Goal: Information Seeking & Learning: Learn about a topic

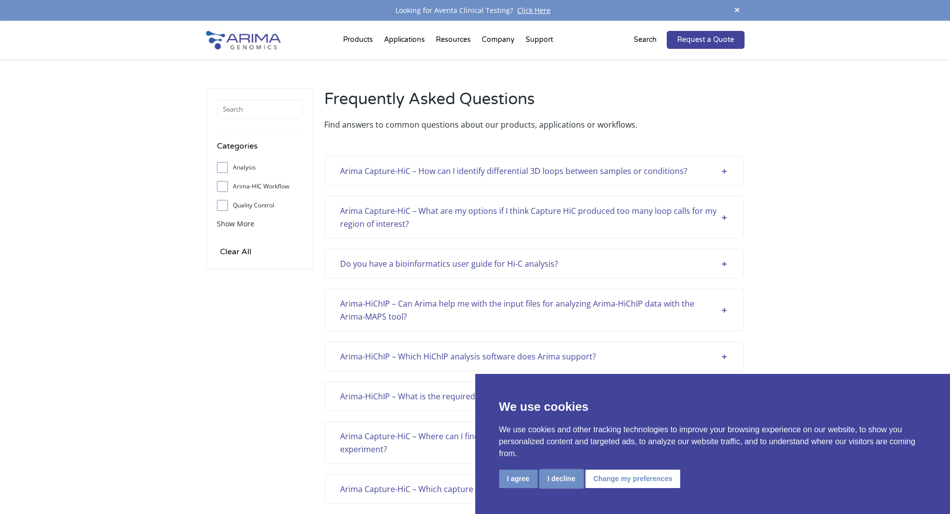
click at [551, 477] on button "I decline" at bounding box center [562, 479] width 44 height 18
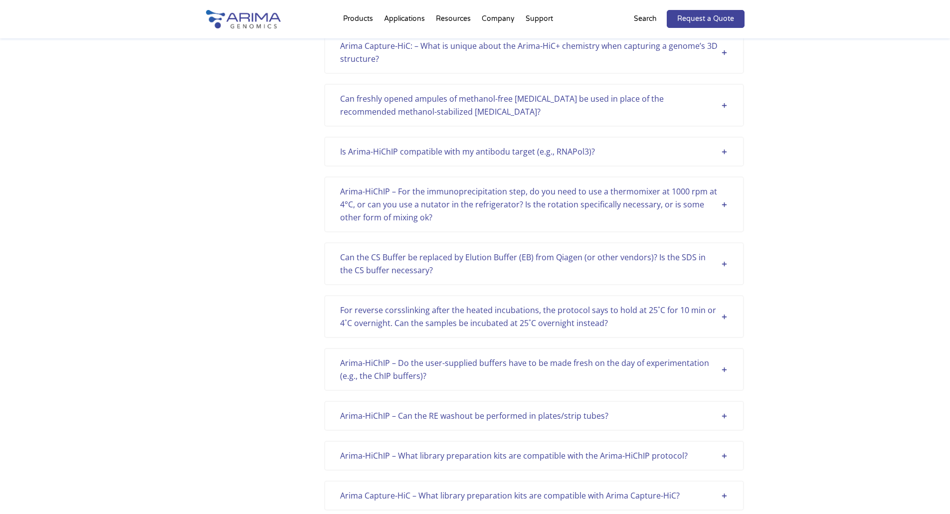
click at [470, 267] on div "Can the CS Buffer be replaced by Elution Buffer (EB) from Qiagen (or other vend…" at bounding box center [534, 264] width 388 height 26
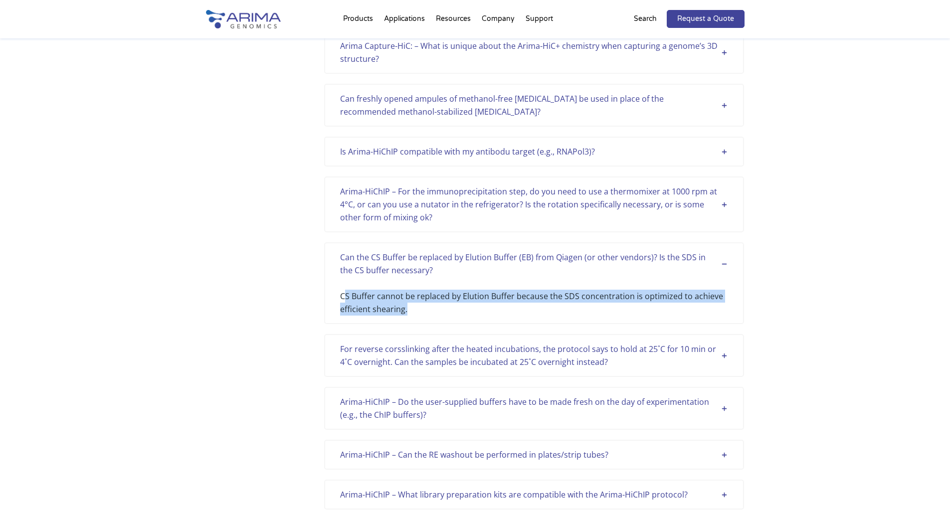
drag, startPoint x: 402, startPoint y: 314, endPoint x: 344, endPoint y: 299, distance: 60.4
click at [344, 299] on div "Can the CS Buffer be replaced by Elution Buffer (EB) from Qiagen (or other vend…" at bounding box center [534, 283] width 420 height 82
click at [459, 307] on div "CS Buffer cannot be replaced by Elution Buffer because the SDS concentration is…" at bounding box center [534, 296] width 388 height 39
drag, startPoint x: 430, startPoint y: 310, endPoint x: 337, endPoint y: 264, distance: 103.5
click at [337, 264] on div "Can the CS Buffer be replaced by Elution Buffer (EB) from Qiagen (or other vend…" at bounding box center [534, 283] width 420 height 82
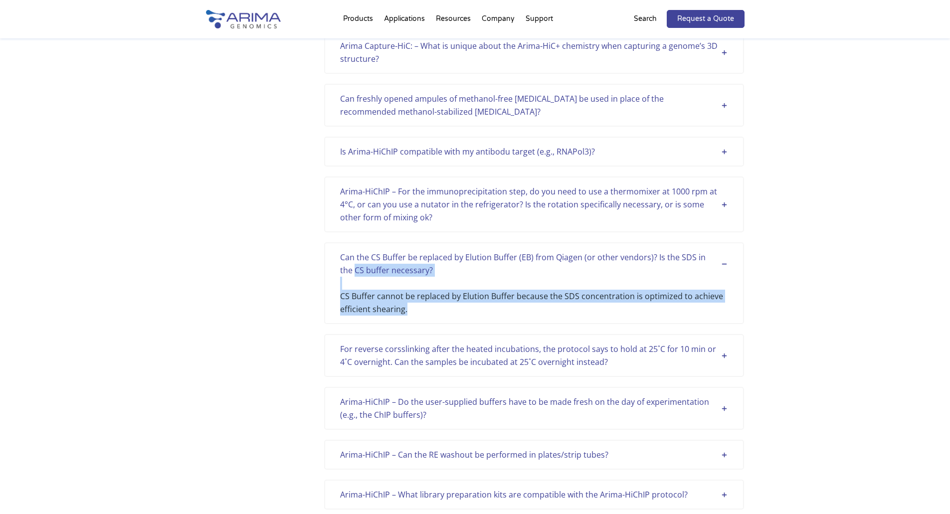
click at [439, 297] on div "CS Buffer cannot be replaced by Elution Buffer because the SDS concentration is…" at bounding box center [534, 296] width 388 height 39
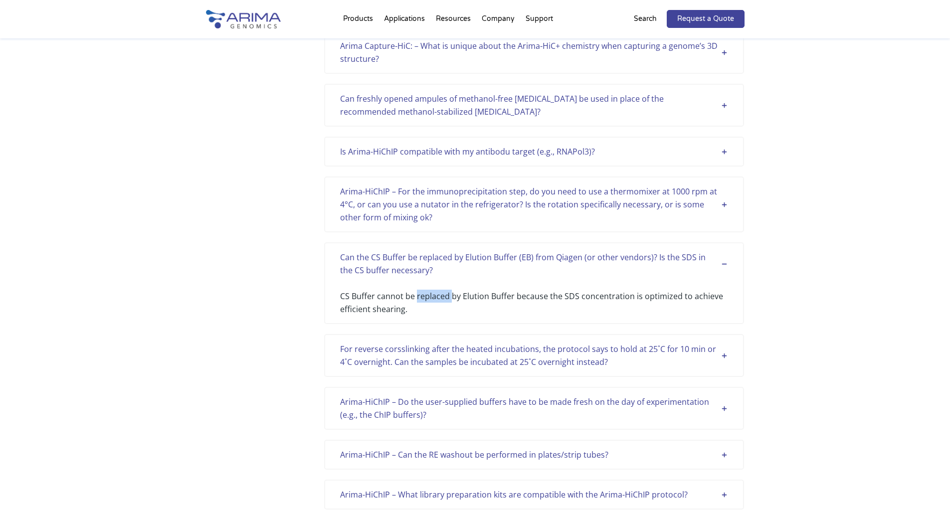
click at [439, 297] on div "CS Buffer cannot be replaced by Elution Buffer because the SDS concentration is…" at bounding box center [534, 296] width 388 height 39
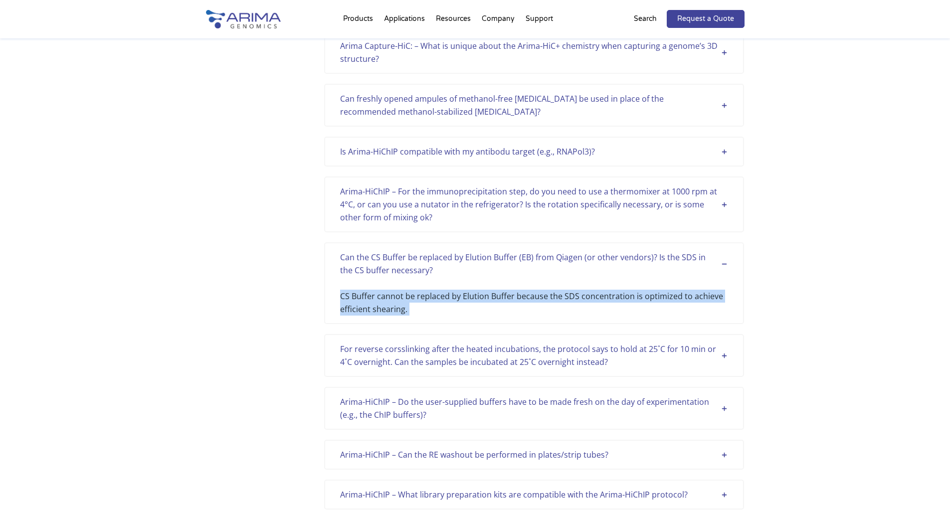
click at [439, 297] on div "CS Buffer cannot be replaced by Elution Buffer because the SDS concentration is…" at bounding box center [534, 296] width 388 height 39
click at [455, 306] on div "CS Buffer cannot be replaced by Elution Buffer because the SDS concentration is…" at bounding box center [534, 296] width 388 height 39
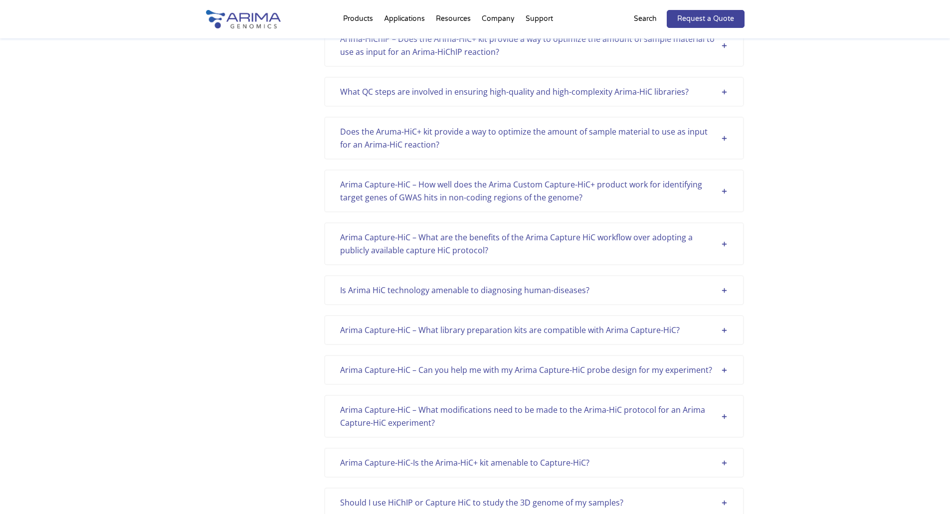
scroll to position [0, 0]
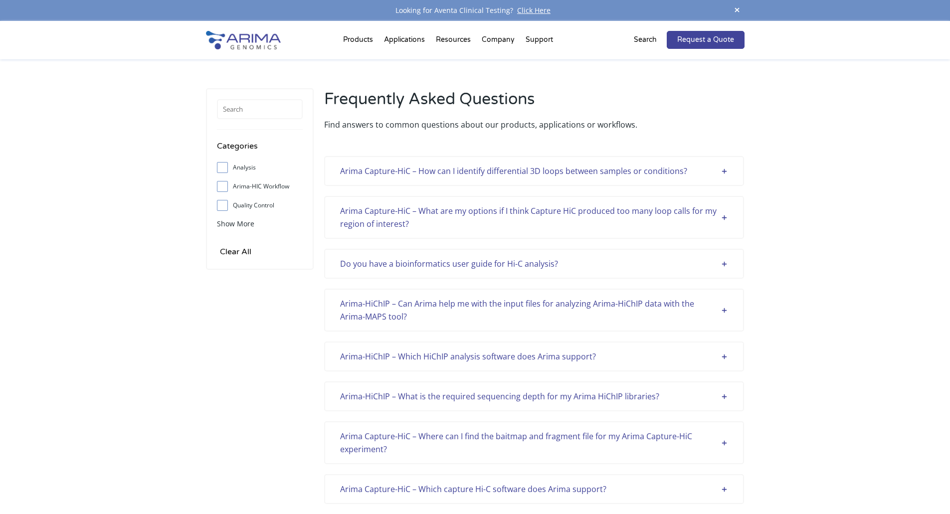
drag, startPoint x: 804, startPoint y: 96, endPoint x: 746, endPoint y: -56, distance: 163.5
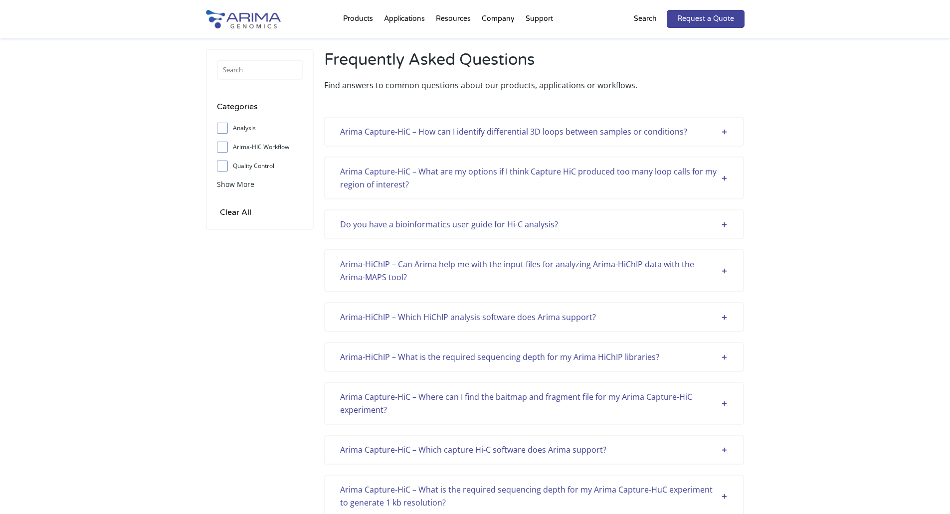
scroll to position [40, 0]
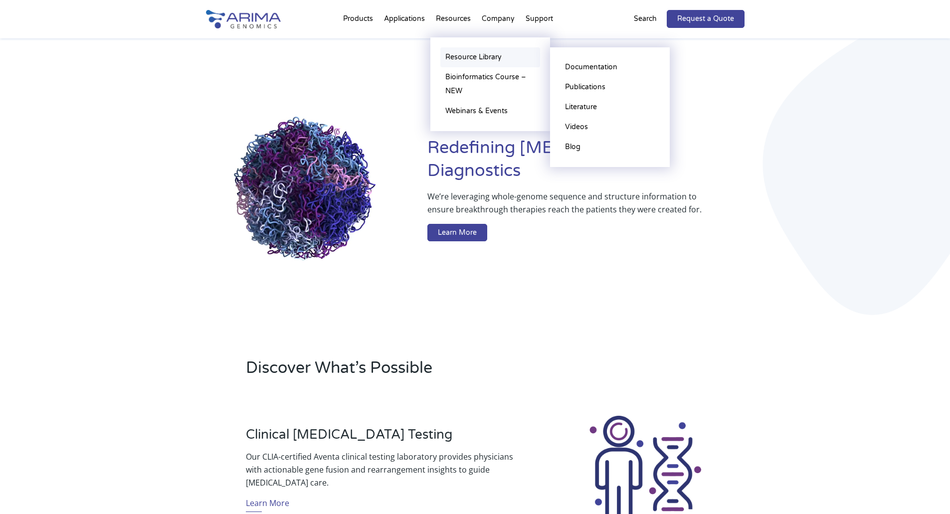
click at [467, 53] on link "Resource Library" at bounding box center [491, 57] width 100 height 20
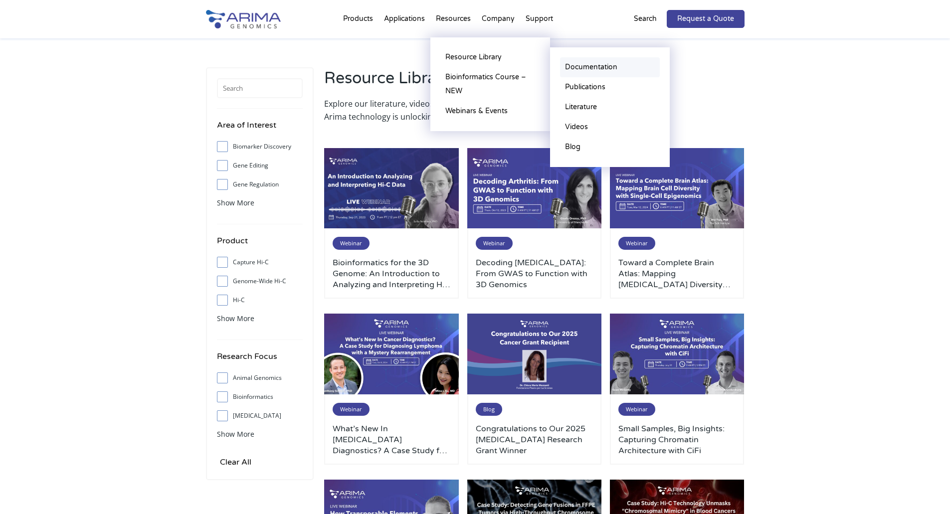
click at [587, 65] on link "Documentation" at bounding box center [610, 67] width 100 height 20
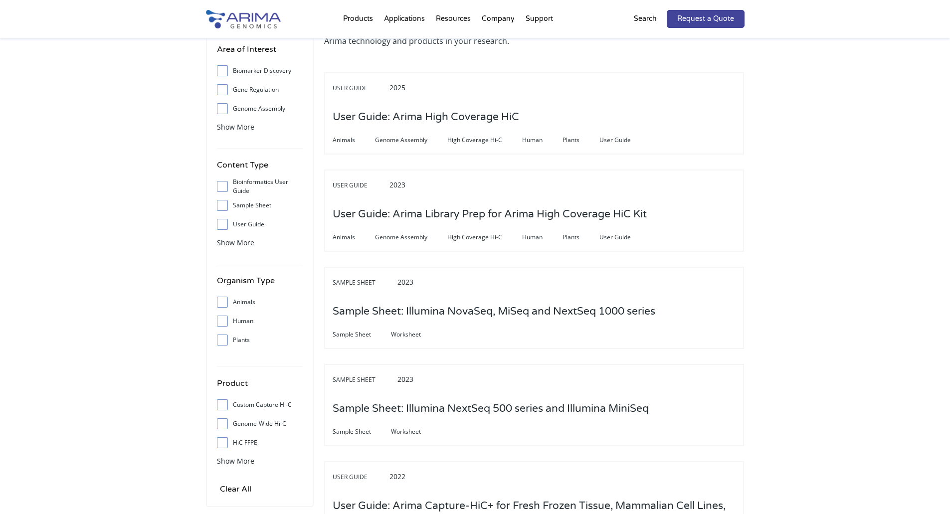
scroll to position [80, 0]
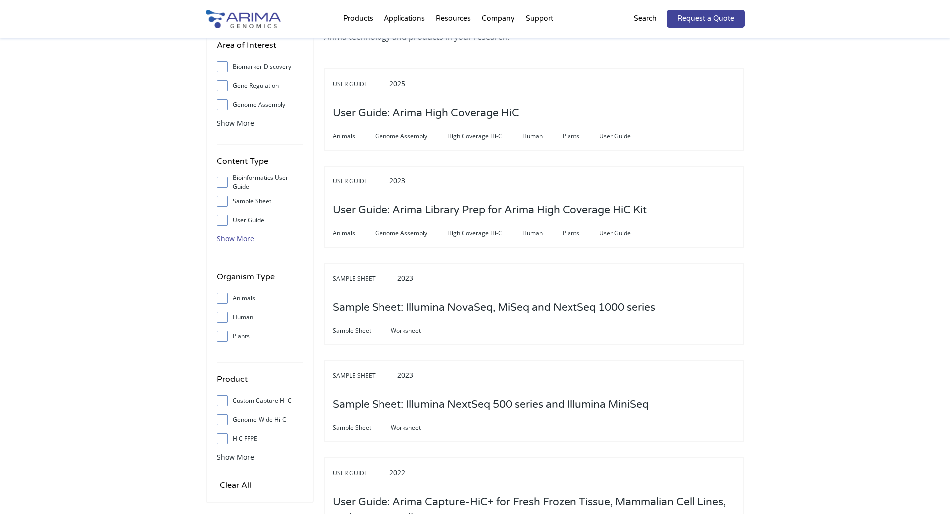
click at [245, 241] on span "Show More" at bounding box center [235, 238] width 37 height 9
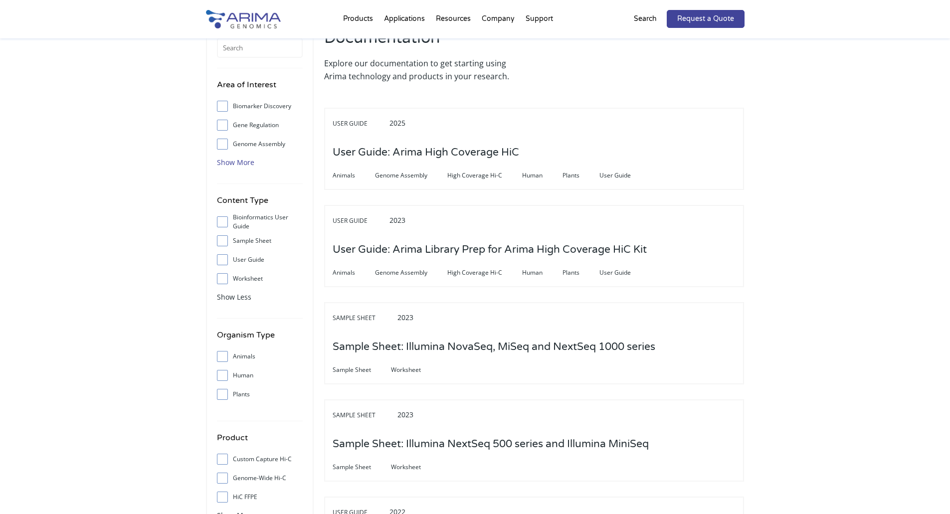
scroll to position [40, 0]
click at [246, 167] on span "Show More" at bounding box center [235, 162] width 37 height 9
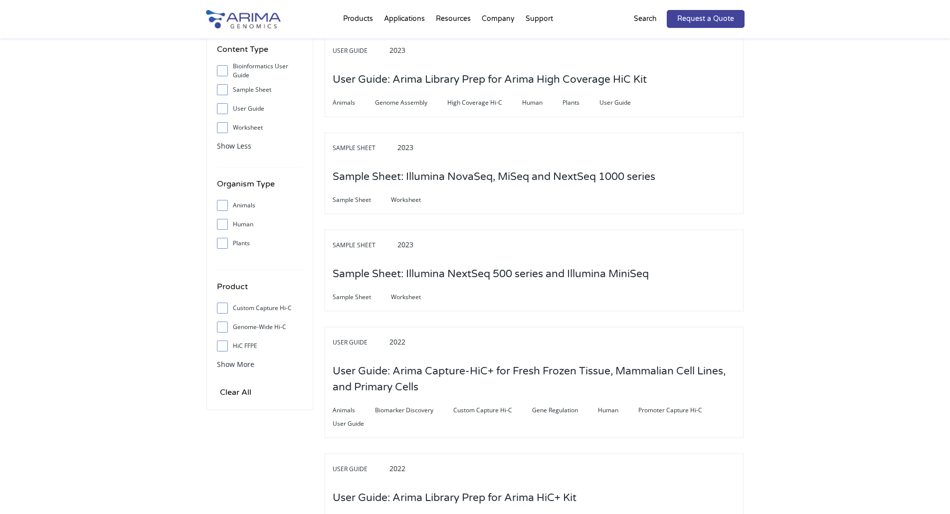
scroll to position [279, 0]
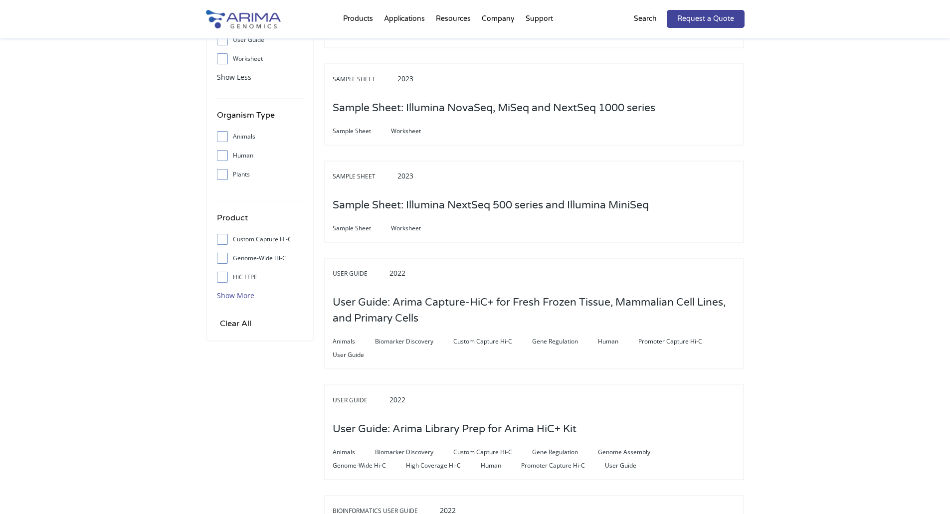
click at [247, 294] on span "Show More" at bounding box center [235, 295] width 37 height 9
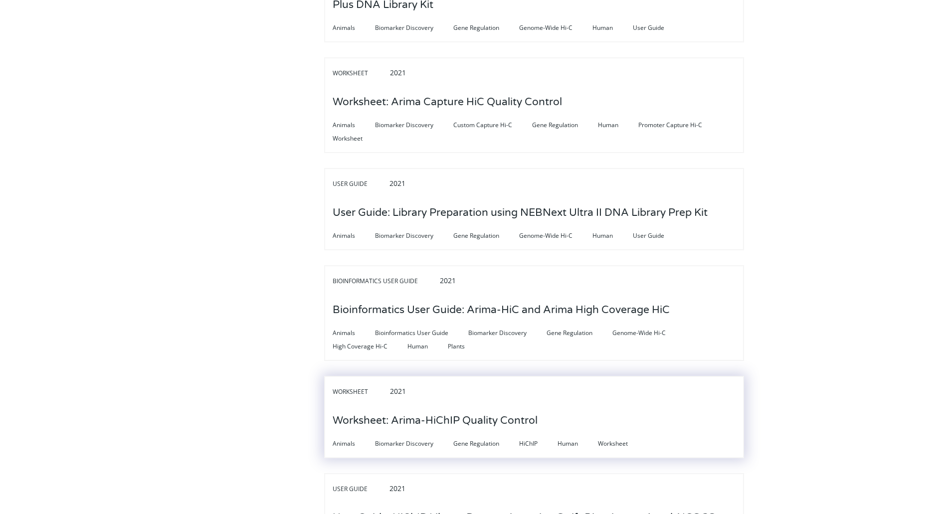
scroll to position [0, 0]
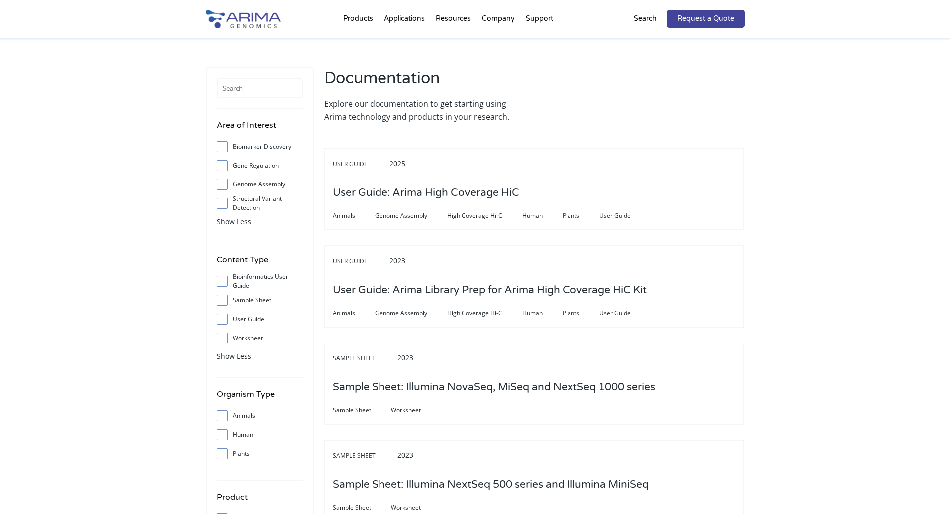
drag, startPoint x: 498, startPoint y: 249, endPoint x: 471, endPoint y: 90, distance: 162.1
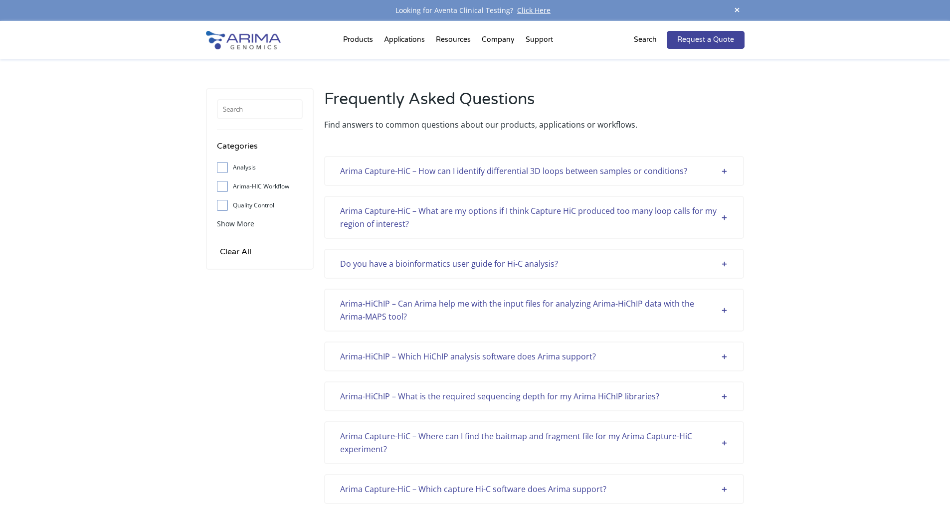
drag, startPoint x: 838, startPoint y: 225, endPoint x: 753, endPoint y: 25, distance: 216.4
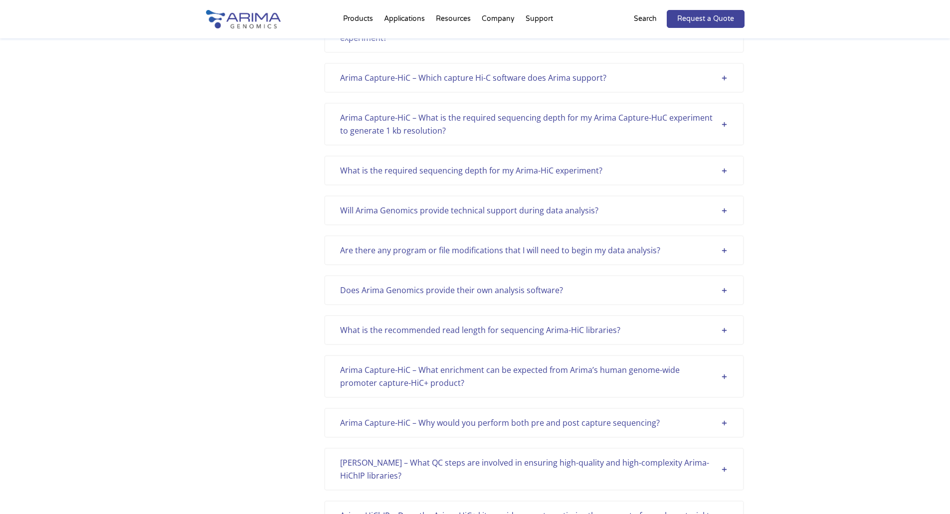
scroll to position [53, 0]
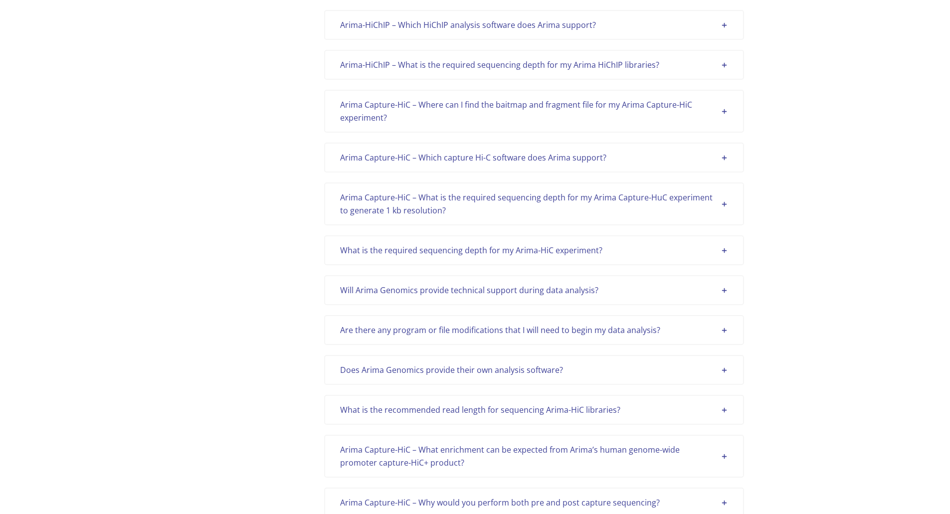
scroll to position [0, 0]
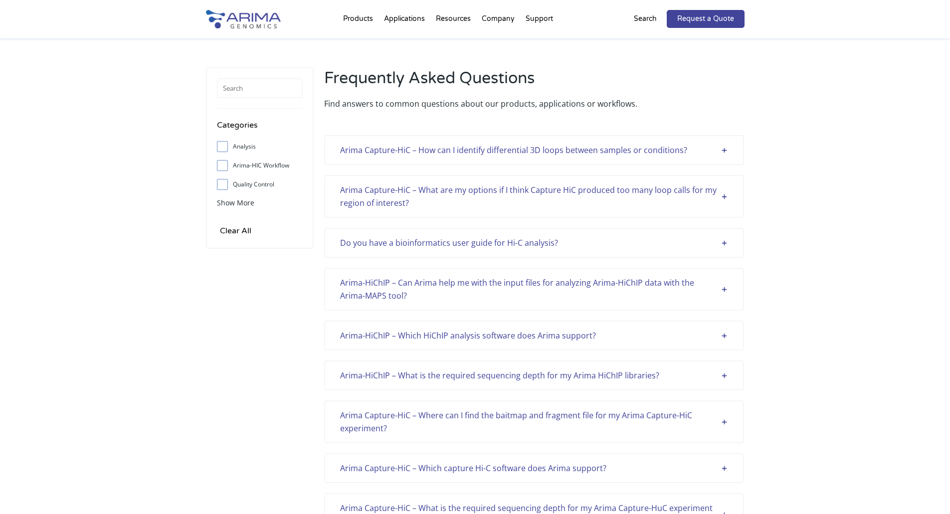
drag, startPoint x: 799, startPoint y: 32, endPoint x: 799, endPoint y: 16, distance: 16.0
click at [731, 143] on div "Arima Capture-HiC – How can I identify differential 3D loops between samples or…" at bounding box center [534, 150] width 420 height 30
click at [723, 154] on div "Arima Capture-HiC – How can I identify differential 3D loops between samples or…" at bounding box center [534, 150] width 388 height 13
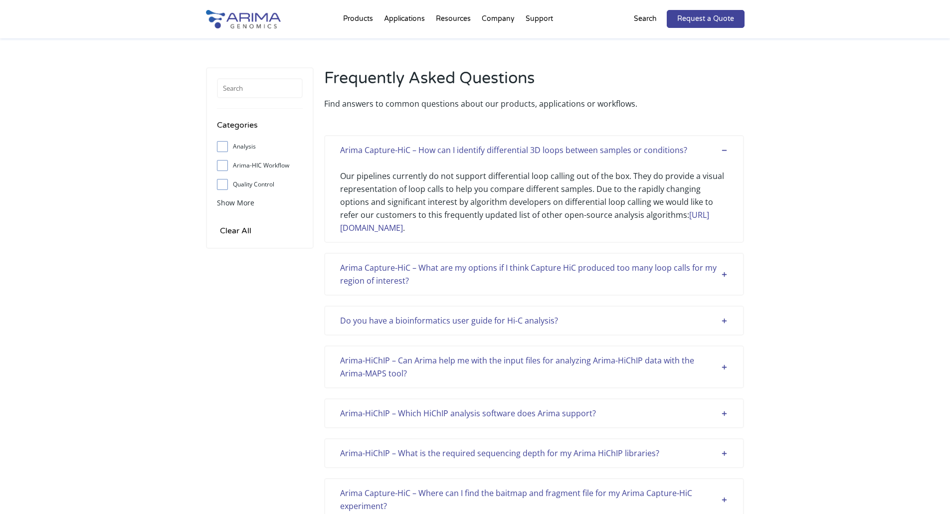
click at [726, 292] on div "Arima Capture-HiC – What are my options if I think Capture HiC produced too man…" at bounding box center [534, 274] width 420 height 43
click at [726, 279] on div "Arima Capture-HiC – What are my options if I think Capture HiC produced too man…" at bounding box center [534, 274] width 388 height 26
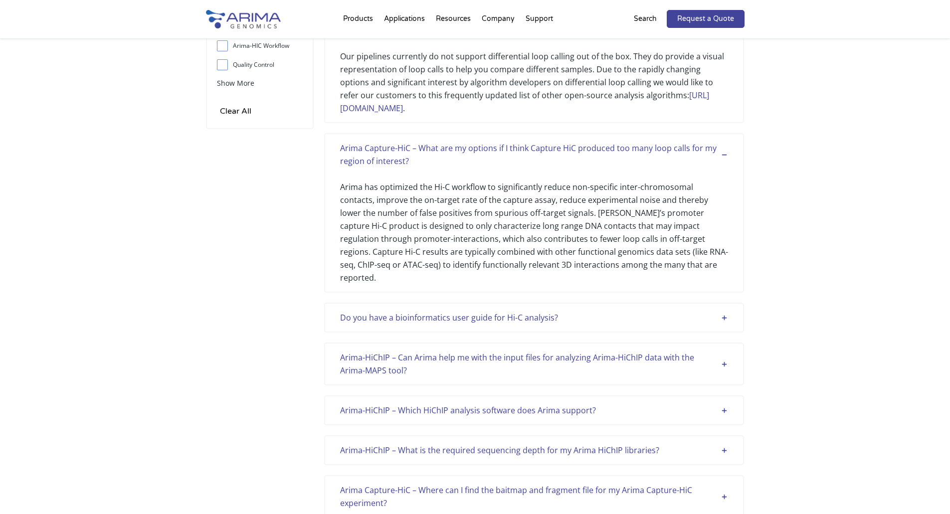
click at [725, 311] on div "Do you have a bioinformatics user guide for Hi-C analysis?" at bounding box center [534, 317] width 388 height 13
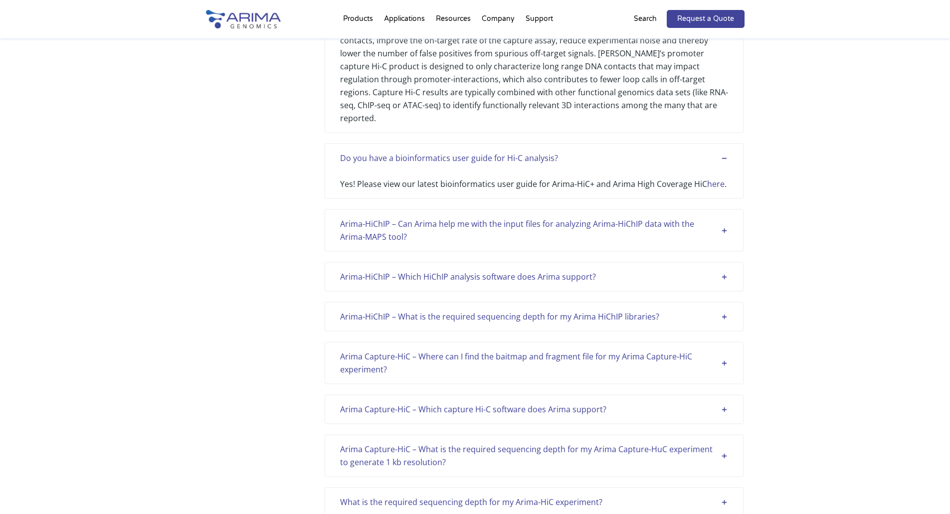
click at [549, 218] on div "Arima-HiChIP – Can Arima help me with the input files for analyzing Arima-HiChI…" at bounding box center [534, 231] width 388 height 26
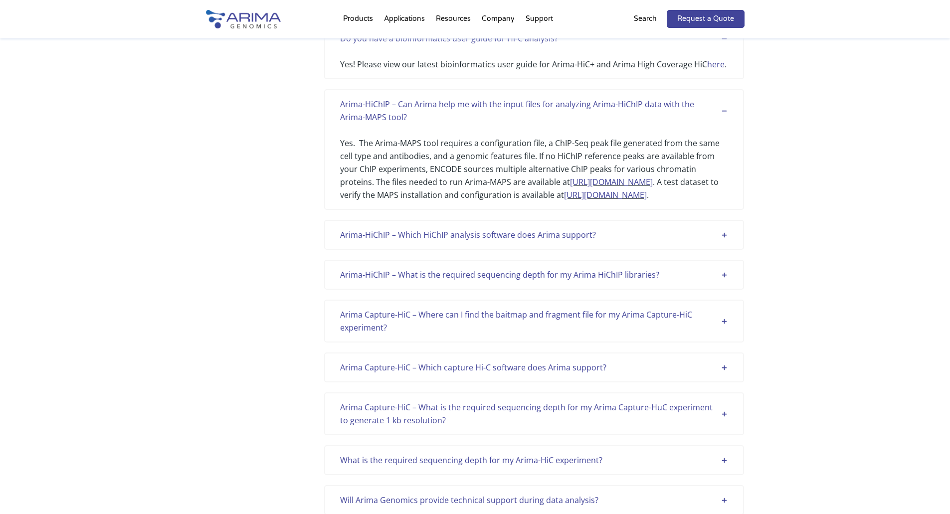
click at [501, 230] on div "Arima-HiChIP – Which HiChIP analysis software does Arima support?" at bounding box center [534, 235] width 388 height 13
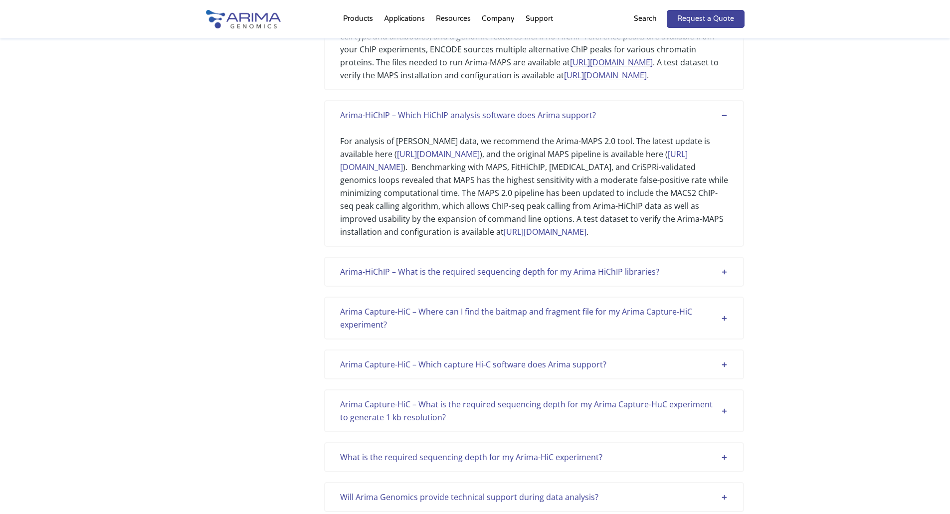
click at [541, 278] on div "Arima-HiChIP – What is the required sequencing depth for my Arima HiChIP librar…" at bounding box center [534, 271] width 388 height 13
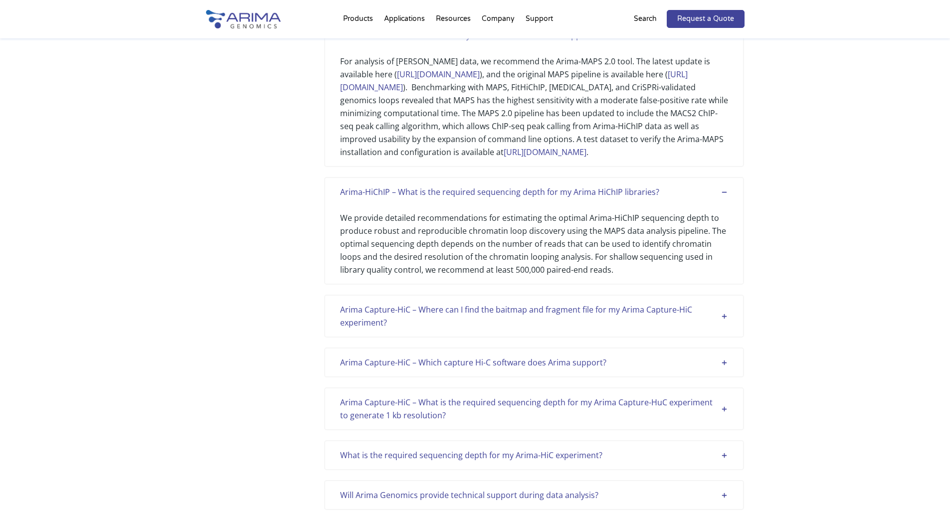
click at [629, 320] on div "Arima Capture-HiC – Where can I find the baitmap and fragment file for my Arima…" at bounding box center [534, 316] width 388 height 26
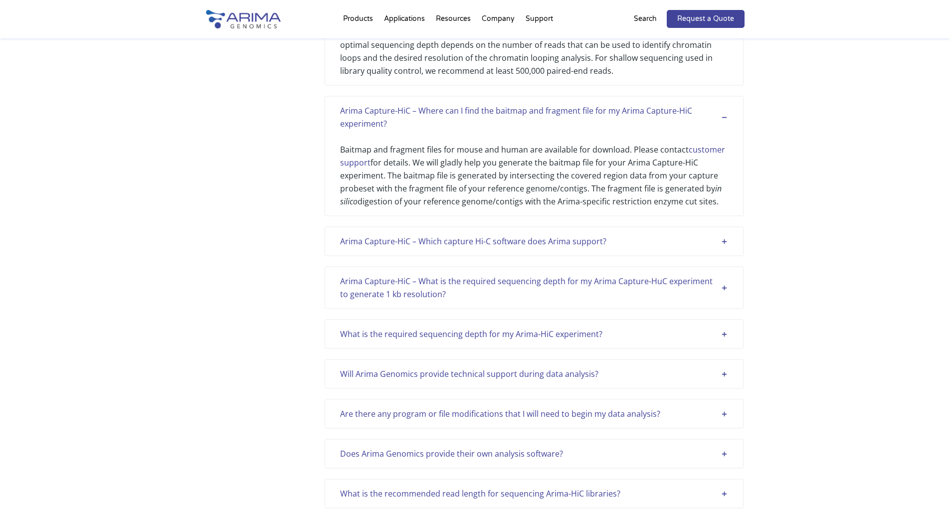
scroll to position [798, 0]
click at [515, 247] on div "Arima Capture-HiC – Which capture Hi-C software does Arima support?" at bounding box center [534, 241] width 388 height 13
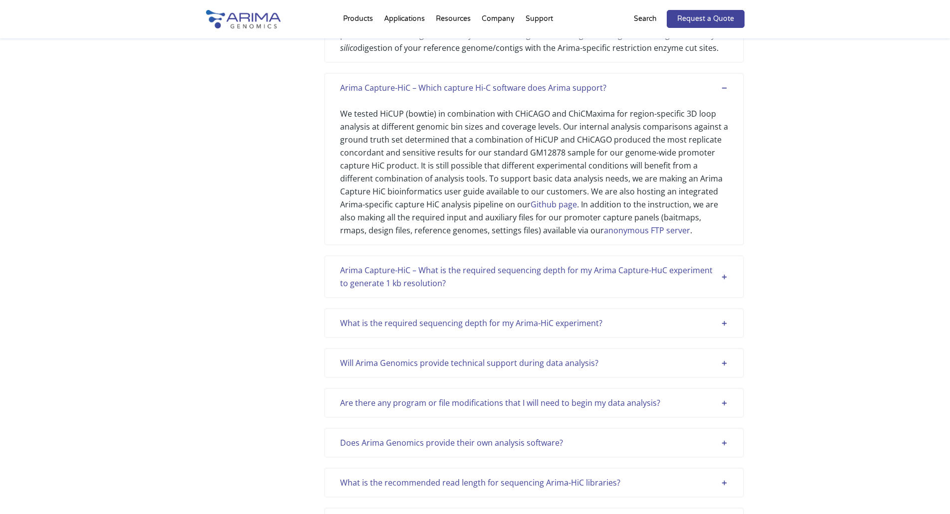
scroll to position [958, 0]
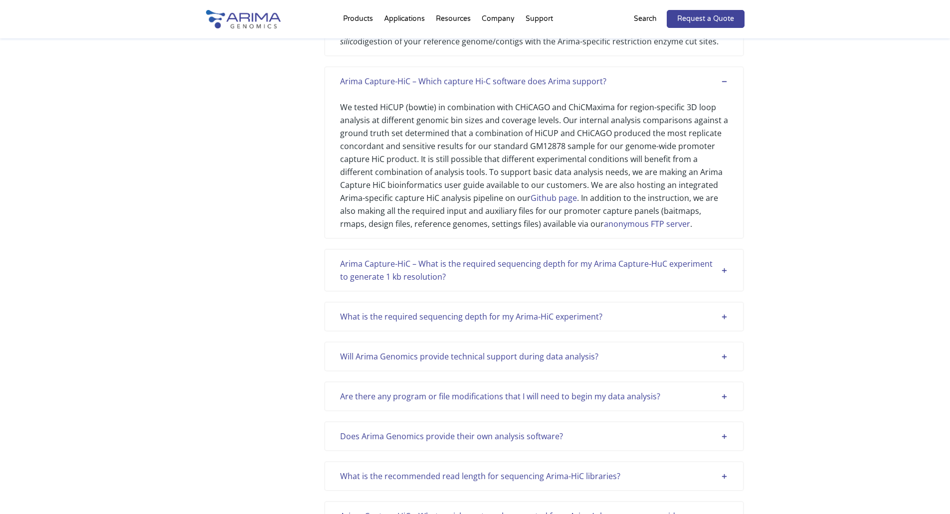
click at [485, 275] on div "Arima Capture-HiC – What is the required sequencing depth for my Arima Capture-…" at bounding box center [534, 270] width 388 height 26
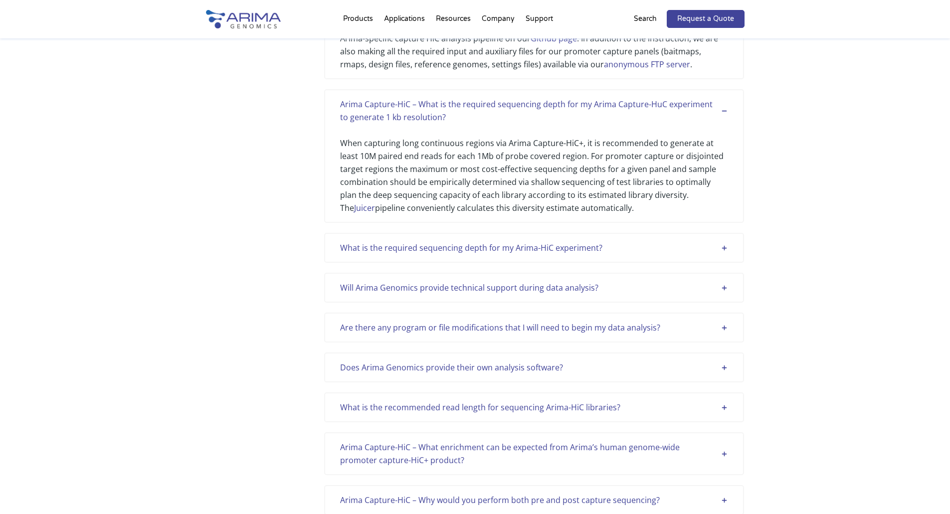
click at [520, 254] on div "What is the required sequencing depth for my Arima-HiC experiment?" at bounding box center [534, 247] width 388 height 13
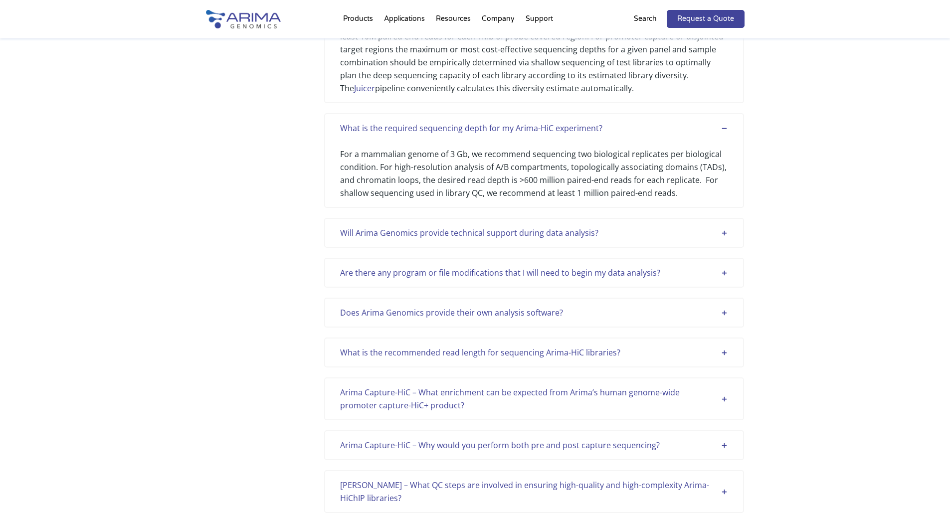
click at [443, 239] on div "Will Arima Genomics provide technical support during data analysis?" at bounding box center [534, 233] width 388 height 13
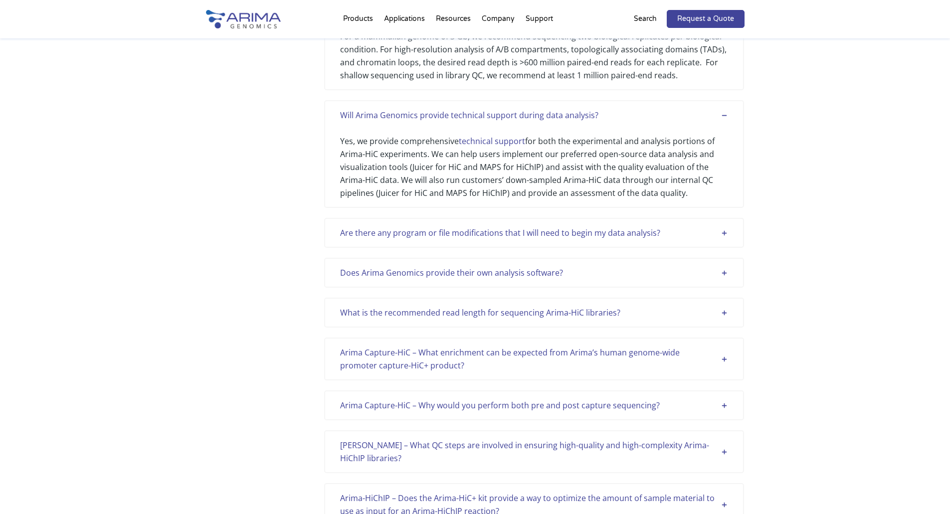
scroll to position [1357, 0]
click at [539, 246] on div "Are there any program or file modifications that I will need to begin my data a…" at bounding box center [534, 231] width 420 height 30
click at [545, 237] on div "Are there any program or file modifications that I will need to begin my data a…" at bounding box center [534, 231] width 388 height 13
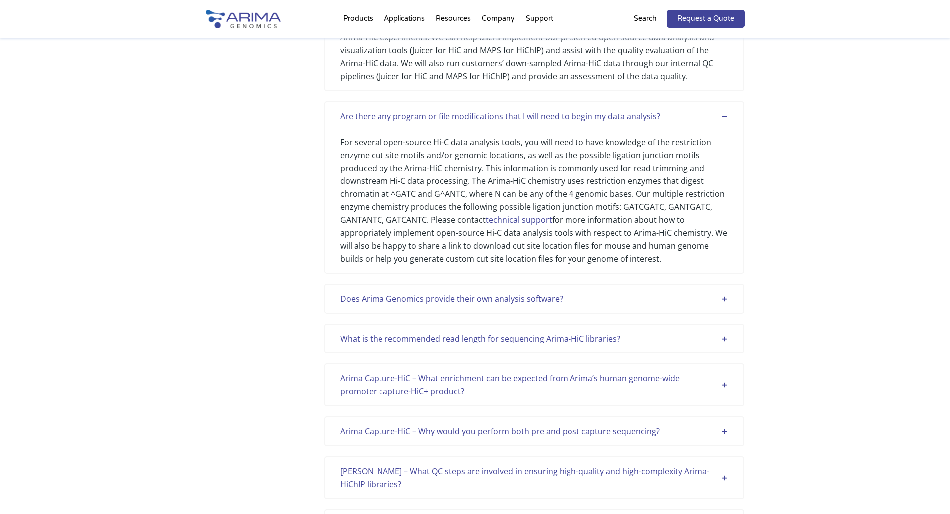
scroll to position [1477, 0]
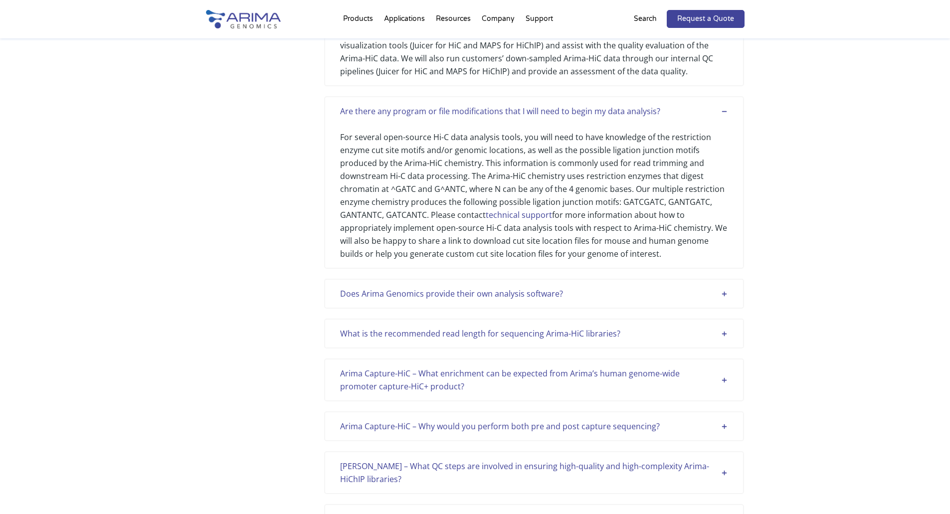
click at [380, 159] on div "For several open-source Hi-C data analysis tools, you will need to have knowled…" at bounding box center [534, 189] width 388 height 143
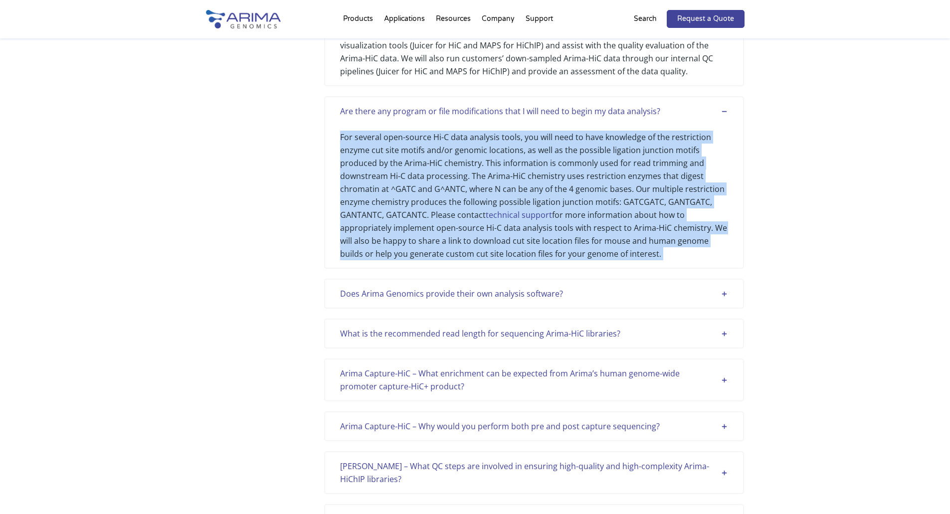
click at [380, 159] on div "For several open-source Hi-C data analysis tools, you will need to have knowled…" at bounding box center [534, 189] width 388 height 143
click at [560, 157] on div "For several open-source Hi-C data analysis tools, you will need to have knowled…" at bounding box center [534, 189] width 388 height 143
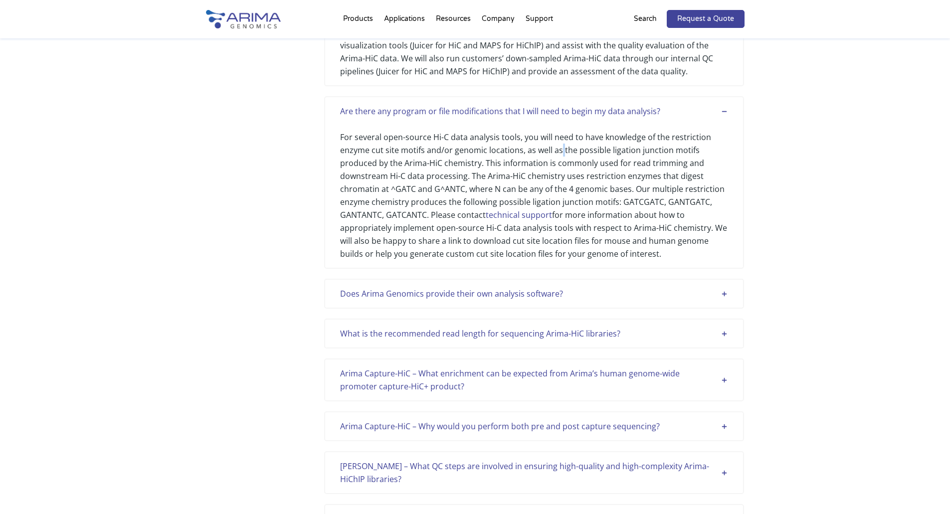
click at [560, 157] on div "For several open-source Hi-C data analysis tools, you will need to have knowled…" at bounding box center [534, 189] width 388 height 143
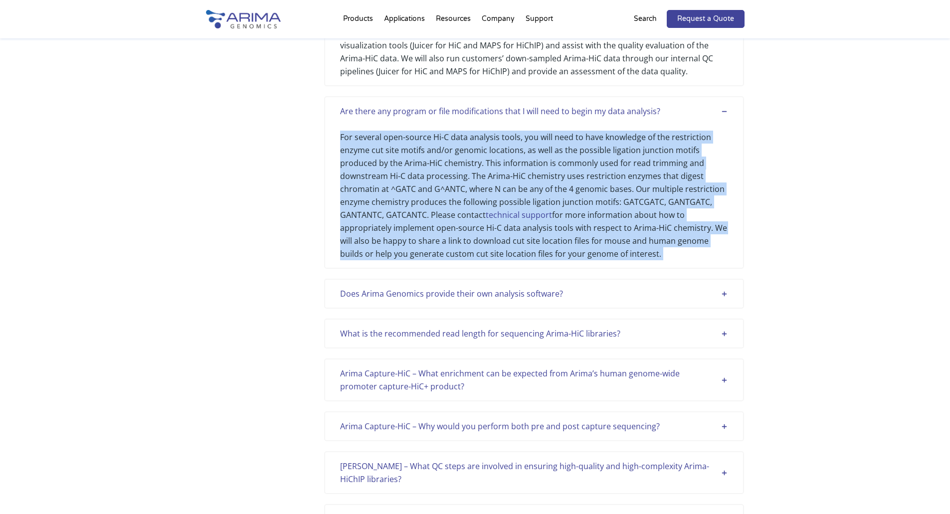
click at [560, 157] on div "For several open-source Hi-C data analysis tools, you will need to have knowled…" at bounding box center [534, 189] width 388 height 143
click at [598, 163] on div "For several open-source Hi-C data analysis tools, you will need to have knowled…" at bounding box center [534, 189] width 388 height 143
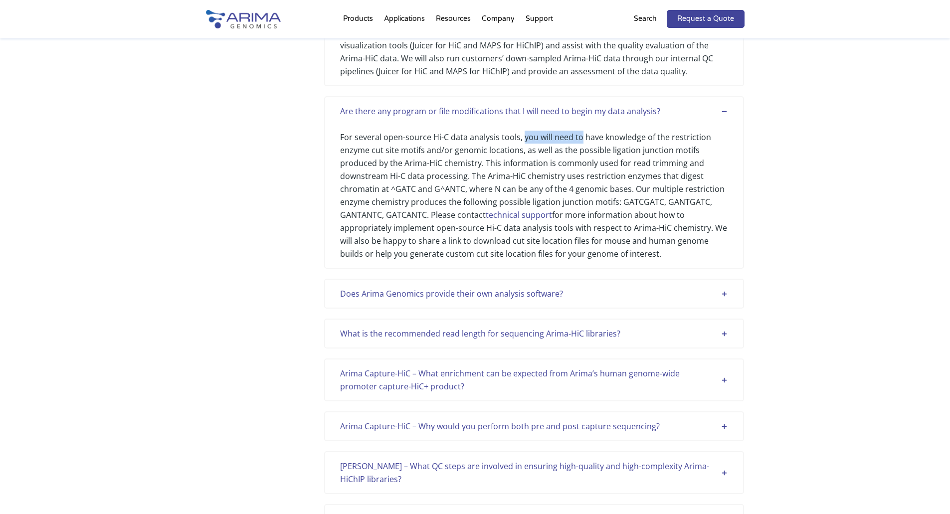
drag, startPoint x: 537, startPoint y: 155, endPoint x: 579, endPoint y: 153, distance: 41.9
click at [579, 153] on div "For several open-source Hi-C data analysis tools, you will need to have knowled…" at bounding box center [534, 189] width 388 height 143
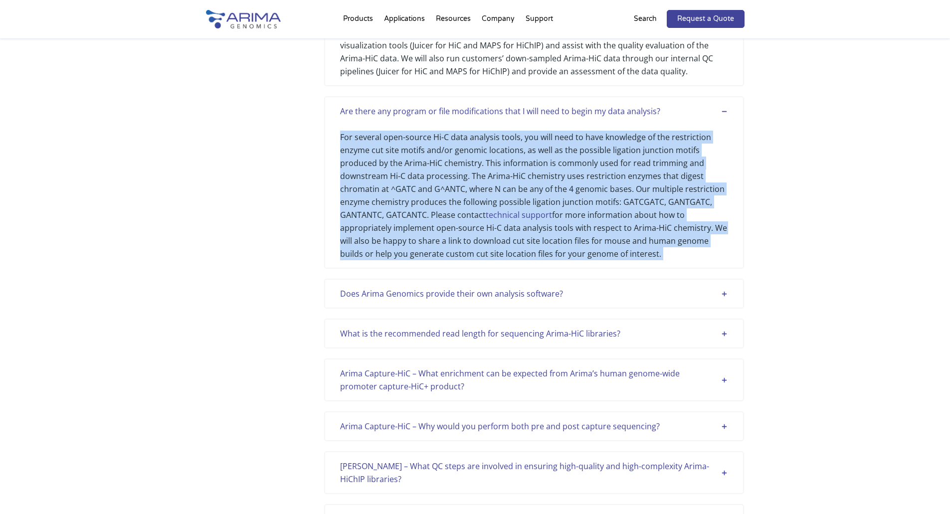
click at [579, 153] on div "For several open-source Hi-C data analysis tools, you will need to have knowled…" at bounding box center [534, 189] width 388 height 143
click at [636, 183] on div "For several open-source Hi-C data analysis tools, you will need to have knowled…" at bounding box center [534, 189] width 388 height 143
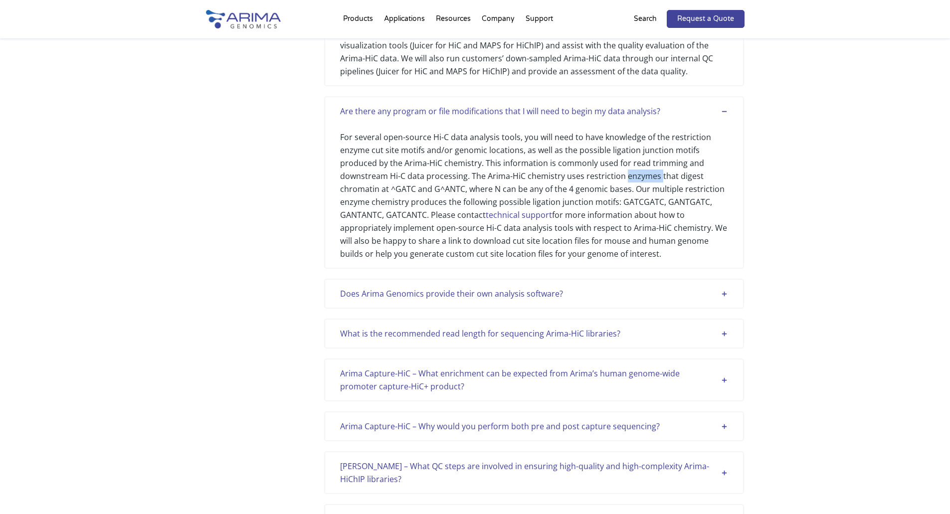
click at [636, 183] on div "For several open-source Hi-C data analysis tools, you will need to have knowled…" at bounding box center [534, 189] width 388 height 143
click at [448, 175] on div "For several open-source Hi-C data analysis tools, you will need to have knowled…" at bounding box center [534, 189] width 388 height 143
drag, startPoint x: 410, startPoint y: 179, endPoint x: 514, endPoint y: 179, distance: 103.8
click at [514, 179] on div "For several open-source Hi-C data analysis tools, you will need to have knowled…" at bounding box center [534, 189] width 388 height 143
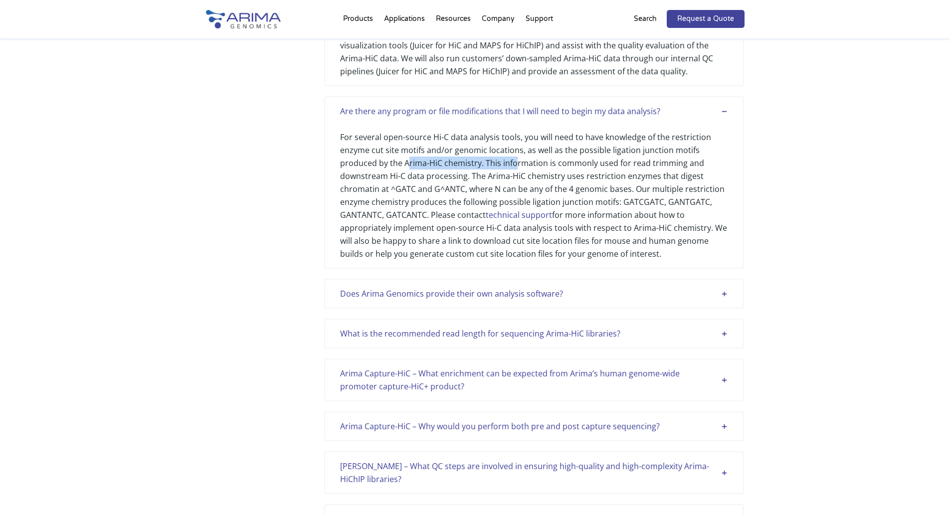
click at [514, 179] on div "For several open-source Hi-C data analysis tools, you will need to have knowled…" at bounding box center [534, 189] width 388 height 143
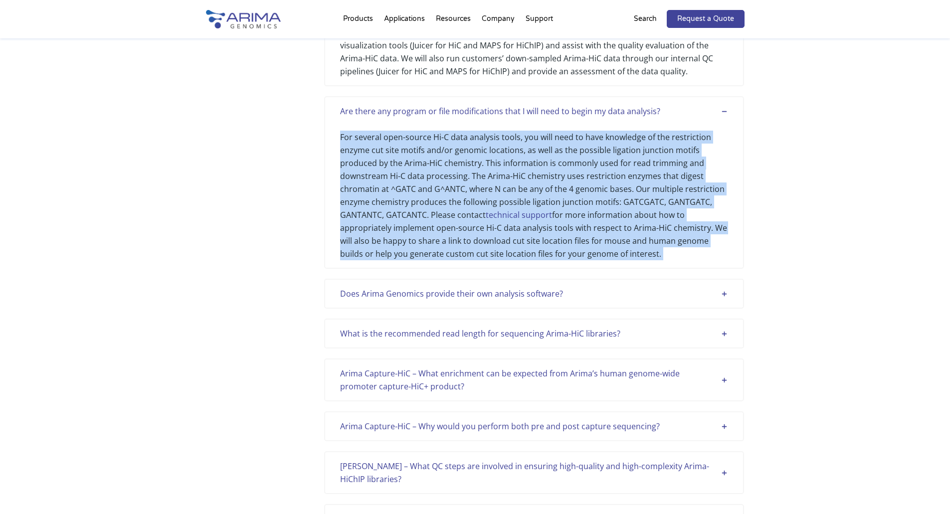
click at [514, 179] on div "For several open-source Hi-C data analysis tools, you will need to have knowled…" at bounding box center [534, 189] width 388 height 143
click at [561, 185] on div "For several open-source Hi-C data analysis tools, you will need to have knowled…" at bounding box center [534, 189] width 388 height 143
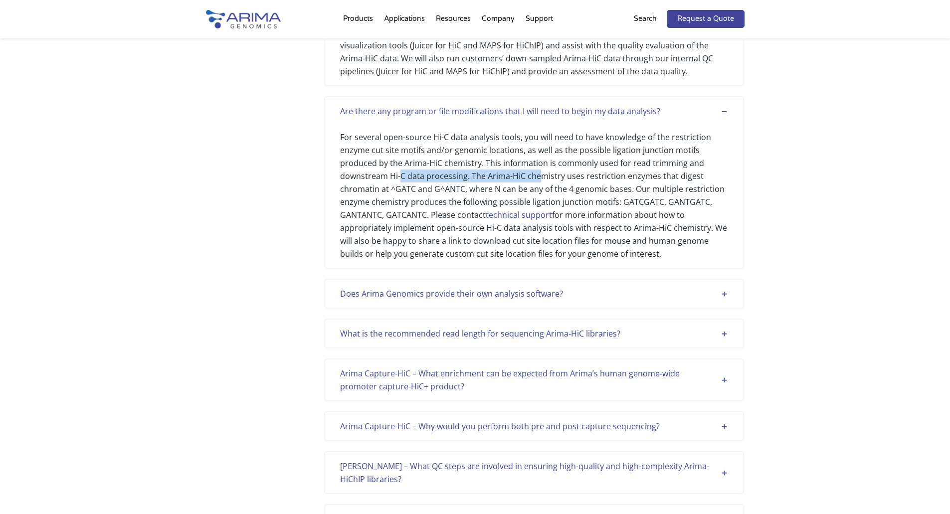
drag, startPoint x: 428, startPoint y: 194, endPoint x: 538, endPoint y: 194, distance: 109.8
click at [538, 194] on div "For several open-source Hi-C data analysis tools, you will need to have knowled…" at bounding box center [534, 189] width 388 height 143
click at [538, 195] on div "For several open-source Hi-C data analysis tools, you will need to have knowled…" at bounding box center [534, 189] width 388 height 143
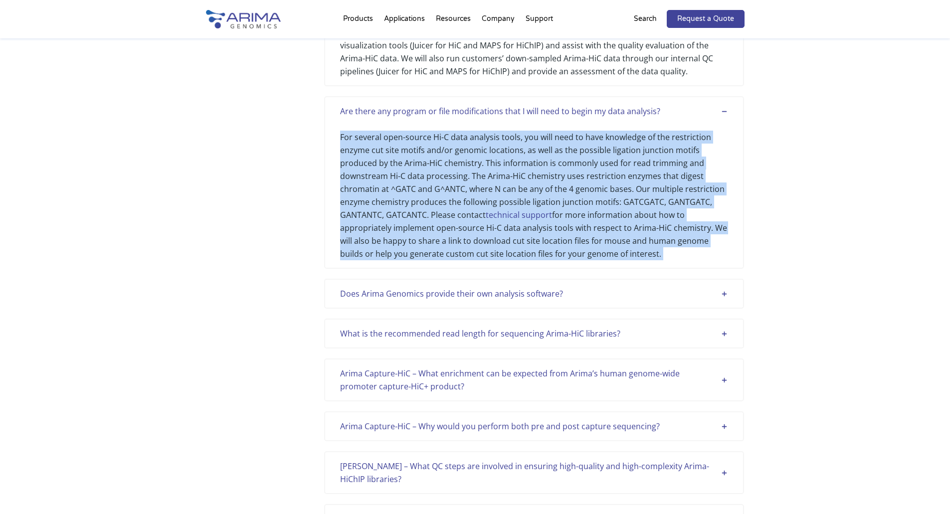
click at [538, 195] on div "For several open-source Hi-C data analysis tools, you will need to have knowled…" at bounding box center [534, 189] width 388 height 143
click at [358, 210] on div "For several open-source Hi-C data analysis tools, you will need to have knowled…" at bounding box center [534, 189] width 388 height 143
click at [376, 200] on div "For several open-source Hi-C data analysis tools, you will need to have knowled…" at bounding box center [534, 189] width 388 height 143
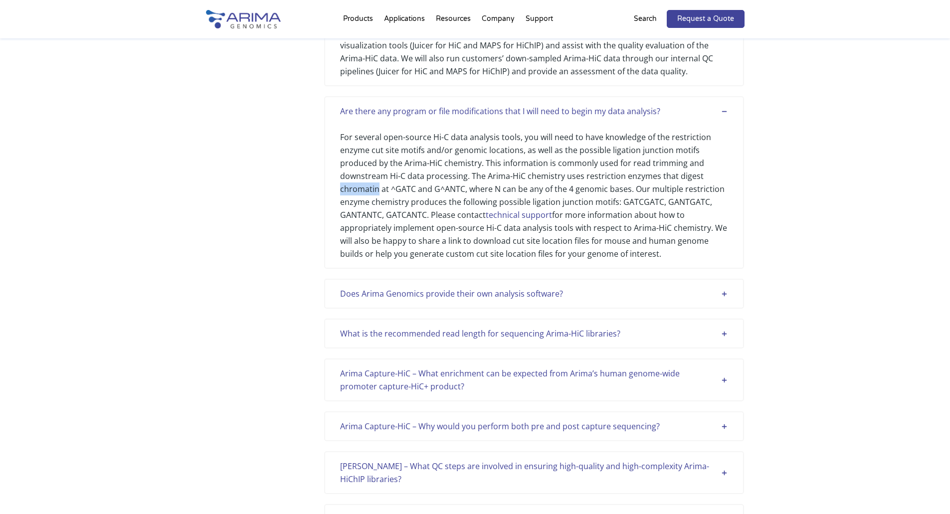
click at [375, 199] on div "For several open-source Hi-C data analysis tools, you will need to have knowled…" at bounding box center [534, 189] width 388 height 143
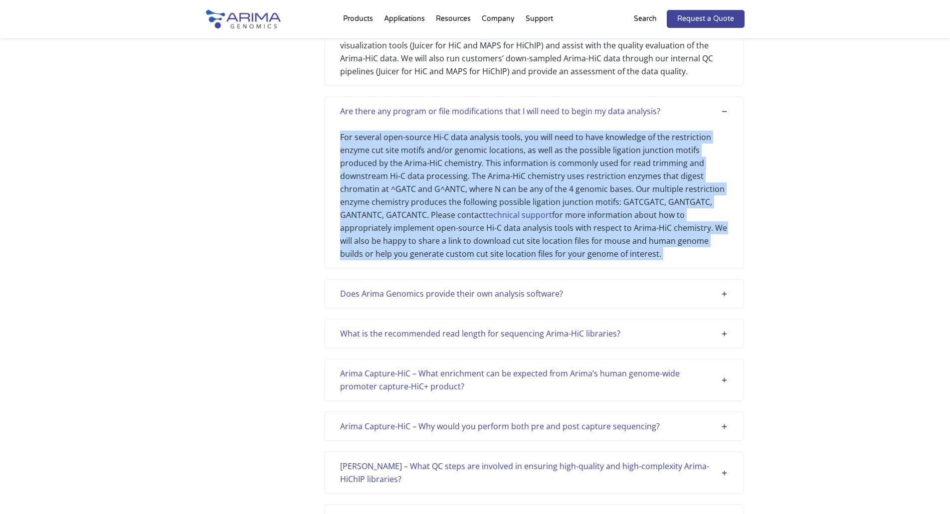
click at [375, 199] on div "For several open-source Hi-C data analysis tools, you will need to have knowled…" at bounding box center [534, 189] width 388 height 143
click at [404, 220] on div "For several open-source Hi-C data analysis tools, you will need to have knowled…" at bounding box center [534, 189] width 388 height 143
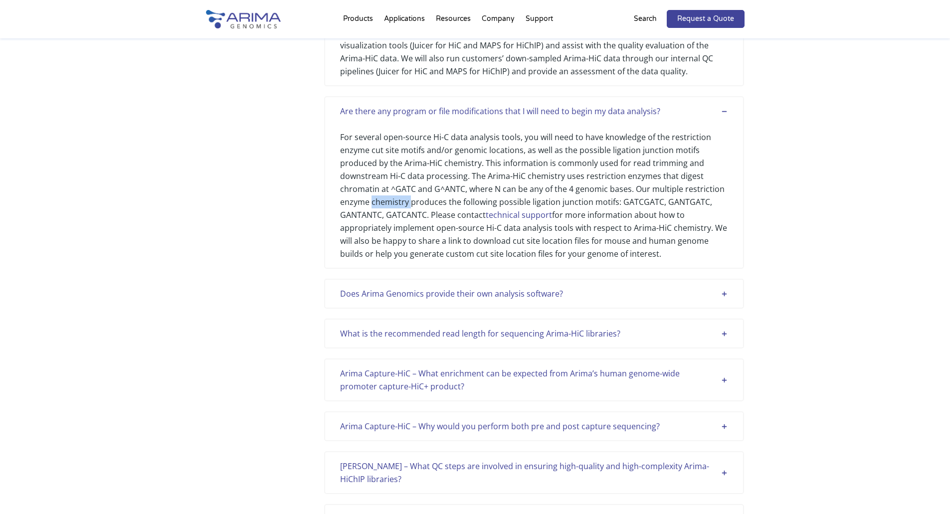
click at [404, 220] on div "For several open-source Hi-C data analysis tools, you will need to have knowled…" at bounding box center [534, 189] width 388 height 143
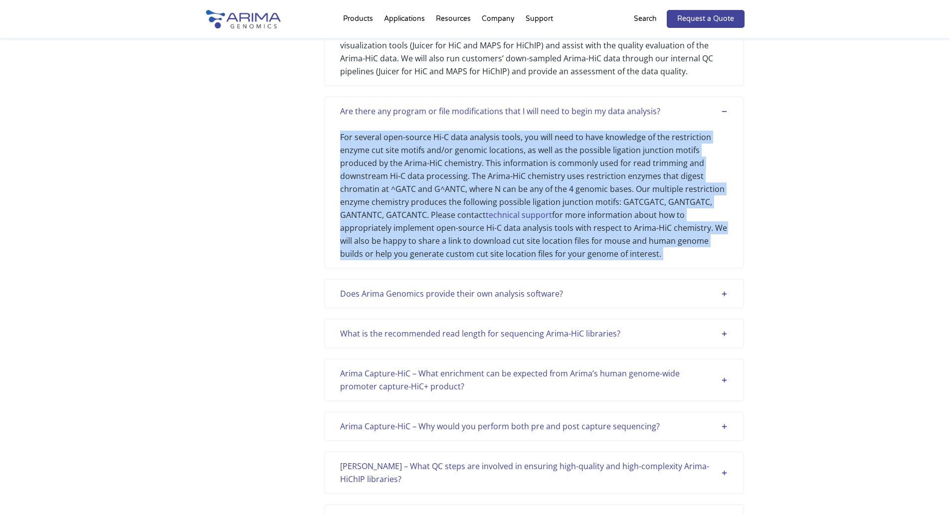
click at [404, 220] on div "For several open-source Hi-C data analysis tools, you will need to have knowled…" at bounding box center [534, 189] width 388 height 143
click at [508, 219] on div "For several open-source Hi-C data analysis tools, you will need to have knowled…" at bounding box center [534, 189] width 388 height 143
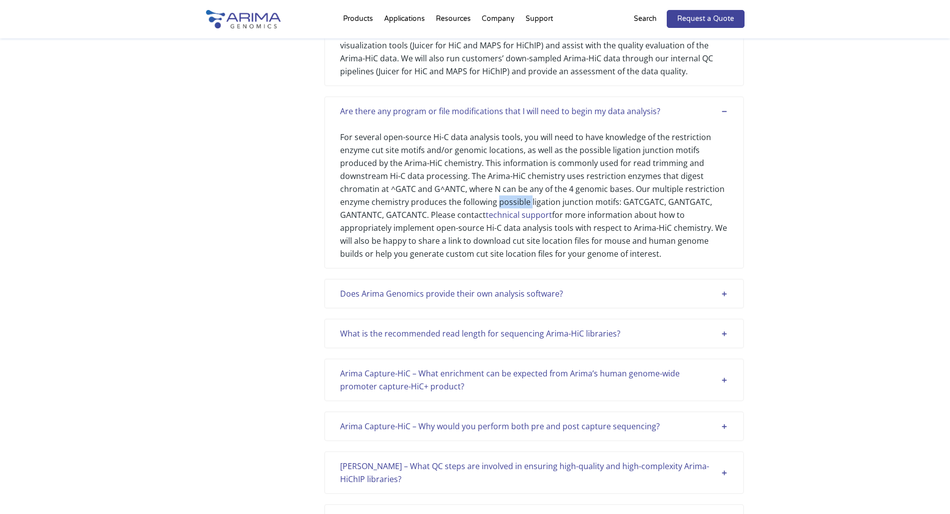
click at [508, 219] on div "For several open-source Hi-C data analysis tools, you will need to have knowled…" at bounding box center [534, 189] width 388 height 143
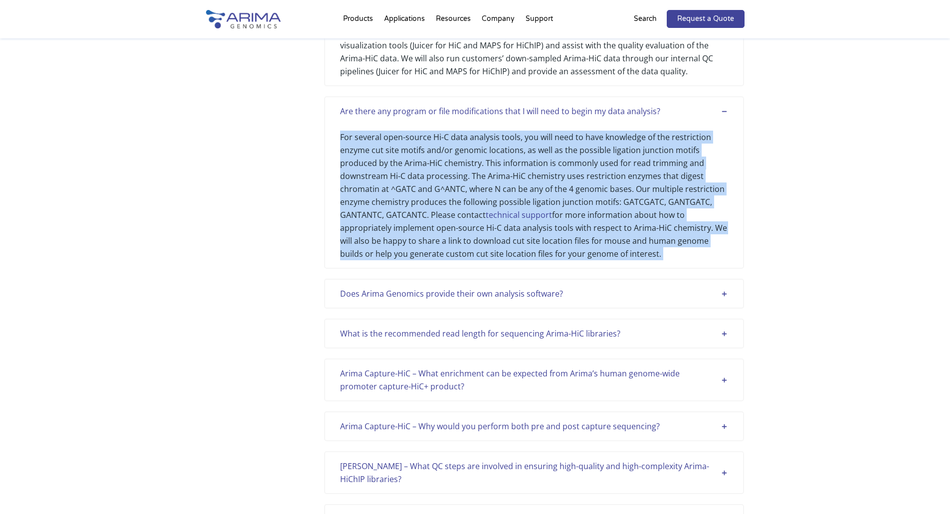
click at [508, 219] on div "For several open-source Hi-C data analysis tools, you will need to have knowled…" at bounding box center [534, 189] width 388 height 143
click at [566, 218] on div "For several open-source Hi-C data analysis tools, you will need to have knowled…" at bounding box center [534, 189] width 388 height 143
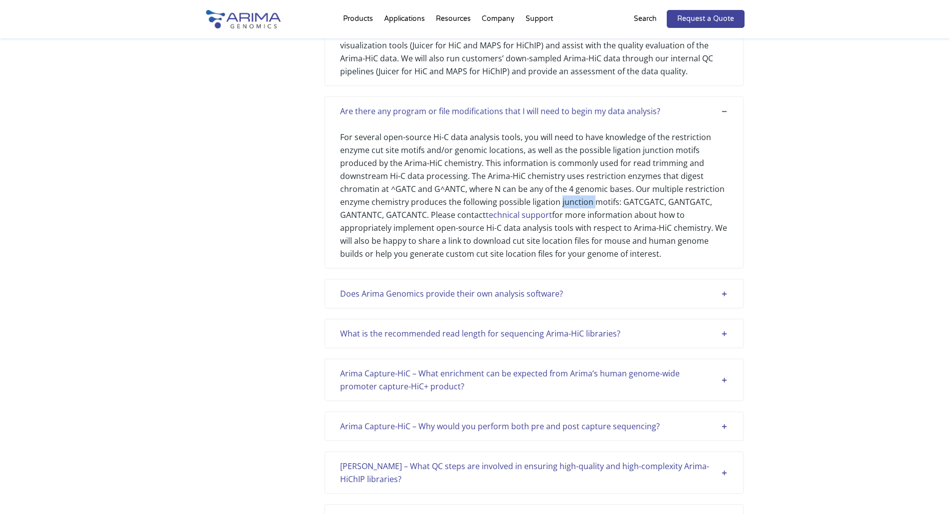
click at [566, 218] on div "For several open-source Hi-C data analysis tools, you will need to have knowled…" at bounding box center [534, 189] width 388 height 143
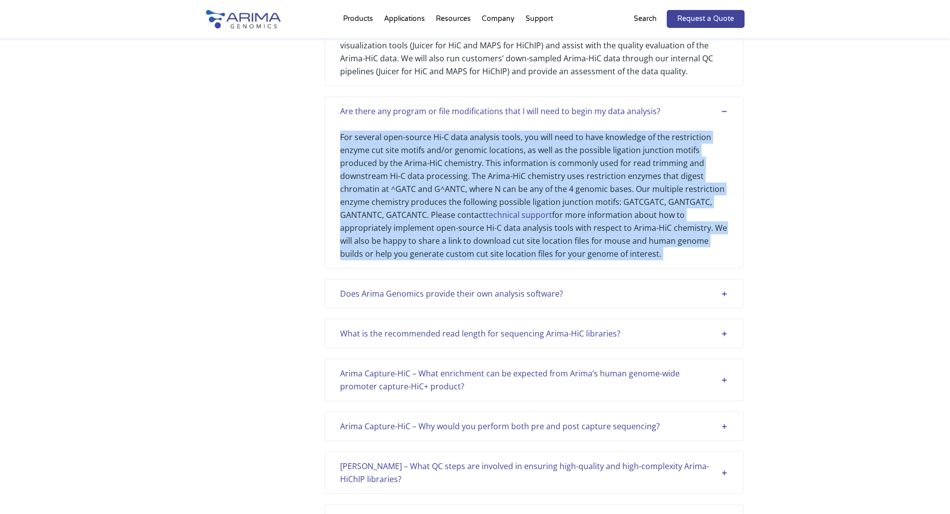
click at [566, 218] on div "For several open-source Hi-C data analysis tools, you will need to have knowled…" at bounding box center [534, 189] width 388 height 143
click at [634, 215] on div "For several open-source Hi-C data analysis tools, you will need to have knowled…" at bounding box center [534, 189] width 388 height 143
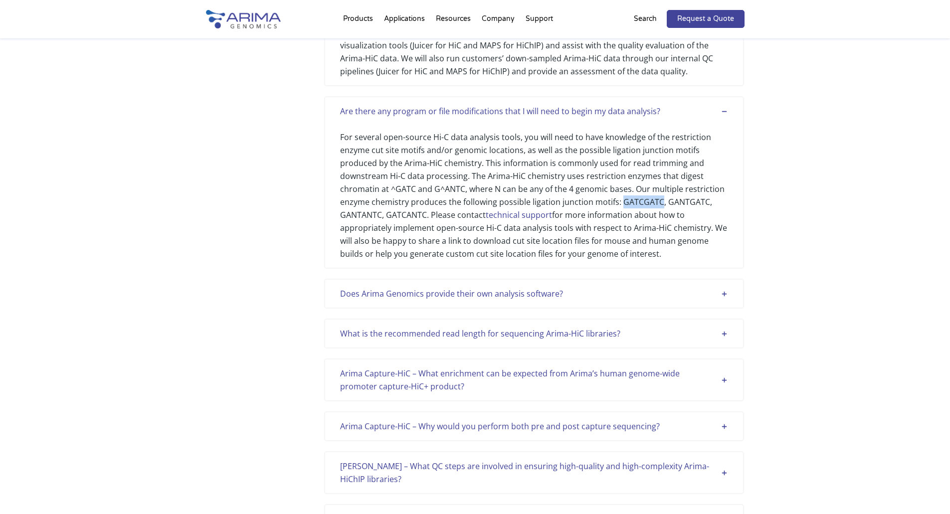
click at [634, 215] on div "For several open-source Hi-C data analysis tools, you will need to have knowled…" at bounding box center [534, 189] width 388 height 143
click at [370, 230] on div "For several open-source Hi-C data analysis tools, you will need to have knowled…" at bounding box center [534, 189] width 388 height 143
click at [401, 230] on div "For several open-source Hi-C data analysis tools, you will need to have knowled…" at bounding box center [534, 189] width 388 height 143
click at [399, 230] on div "For several open-source Hi-C data analysis tools, you will need to have knowled…" at bounding box center [534, 189] width 388 height 143
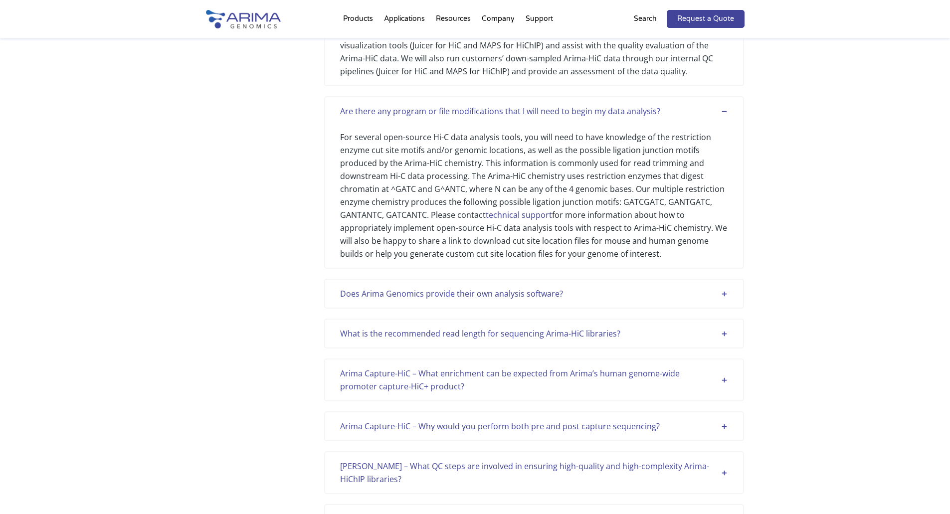
click at [457, 229] on div "For several open-source Hi-C data analysis tools, you will need to have knowled…" at bounding box center [534, 189] width 388 height 143
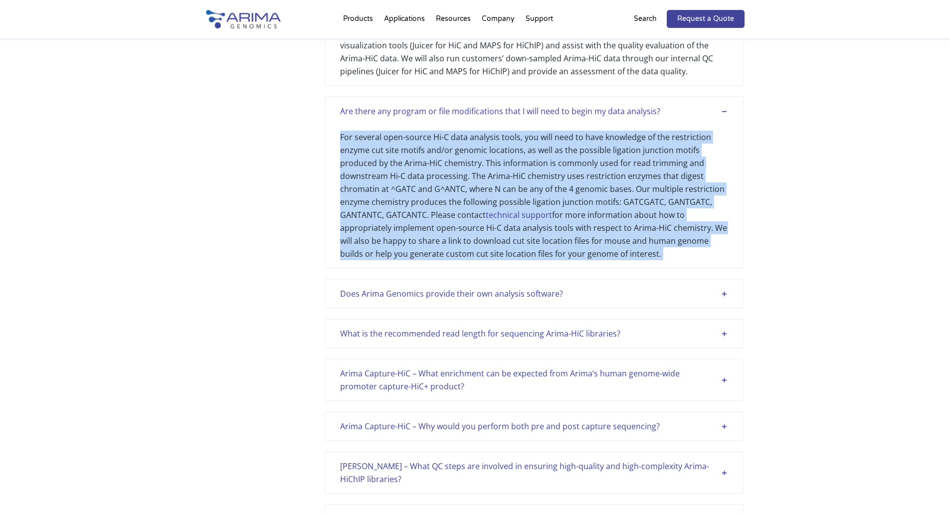
click at [457, 229] on div "For several open-source Hi-C data analysis tools, you will need to have knowled…" at bounding box center [534, 189] width 388 height 143
click at [432, 246] on div "For several open-source Hi-C data analysis tools, you will need to have knowled…" at bounding box center [534, 189] width 388 height 143
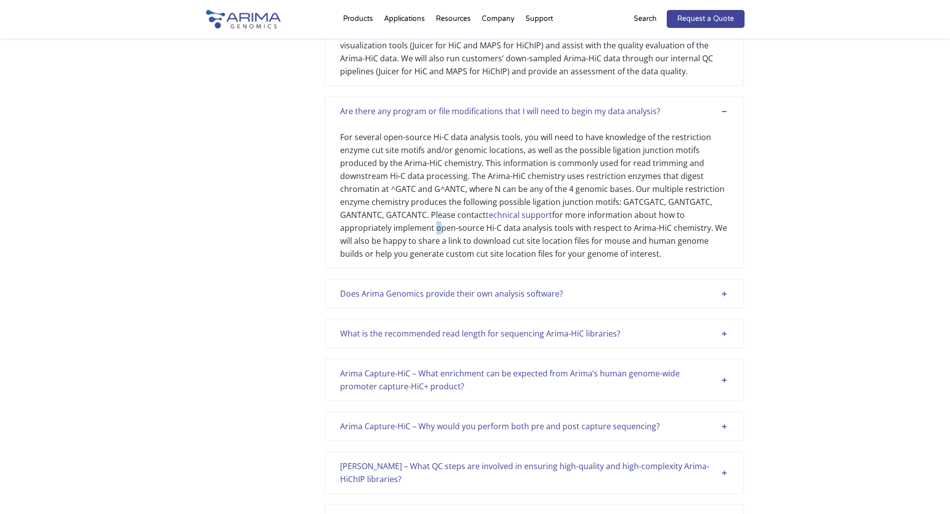
click at [432, 246] on div "For several open-source Hi-C data analysis tools, you will need to have knowled…" at bounding box center [534, 189] width 388 height 143
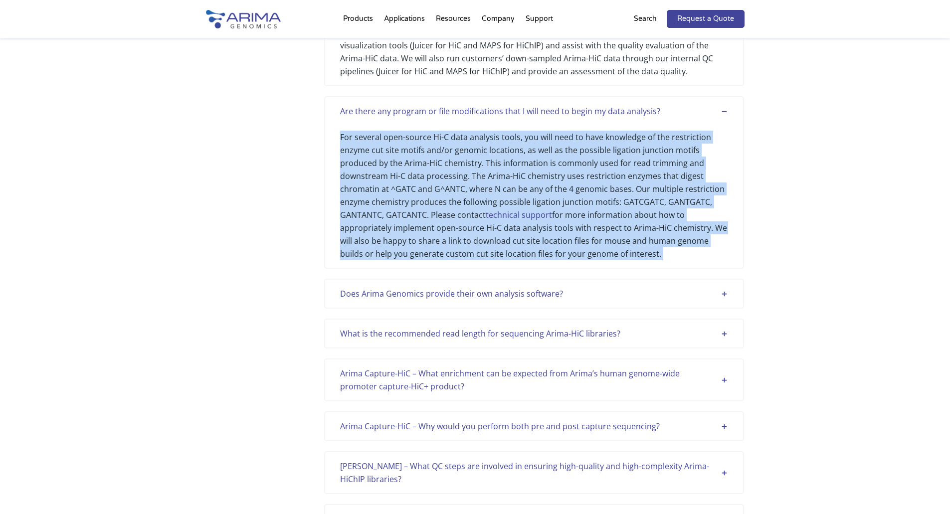
click at [432, 246] on div "For several open-source Hi-C data analysis tools, you will need to have knowled…" at bounding box center [534, 189] width 388 height 143
click at [396, 246] on div "For several open-source Hi-C data analysis tools, you will need to have knowled…" at bounding box center [534, 189] width 388 height 143
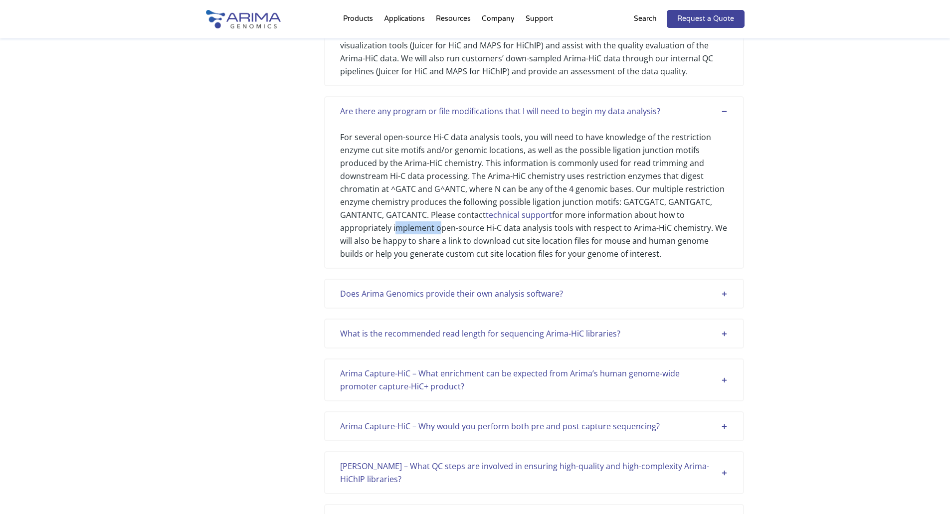
click at [396, 246] on div "For several open-source Hi-C data analysis tools, you will need to have knowled…" at bounding box center [534, 189] width 388 height 143
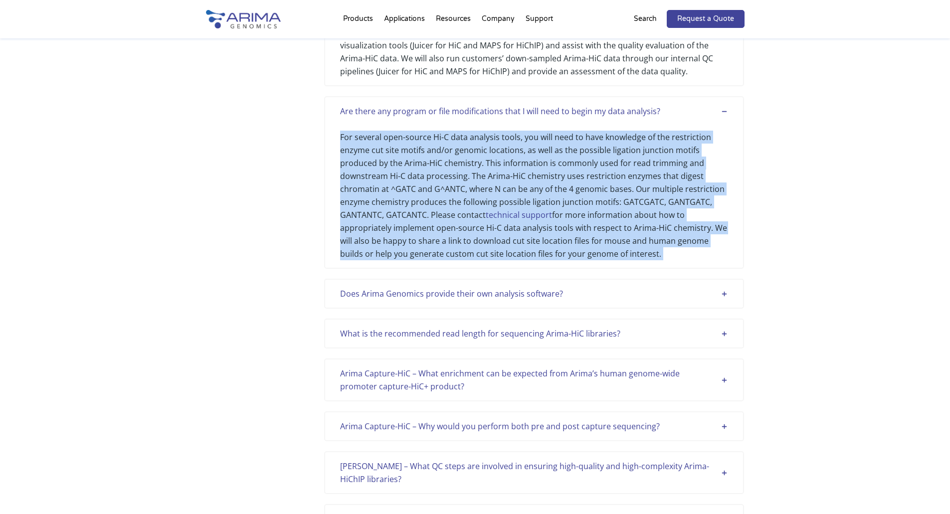
click at [396, 246] on div "For several open-source Hi-C data analysis tools, you will need to have knowled…" at bounding box center [534, 189] width 388 height 143
click at [438, 251] on div "For several open-source Hi-C data analysis tools, you will need to have knowled…" at bounding box center [534, 189] width 388 height 143
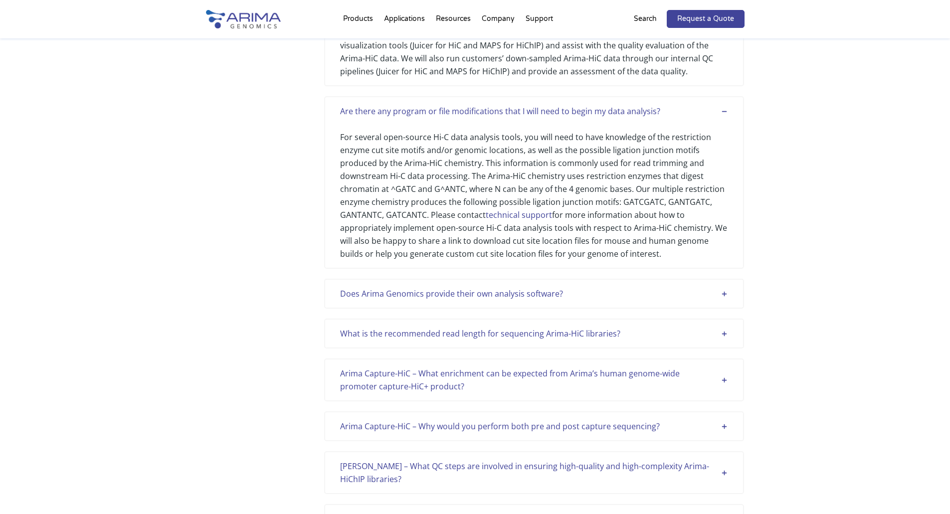
click at [424, 253] on div "For several open-source Hi-C data analysis tools, you will need to have knowled…" at bounding box center [534, 189] width 388 height 143
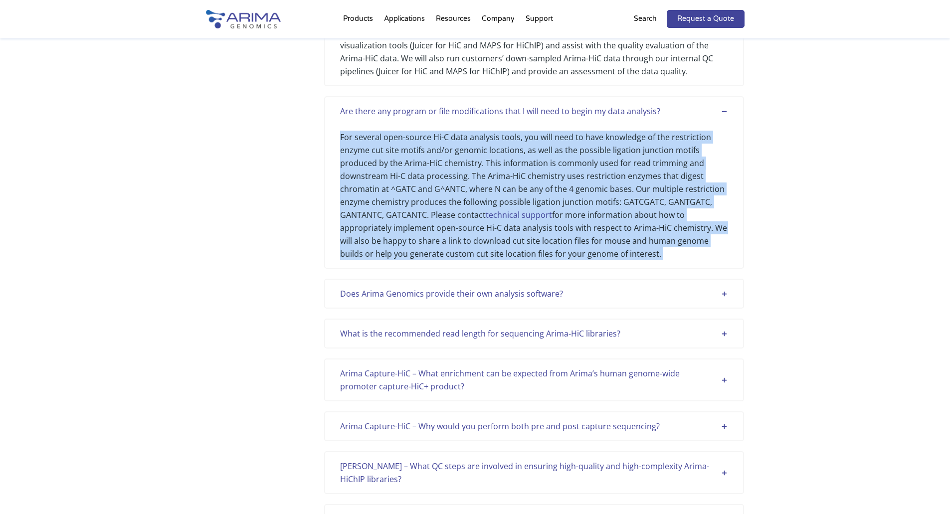
click at [424, 253] on div "For several open-source Hi-C data analysis tools, you will need to have knowled…" at bounding box center [534, 189] width 388 height 143
click at [370, 244] on div "For several open-source Hi-C data analysis tools, you will need to have knowled…" at bounding box center [534, 189] width 388 height 143
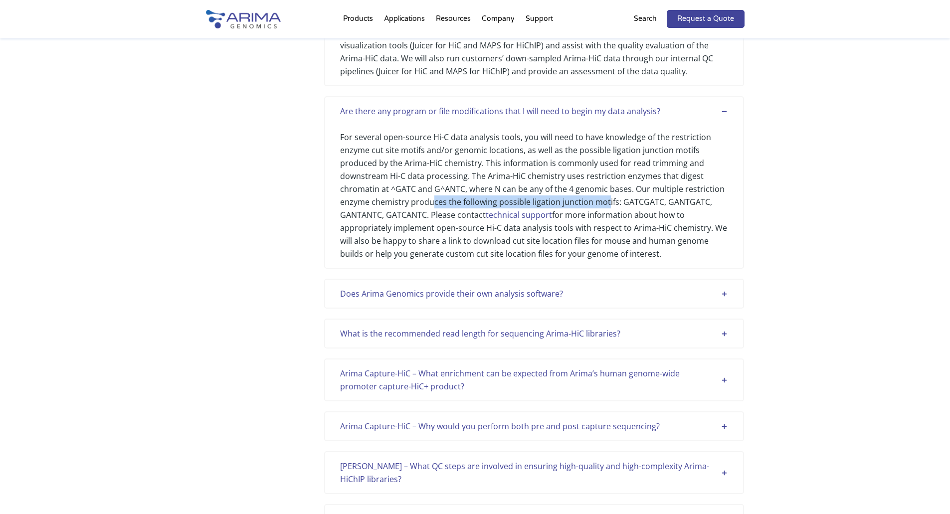
drag, startPoint x: 435, startPoint y: 214, endPoint x: 607, endPoint y: 221, distance: 172.8
click at [607, 221] on div "For several open-source Hi-C data analysis tools, you will need to have knowled…" at bounding box center [534, 189] width 388 height 143
click at [636, 221] on div "For several open-source Hi-C data analysis tools, you will need to have knowled…" at bounding box center [534, 189] width 388 height 143
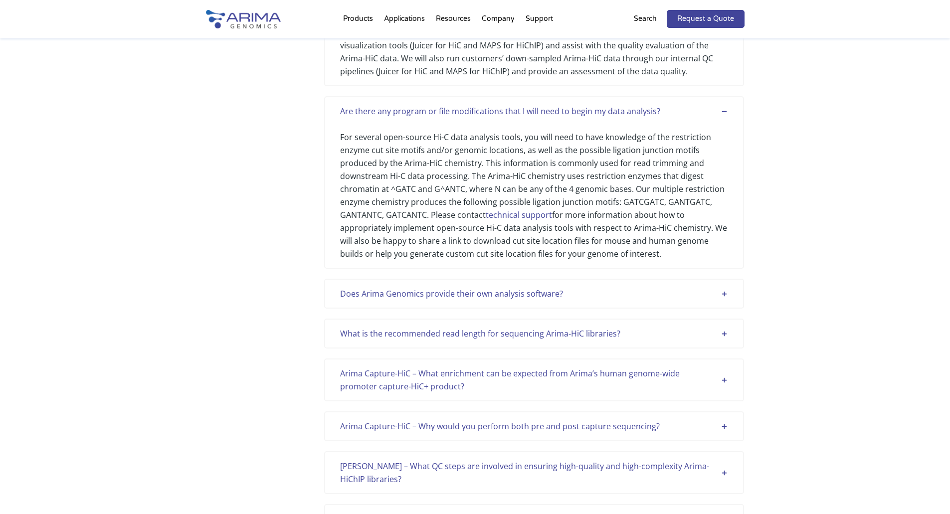
click at [689, 220] on div "For several open-source Hi-C data analysis tools, you will need to have knowled…" at bounding box center [534, 189] width 388 height 143
click at [352, 228] on div "For several open-source Hi-C data analysis tools, you will need to have knowled…" at bounding box center [534, 189] width 388 height 143
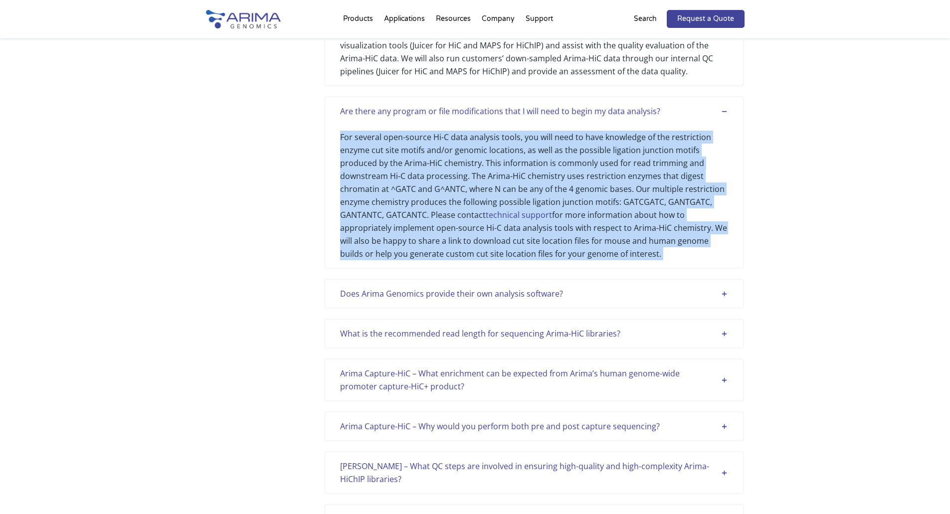
click at [476, 185] on div "For several open-source Hi-C data analysis tools, you will need to have knowled…" at bounding box center [534, 189] width 388 height 143
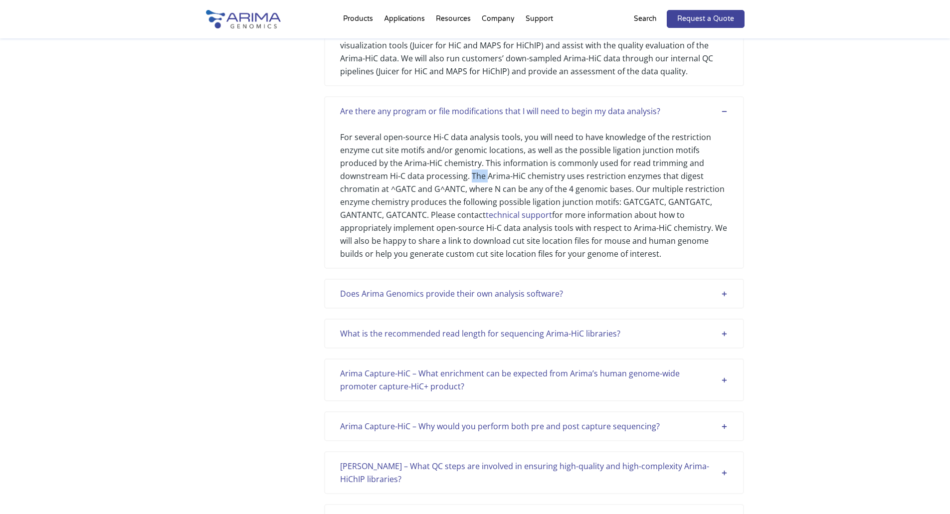
click at [476, 185] on div "For several open-source Hi-C data analysis tools, you will need to have knowled…" at bounding box center [534, 189] width 388 height 143
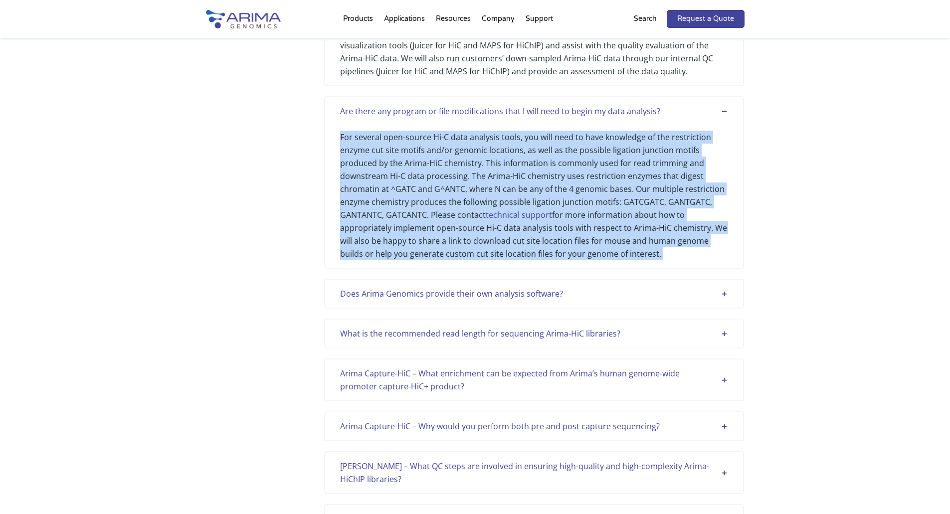
click at [476, 185] on div "For several open-source Hi-C data analysis tools, you will need to have knowled…" at bounding box center [534, 189] width 388 height 143
click at [590, 186] on div "For several open-source Hi-C data analysis tools, you will need to have knowled…" at bounding box center [534, 189] width 388 height 143
drag, startPoint x: 645, startPoint y: 262, endPoint x: 334, endPoint y: 128, distance: 338.8
click at [334, 128] on div "Are there any program or file modifications that I will need to begin my data a…" at bounding box center [534, 182] width 420 height 173
copy div "Are there any program or file modifications that I will need to begin my data a…"
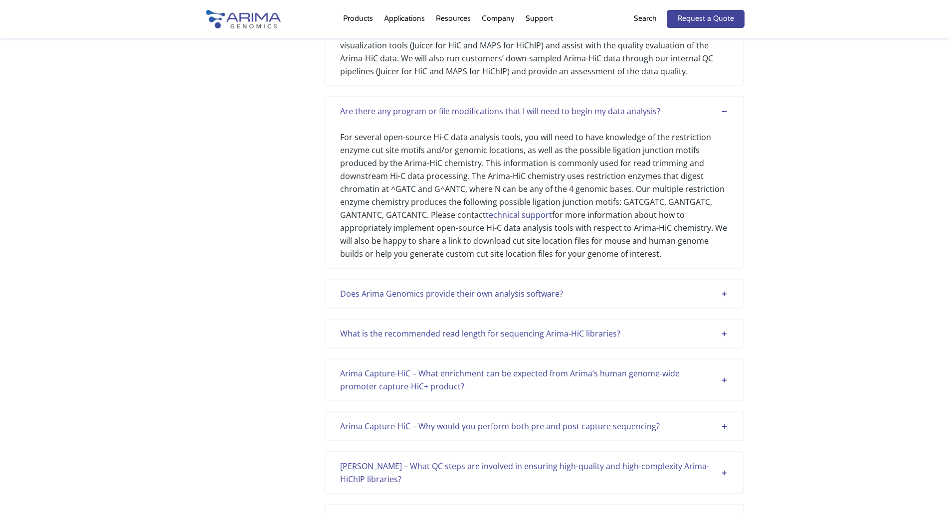
click at [714, 300] on div "Does Arima Genomics provide their own analysis software?" at bounding box center [534, 293] width 388 height 13
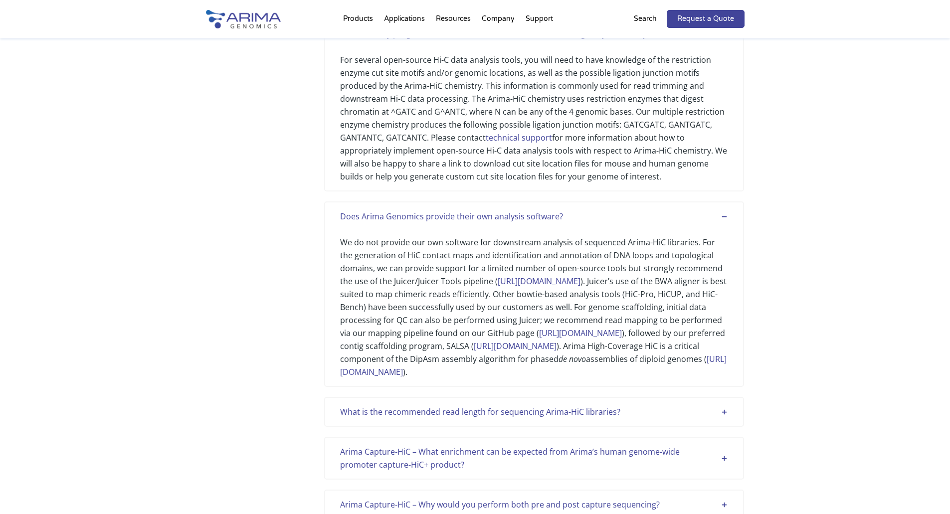
scroll to position [1557, 0]
click at [551, 416] on div "What is the recommended read length for sequencing Arima-HiC libraries?" at bounding box center [534, 409] width 388 height 13
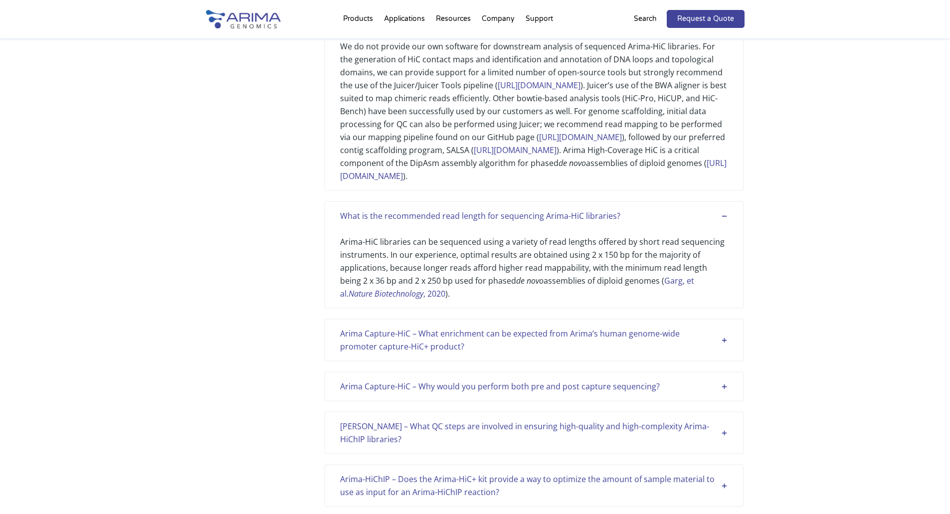
scroll to position [1756, 0]
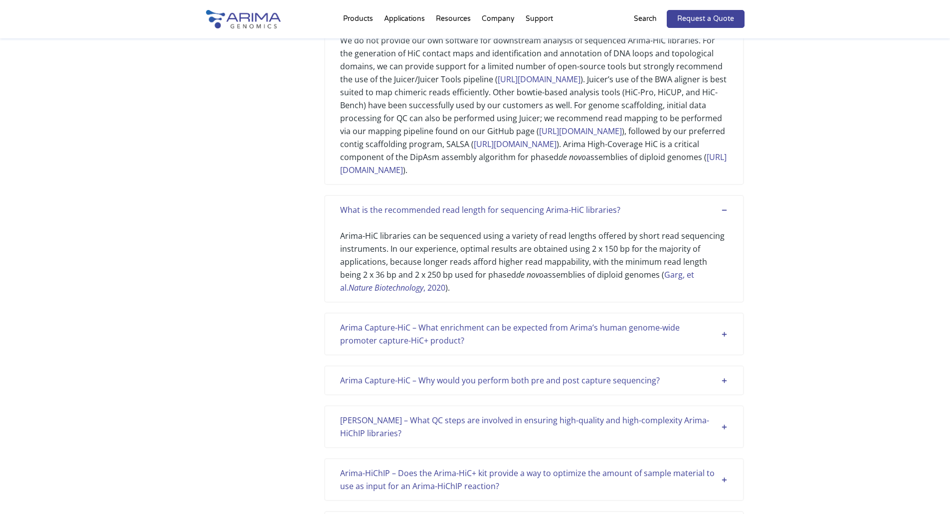
click at [548, 347] on div "Arima Capture-HiC – What enrichment can be expected from Arima’s human genome-w…" at bounding box center [534, 334] width 388 height 26
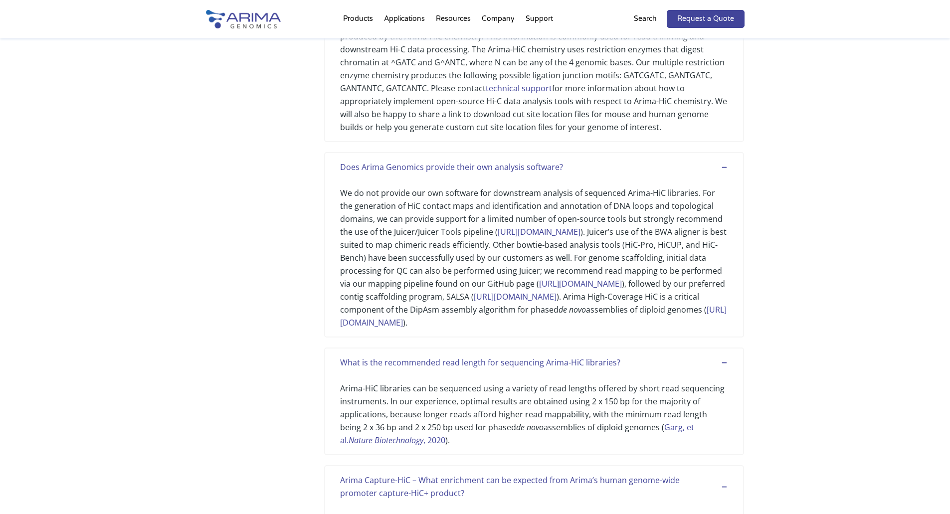
scroll to position [1597, 0]
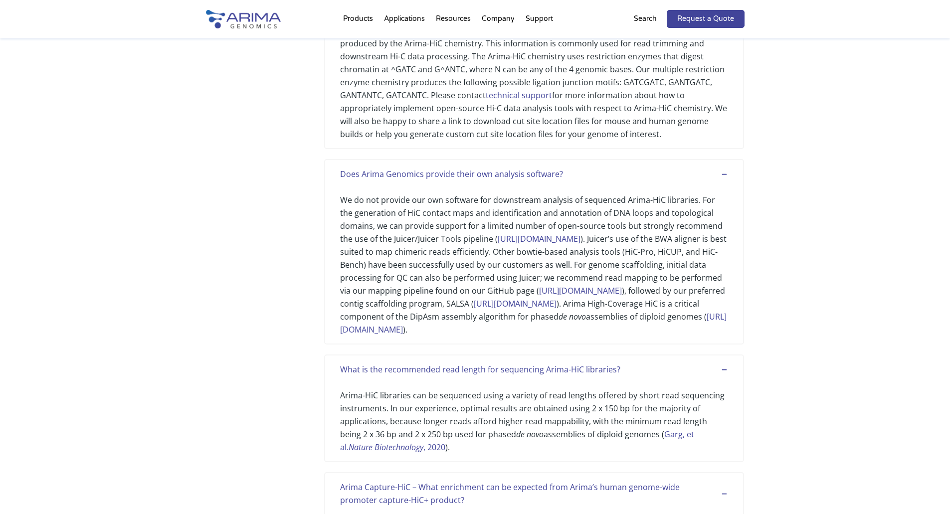
click at [393, 234] on div "We do not provide our own software for downstream analysis of sequenced Arima-H…" at bounding box center [534, 259] width 388 height 156
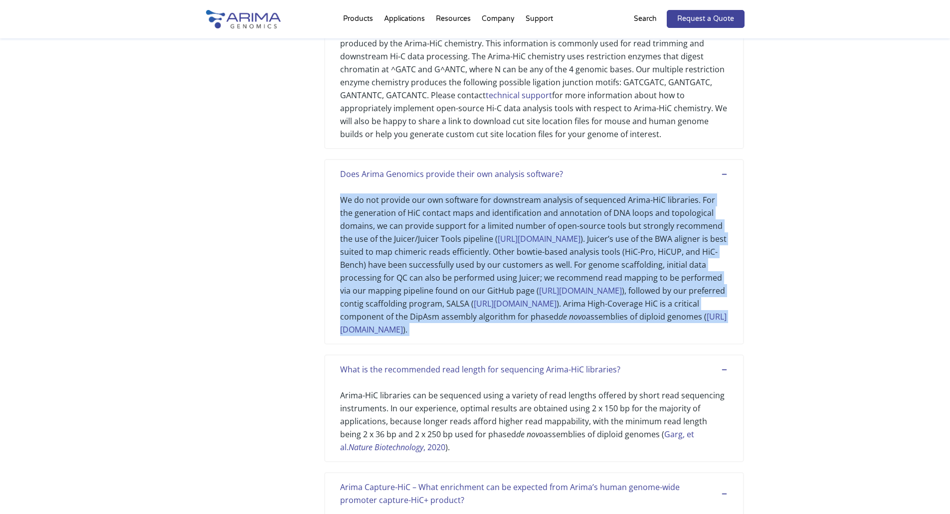
click at [393, 234] on div "We do not provide our own software for downstream analysis of sequenced Arima-H…" at bounding box center [534, 259] width 388 height 156
click at [391, 237] on div "We do not provide our own software for downstream analysis of sequenced Arima-H…" at bounding box center [534, 259] width 388 height 156
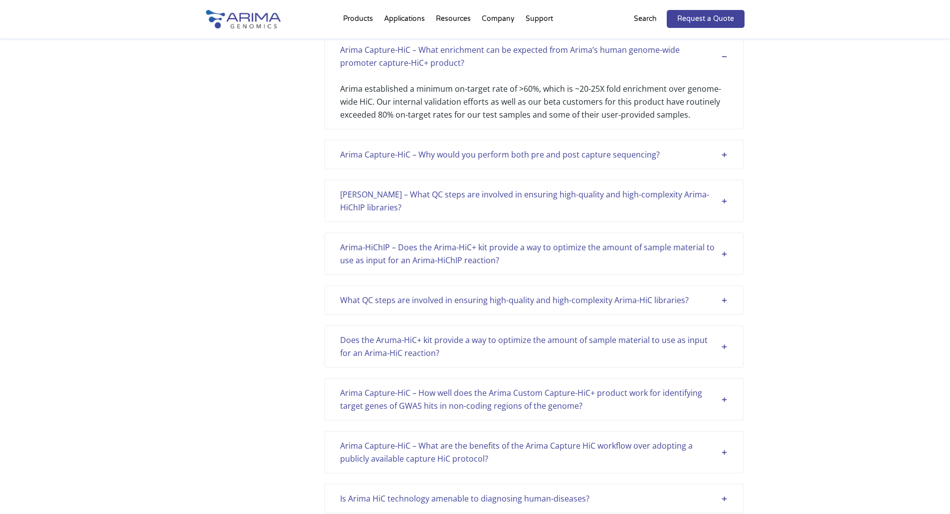
scroll to position [2036, 0]
click at [501, 168] on div "Arima Capture-HiC – Why would you perform both pre and post capture sequencing?…" at bounding box center [534, 153] width 420 height 30
click at [506, 160] on div "Arima Capture-HiC – Why would you perform both pre and post capture sequencing?" at bounding box center [534, 153] width 388 height 13
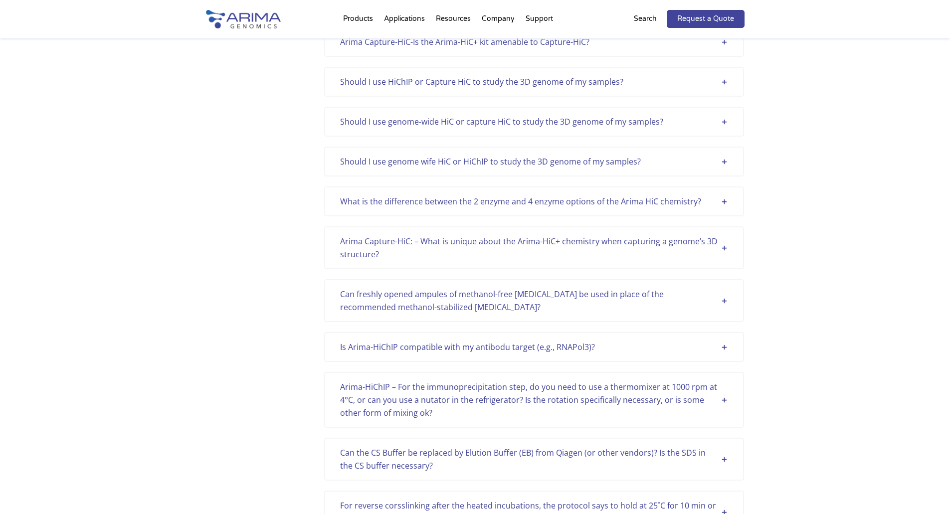
scroll to position [2794, 0]
click at [490, 208] on div "What is the difference between the 2 enzyme and 4 enzyme options of the Arima H…" at bounding box center [534, 201] width 388 height 13
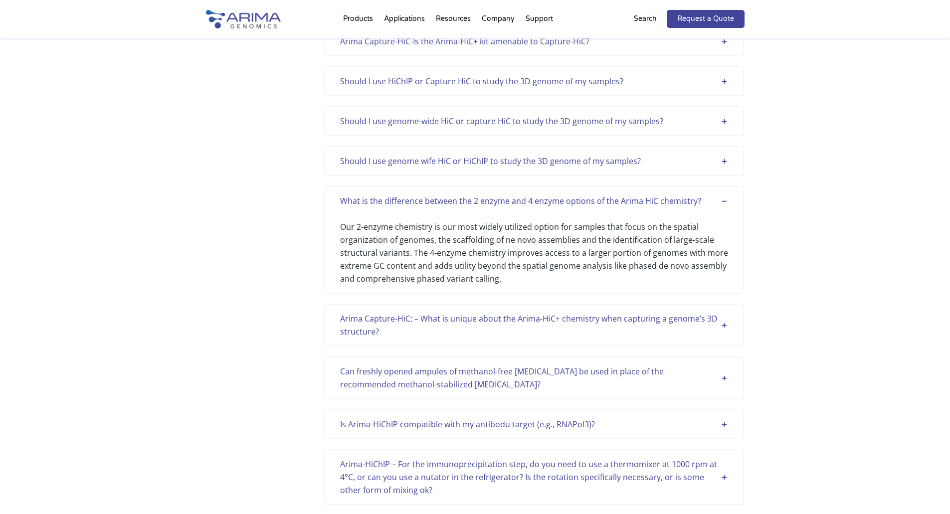
click at [457, 254] on div "Our 2-enzyme chemistry is our most widely utilized option for samples that focu…" at bounding box center [534, 247] width 388 height 78
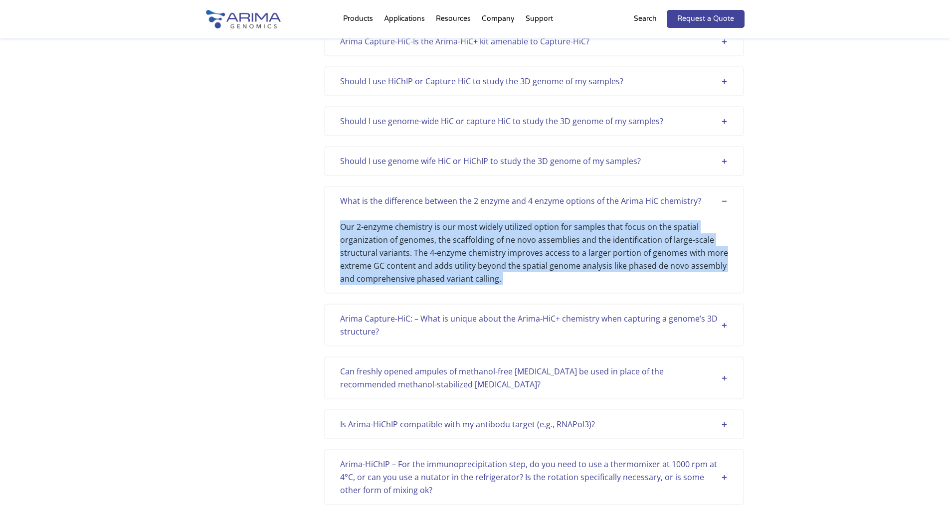
click at [457, 254] on div "Our 2-enzyme chemistry is our most widely utilized option for samples that focu…" at bounding box center [534, 247] width 388 height 78
click at [466, 278] on div "Our 2-enzyme chemistry is our most widely utilized option for samples that focu…" at bounding box center [534, 247] width 388 height 78
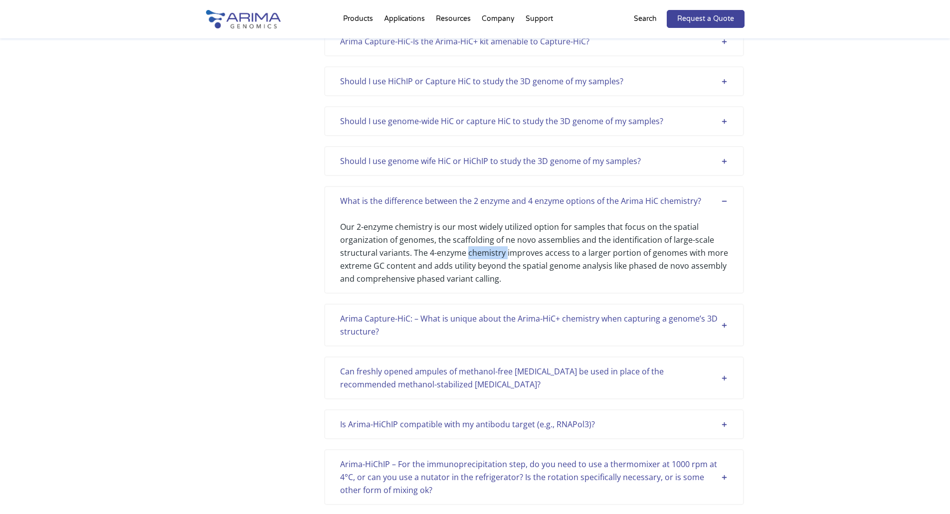
click at [466, 278] on div "Our 2-enzyme chemistry is our most widely utilized option for samples that focu…" at bounding box center [534, 247] width 388 height 78
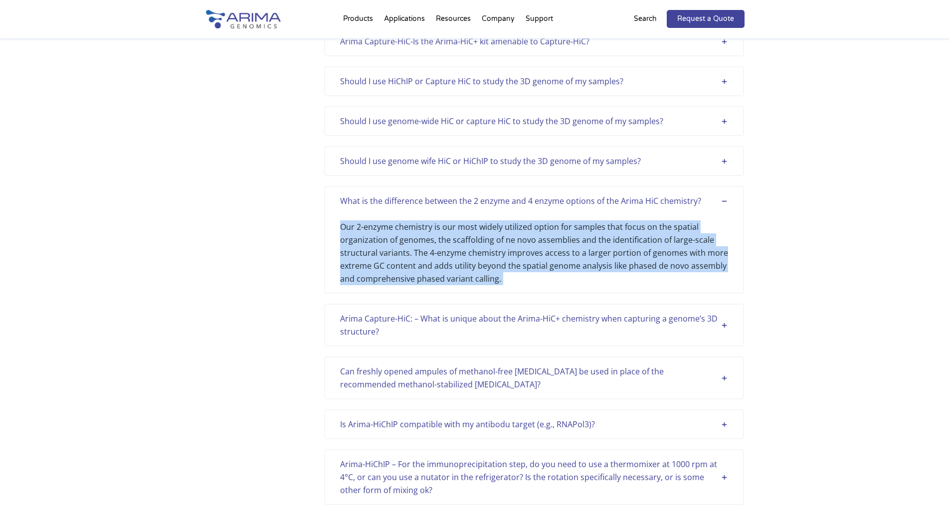
click at [466, 278] on div "Our 2-enzyme chemistry is our most widely utilized option for samples that focu…" at bounding box center [534, 247] width 388 height 78
click at [490, 285] on div "Our 2-enzyme chemistry is our most widely utilized option for samples that focu…" at bounding box center [534, 247] width 388 height 78
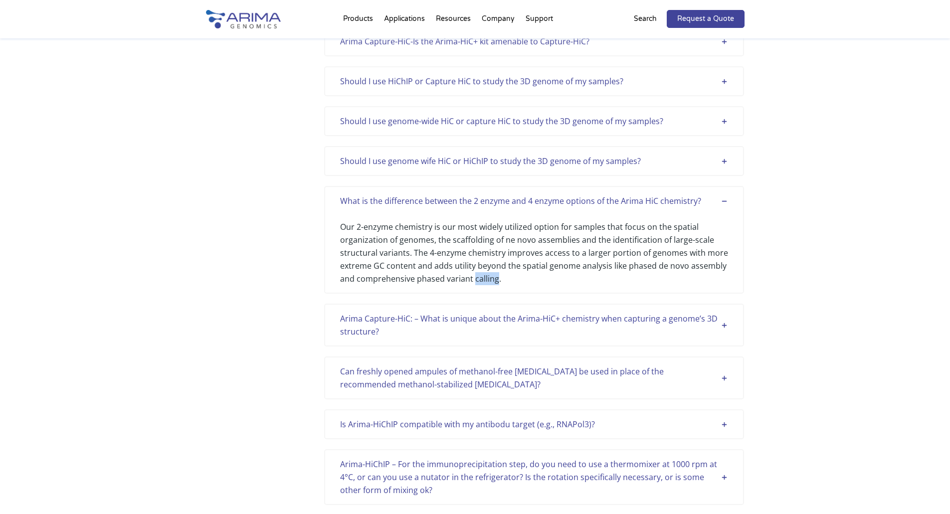
click at [490, 285] on div "Our 2-enzyme chemistry is our most widely utilized option for samples that focu…" at bounding box center [534, 247] width 388 height 78
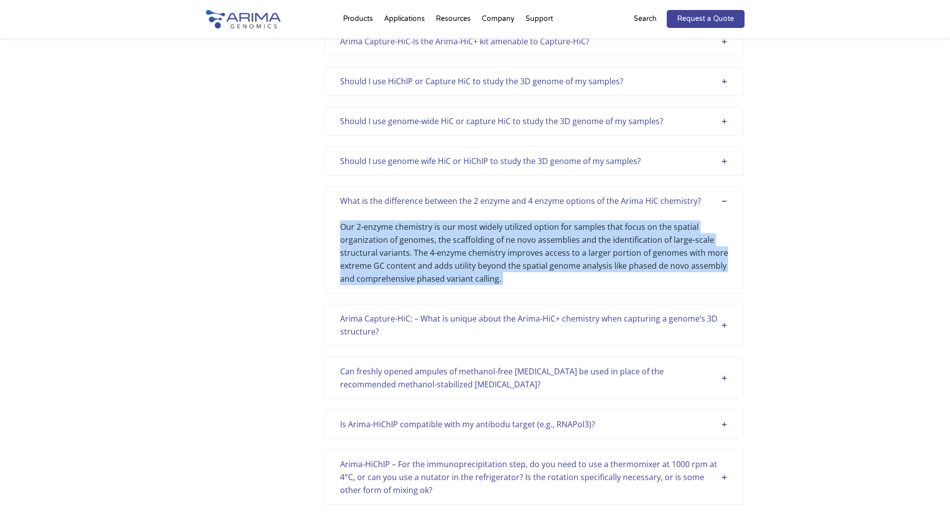
click at [491, 285] on div "Our 2-enzyme chemistry is our most widely utilized option for samples that focu…" at bounding box center [534, 247] width 388 height 78
click at [524, 285] on div "Our 2-enzyme chemistry is our most widely utilized option for samples that focu…" at bounding box center [534, 247] width 388 height 78
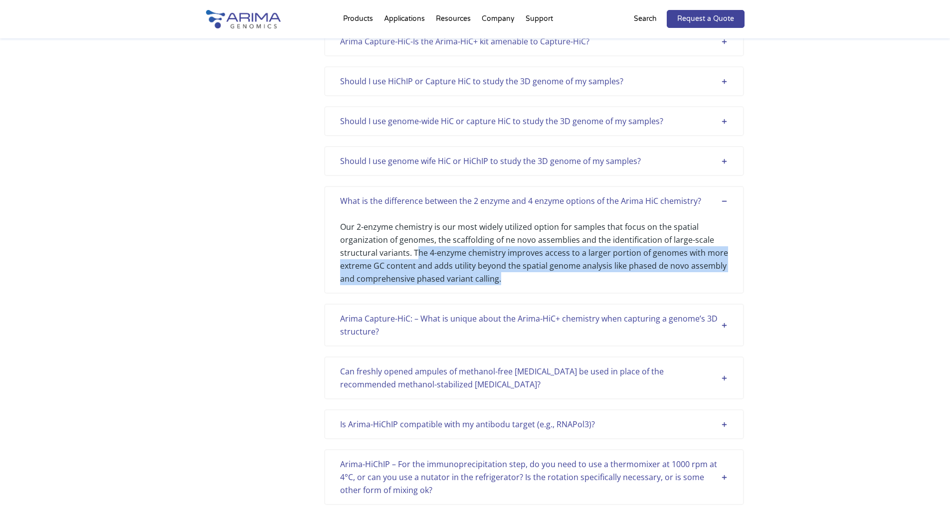
drag, startPoint x: 488, startPoint y: 298, endPoint x: 417, endPoint y: 280, distance: 73.9
click at [417, 280] on div "Our 2-enzyme chemistry is our most widely utilized option for samples that focu…" at bounding box center [534, 247] width 388 height 78
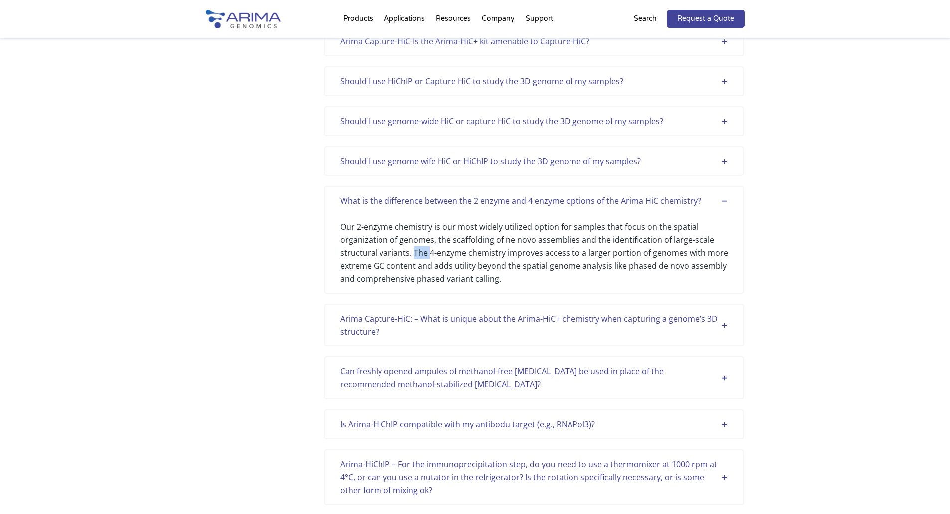
click at [417, 280] on div "Our 2-enzyme chemistry is our most widely utilized option for samples that focu…" at bounding box center [534, 247] width 388 height 78
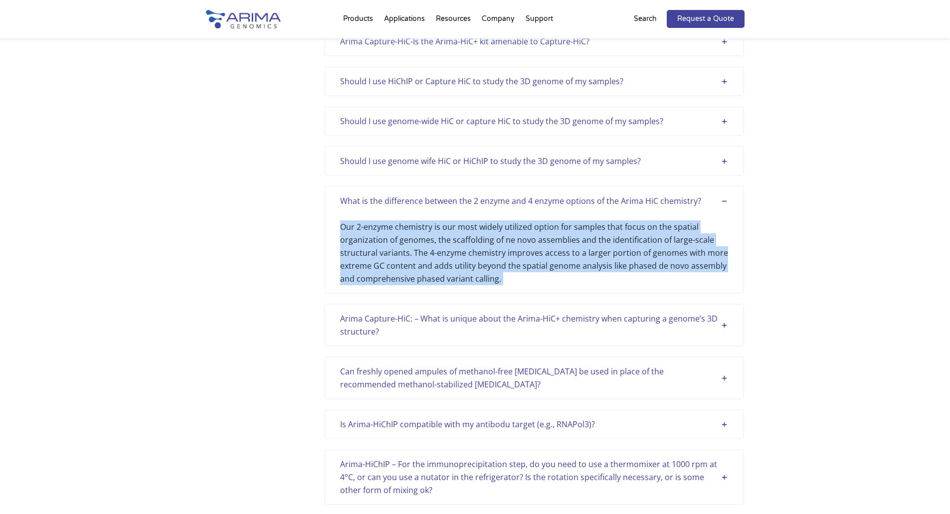
click at [417, 280] on div "Our 2-enzyme chemistry is our most widely utilized option for samples that focu…" at bounding box center [534, 247] width 388 height 78
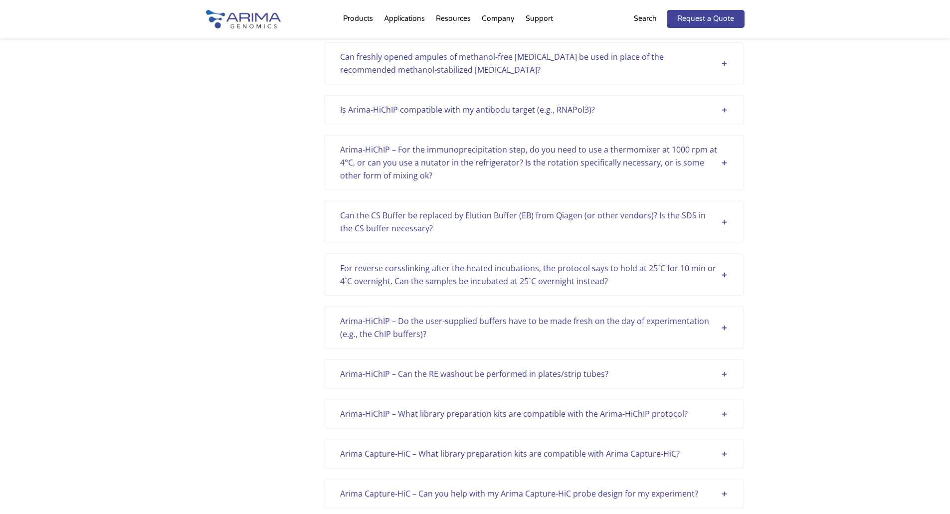
scroll to position [3113, 0]
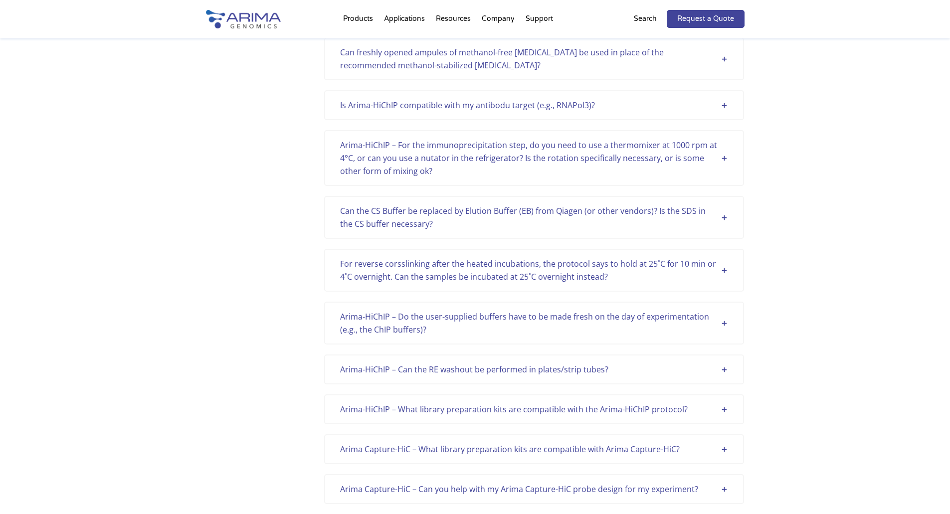
click at [457, 283] on div "For reverse corsslinking after the heated incubations, the protocol says to hol…" at bounding box center [534, 270] width 388 height 26
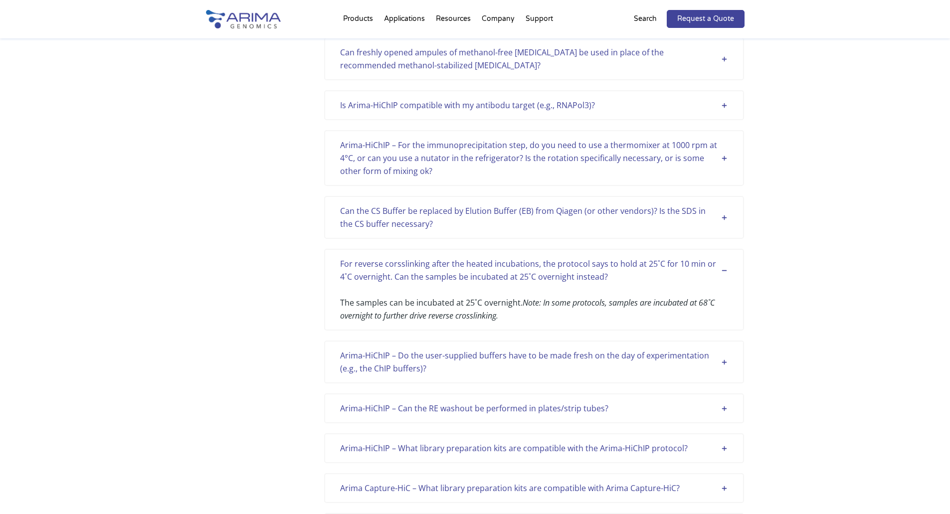
click at [465, 322] on div "The samples can be incubated at 25˚C overnight. Note: In some protocols, sample…" at bounding box center [534, 302] width 388 height 39
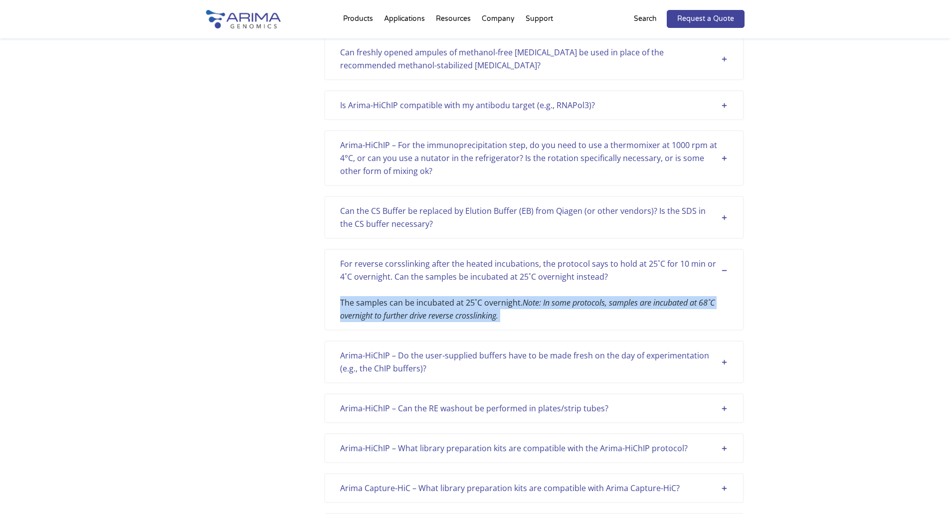
click at [465, 322] on div "The samples can be incubated at 25˚C overnight. Note: In some protocols, sample…" at bounding box center [534, 302] width 388 height 39
click at [522, 322] on div "The samples can be incubated at 25˚C overnight. Note: In some protocols, sample…" at bounding box center [534, 302] width 388 height 39
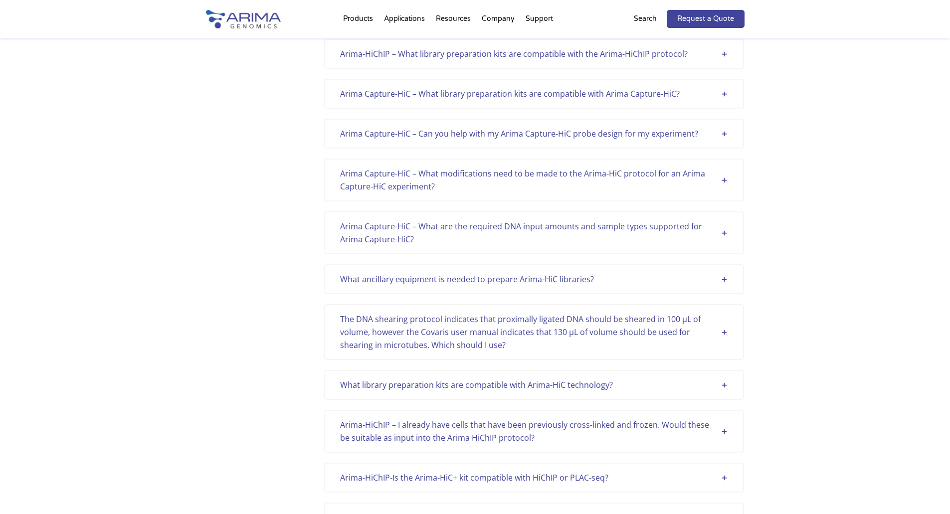
scroll to position [3513, 0]
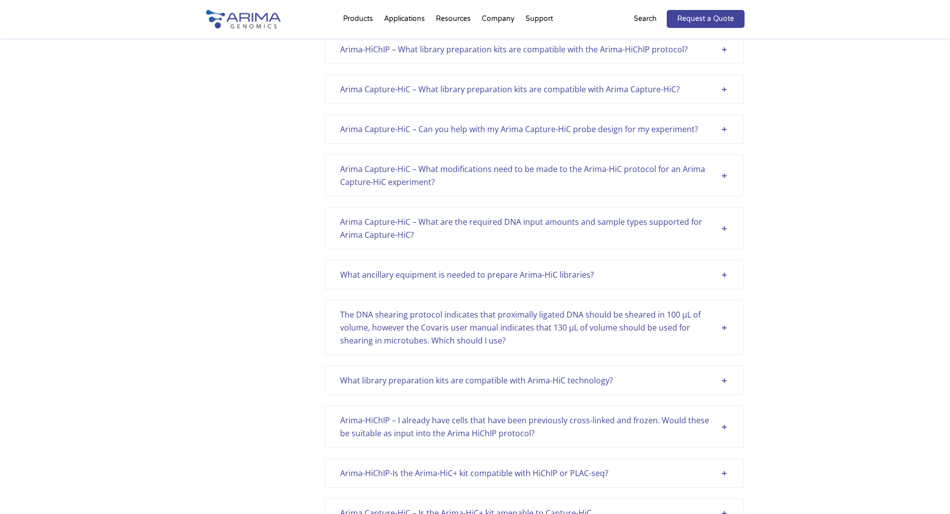
click at [529, 189] on div "Arima Capture-HiC – What modifications need to be made to the Arima-HiC protoco…" at bounding box center [534, 176] width 388 height 26
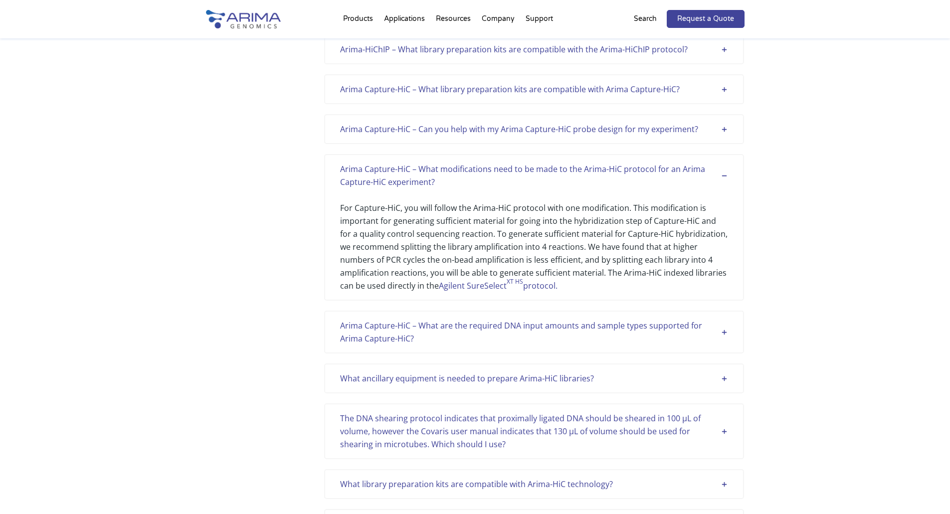
click at [527, 189] on div "Arima Capture-HiC – What modifications need to be made to the Arima-HiC protoco…" at bounding box center [534, 176] width 388 height 26
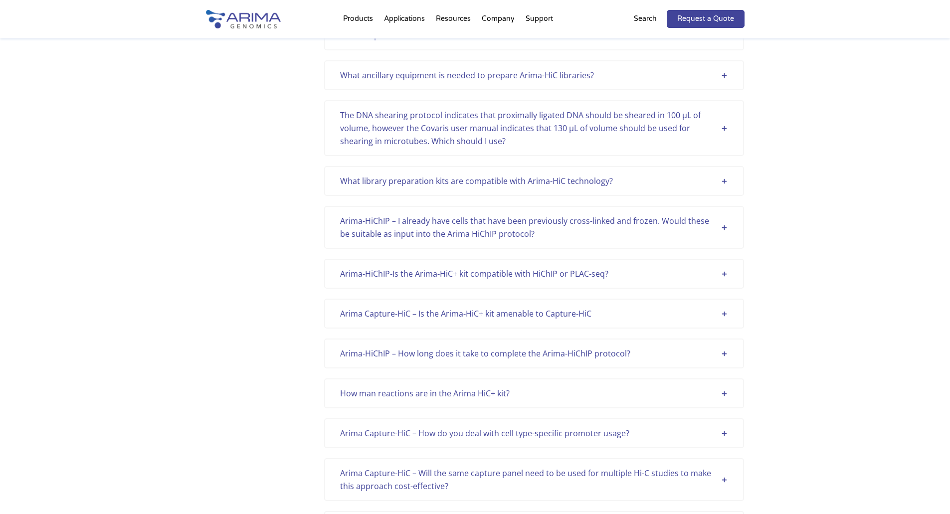
scroll to position [3752, 0]
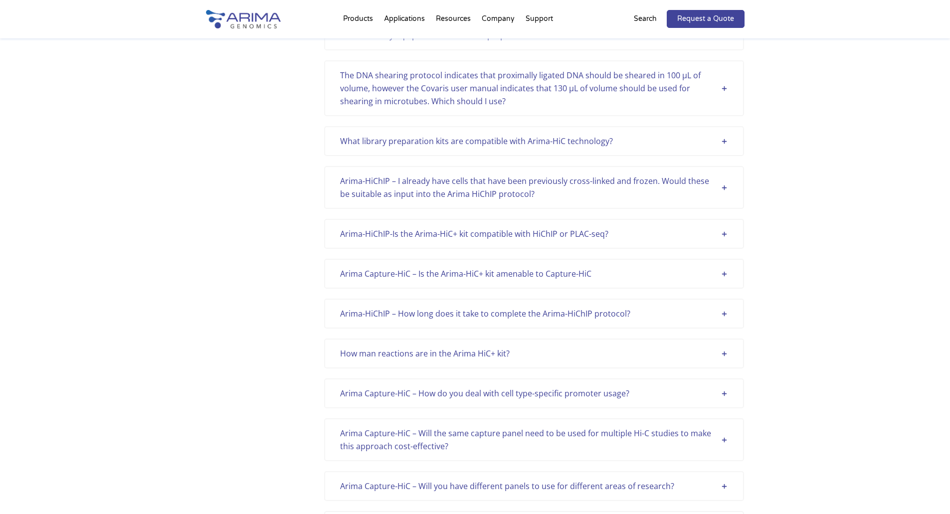
click at [498, 108] on div "The DNA shearing protocol indicates that proximally ligated DNA should be shear…" at bounding box center [534, 88] width 388 height 39
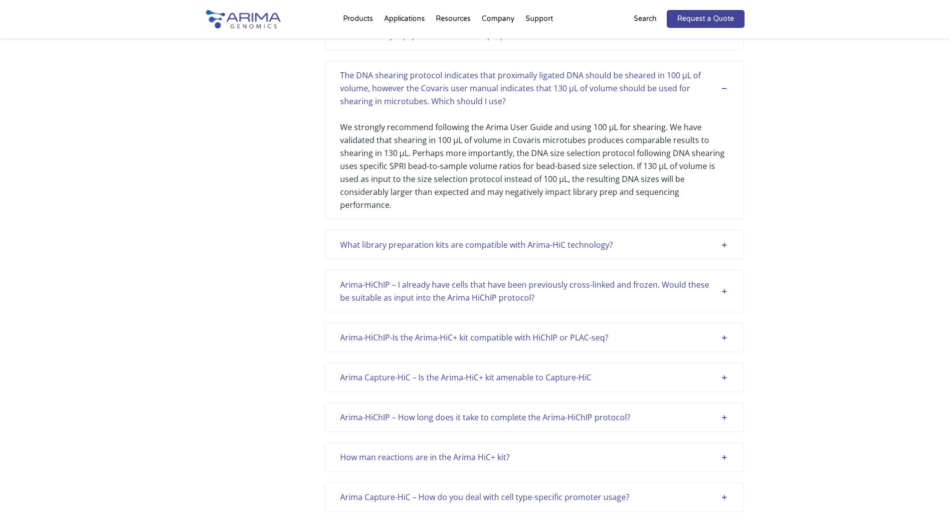
click at [498, 108] on div "The DNA shearing protocol indicates that proximally ligated DNA should be shear…" at bounding box center [534, 88] width 388 height 39
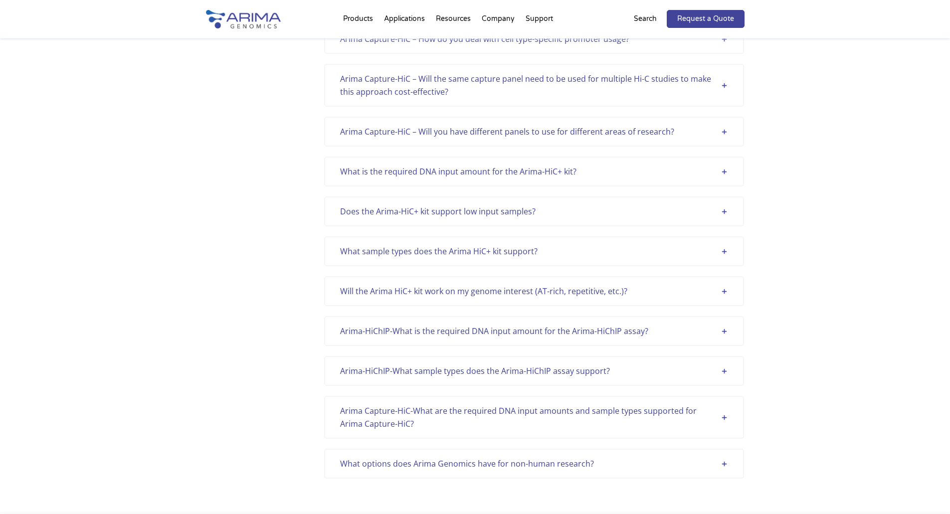
scroll to position [4111, 0]
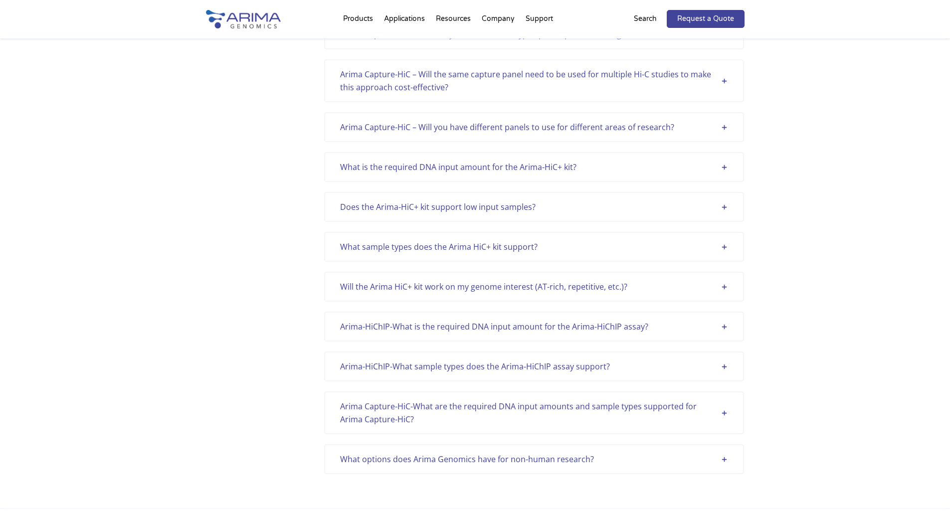
click at [510, 214] on div "Does the Arima-HiC+ kit support low input samples?" at bounding box center [534, 207] width 388 height 13
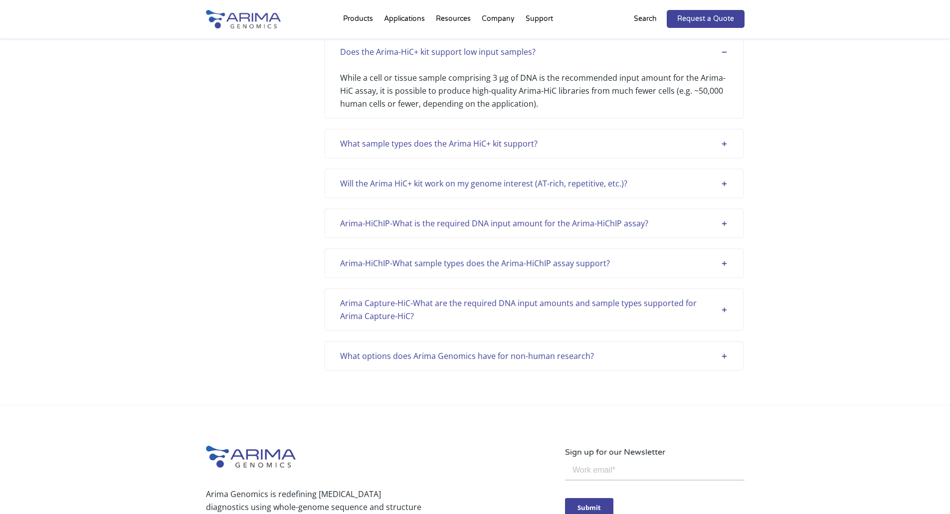
scroll to position [4271, 0]
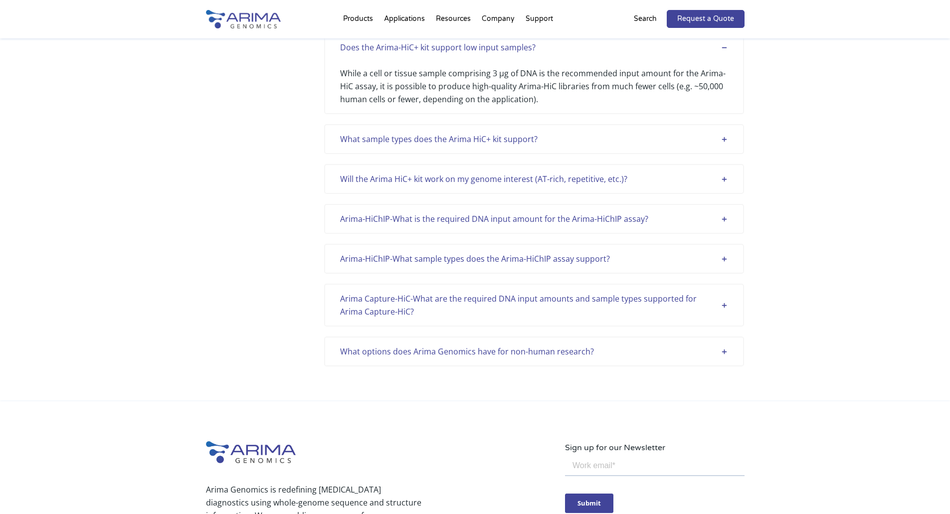
click at [472, 186] on div "Will the Arima HiC+ kit work on my genome interest (AT-rich, repetitive, etc.)?" at bounding box center [534, 179] width 388 height 13
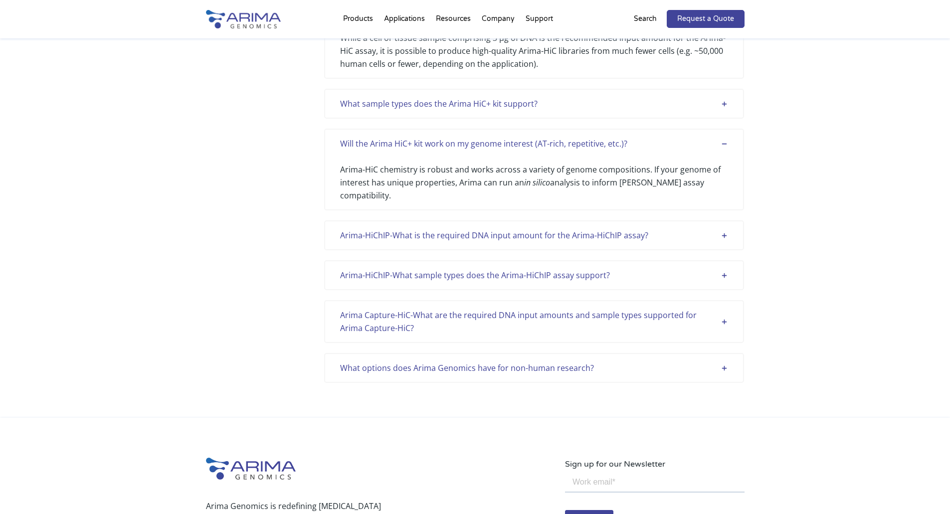
scroll to position [4311, 0]
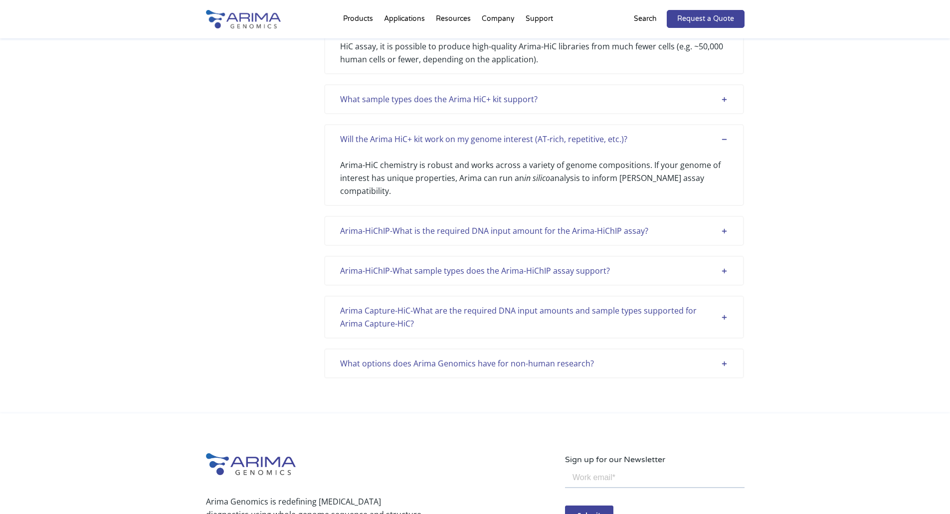
click at [492, 330] on div "Arima Capture-HiC-What are the required DNA input amounts and sample types supp…" at bounding box center [534, 317] width 388 height 26
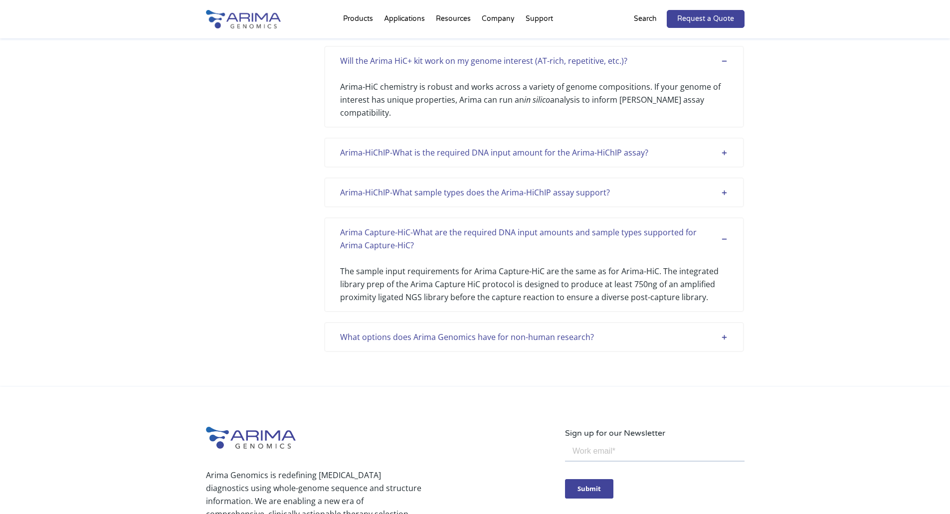
scroll to position [4391, 0]
click at [463, 342] on div "What options does Arima Genomics have for non-human research?" at bounding box center [534, 335] width 388 height 13
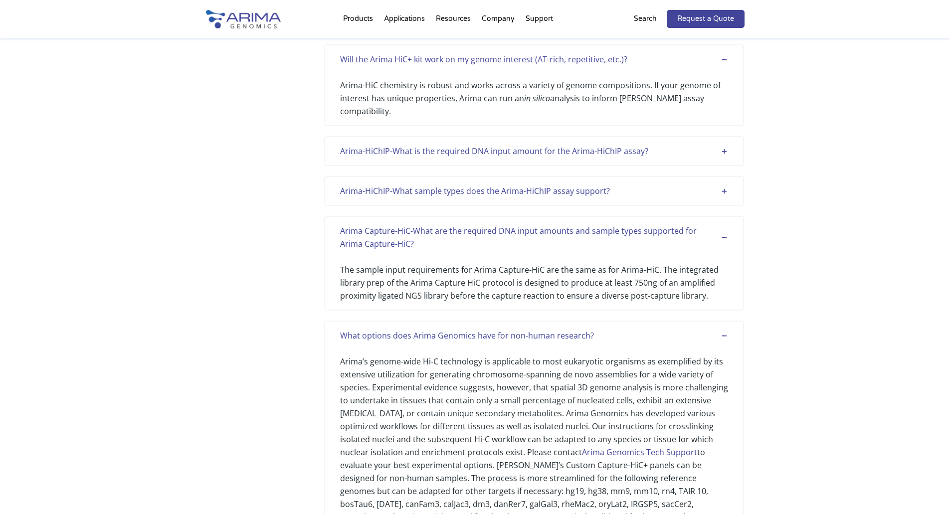
click at [585, 302] on div "The sample input requirements for Arima Capture-HiC are the same as for Arima-H…" at bounding box center [534, 276] width 388 height 52
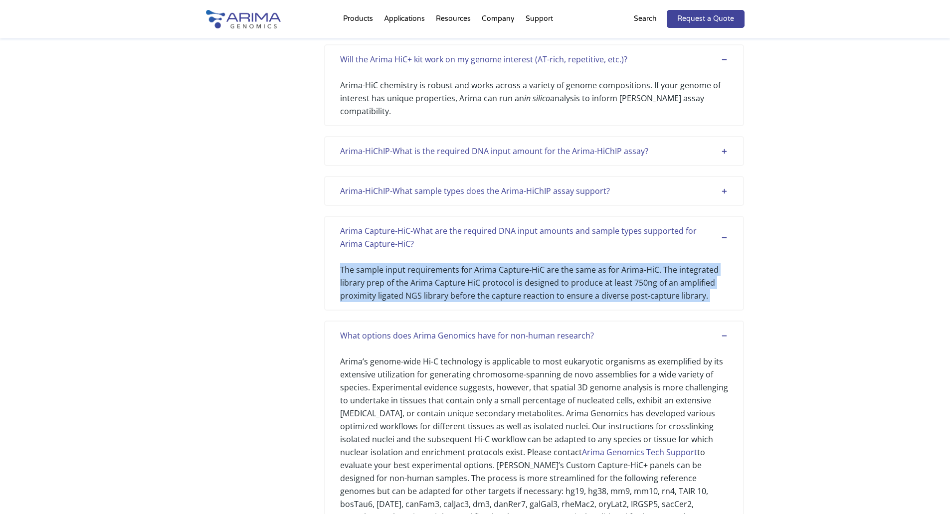
click at [585, 302] on div "The sample input requirements for Arima Capture-HiC are the same as for Arima-H…" at bounding box center [534, 276] width 388 height 52
click at [452, 302] on div "The sample input requirements for Arima Capture-HiC are the same as for Arima-H…" at bounding box center [534, 276] width 388 height 52
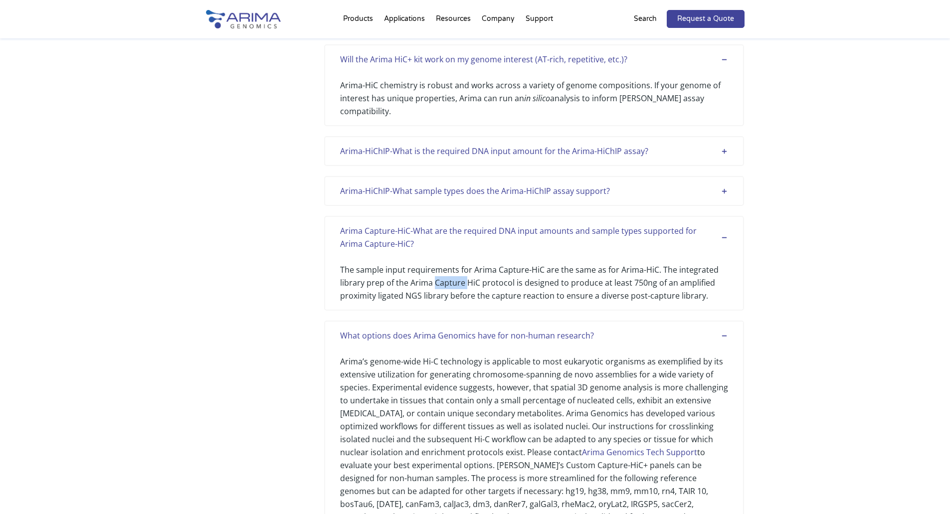
click at [452, 302] on div "The sample input requirements for Arima Capture-HiC are the same as for Arima-H…" at bounding box center [534, 276] width 388 height 52
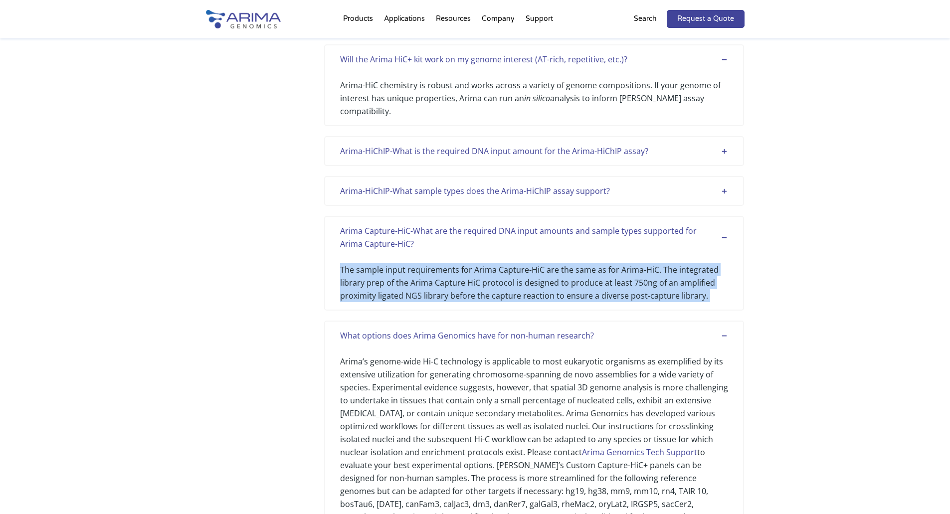
click at [452, 302] on div "The sample input requirements for Arima Capture-HiC are the same as for Arima-H…" at bounding box center [534, 276] width 388 height 52
click at [427, 302] on div "The sample input requirements for Arima Capture-HiC are the same as for Arima-H…" at bounding box center [534, 276] width 388 height 52
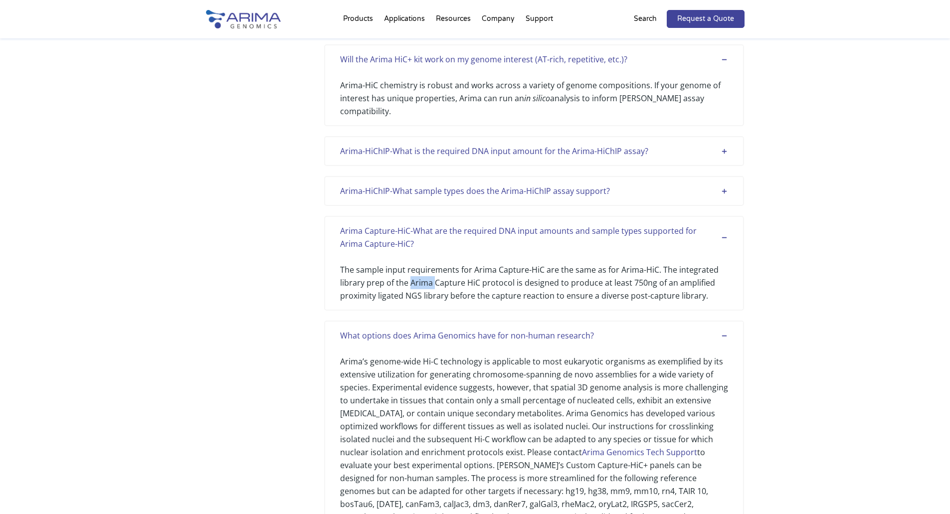
click at [427, 302] on div "The sample input requirements for Arima Capture-HiC are the same as for Arima-H…" at bounding box center [534, 276] width 388 height 52
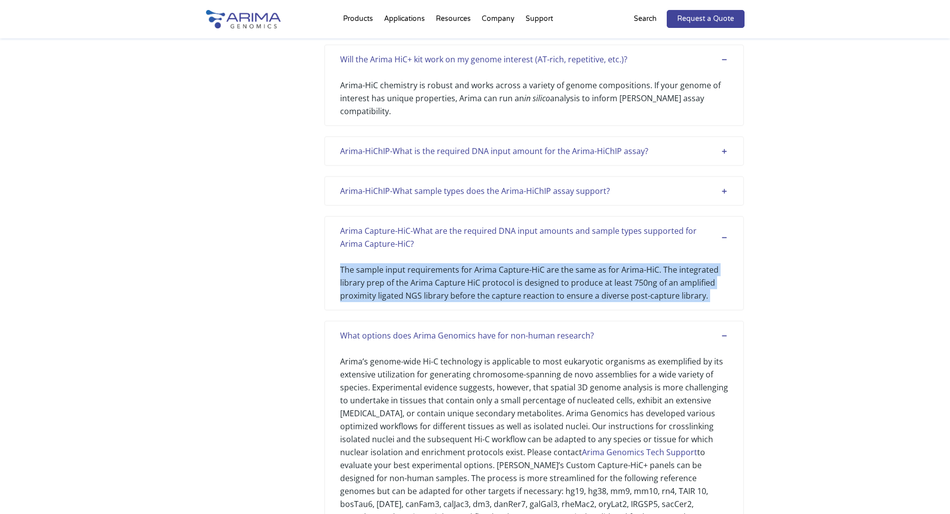
click at [427, 302] on div "The sample input requirements for Arima Capture-HiC are the same as for Arima-H…" at bounding box center [534, 276] width 388 height 52
click at [417, 302] on div "The sample input requirements for Arima Capture-HiC are the same as for Arima-H…" at bounding box center [534, 276] width 388 height 52
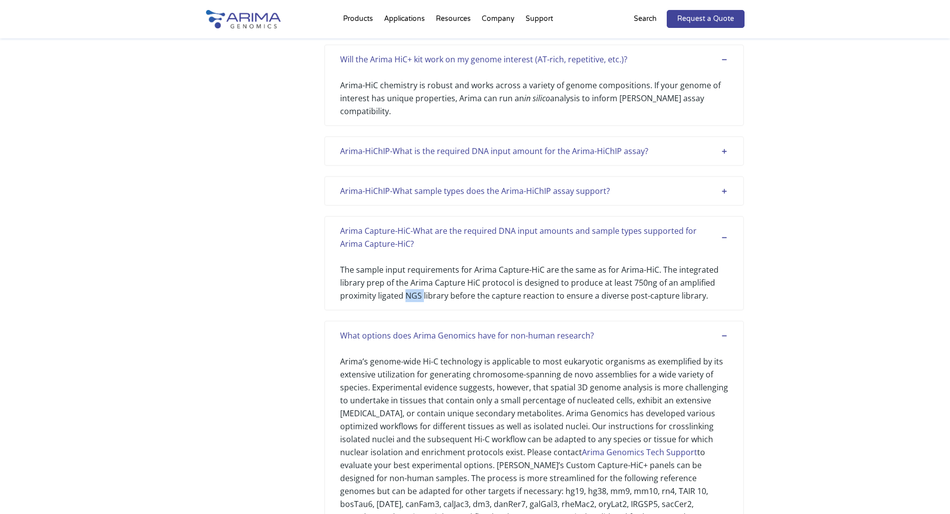
click at [417, 302] on div "The sample input requirements for Arima Capture-HiC are the same as for Arima-H…" at bounding box center [534, 276] width 388 height 52
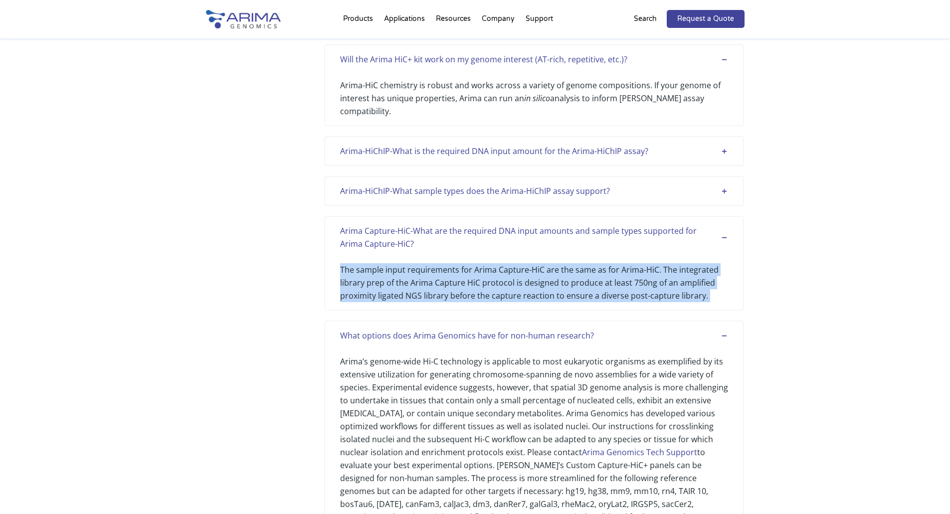
click at [417, 302] on div "The sample input requirements for Arima Capture-HiC are the same as for Arima-H…" at bounding box center [534, 276] width 388 height 52
click at [405, 302] on div "The sample input requirements for Arima Capture-HiC are the same as for Arima-H…" at bounding box center [534, 276] width 388 height 52
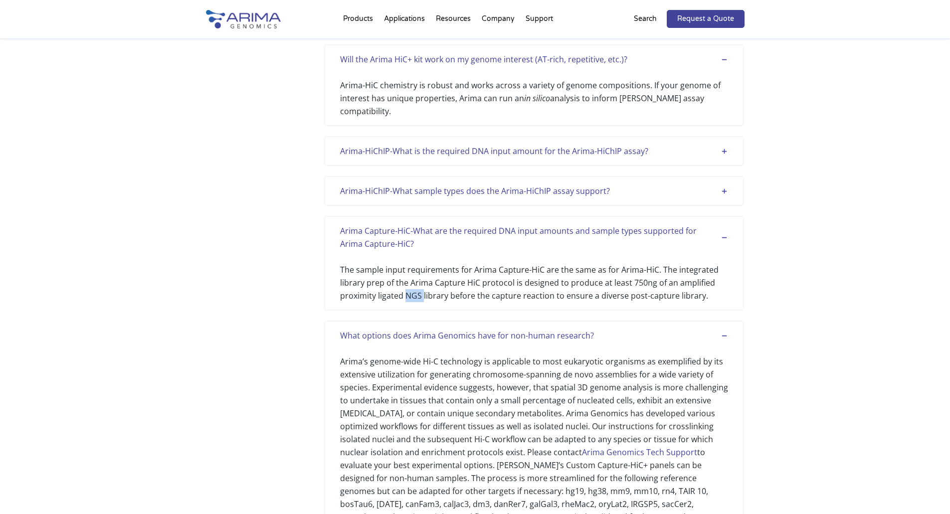
click at [405, 302] on div "The sample input requirements for Arima Capture-HiC are the same as for Arima-H…" at bounding box center [534, 276] width 388 height 52
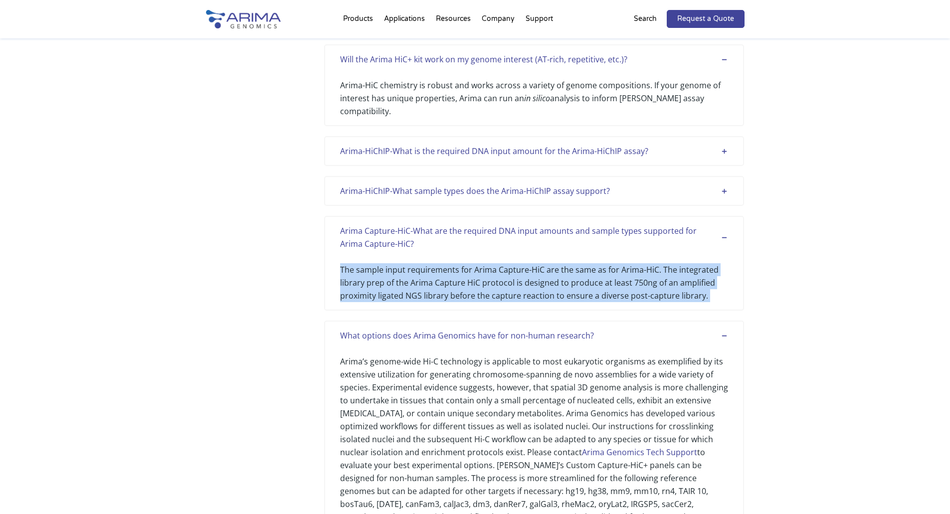
click at [405, 302] on div "The sample input requirements for Arima Capture-HiC are the same as for Arima-H…" at bounding box center [534, 276] width 388 height 52
click at [396, 302] on div "The sample input requirements for Arima Capture-HiC are the same as for Arima-H…" at bounding box center [534, 276] width 388 height 52
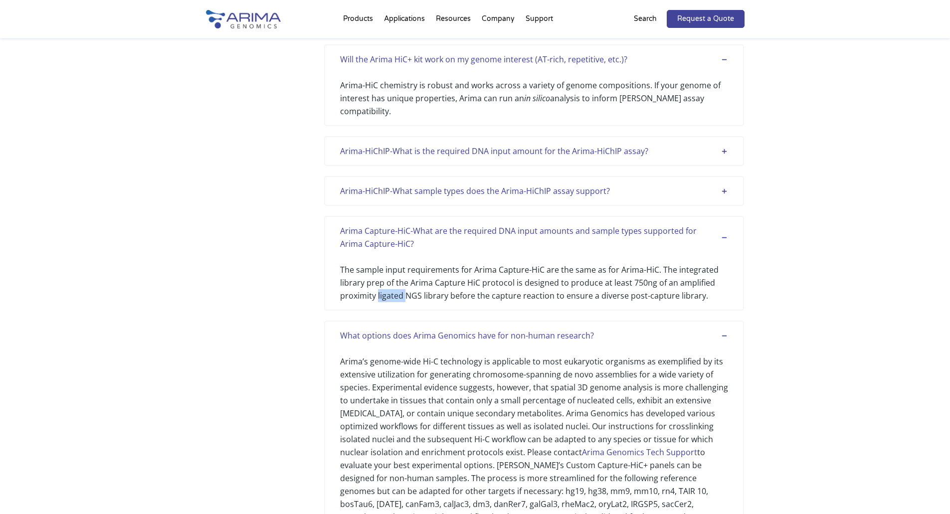
click at [396, 302] on div "The sample input requirements for Arima Capture-HiC are the same as for Arima-H…" at bounding box center [534, 276] width 388 height 52
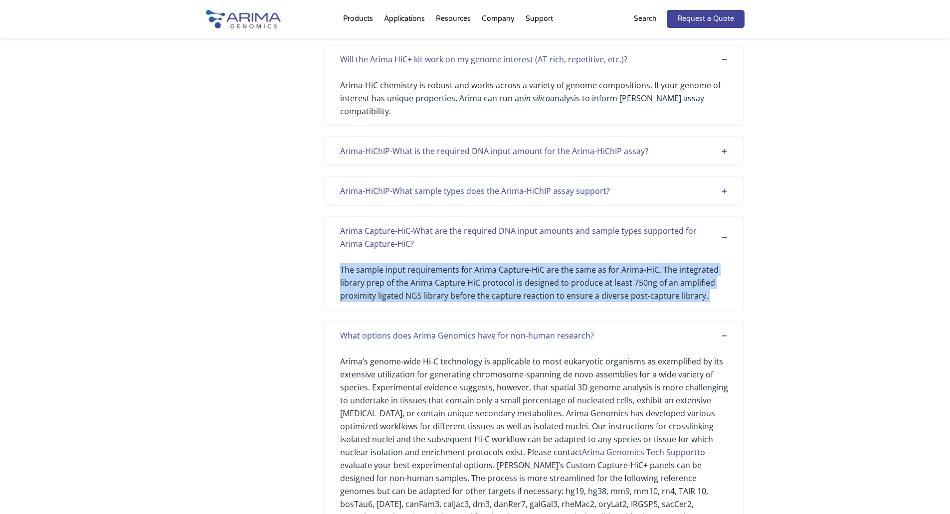
click at [396, 302] on div "The sample input requirements for Arima Capture-HiC are the same as for Arima-H…" at bounding box center [534, 276] width 388 height 52
click at [469, 302] on div "The sample input requirements for Arima Capture-HiC are the same as for Arima-H…" at bounding box center [534, 276] width 388 height 52
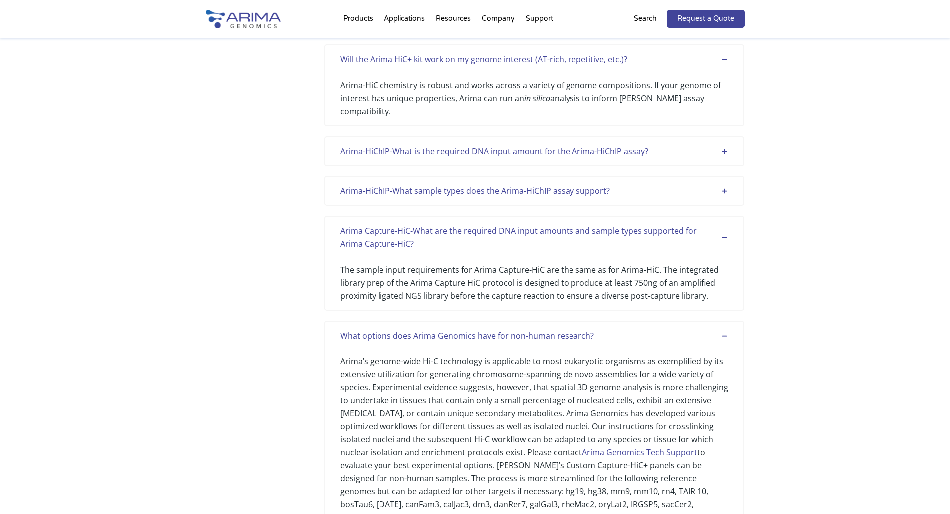
click at [465, 302] on div "The sample input requirements for Arima Capture-HiC are the same as for Arima-H…" at bounding box center [534, 276] width 388 height 52
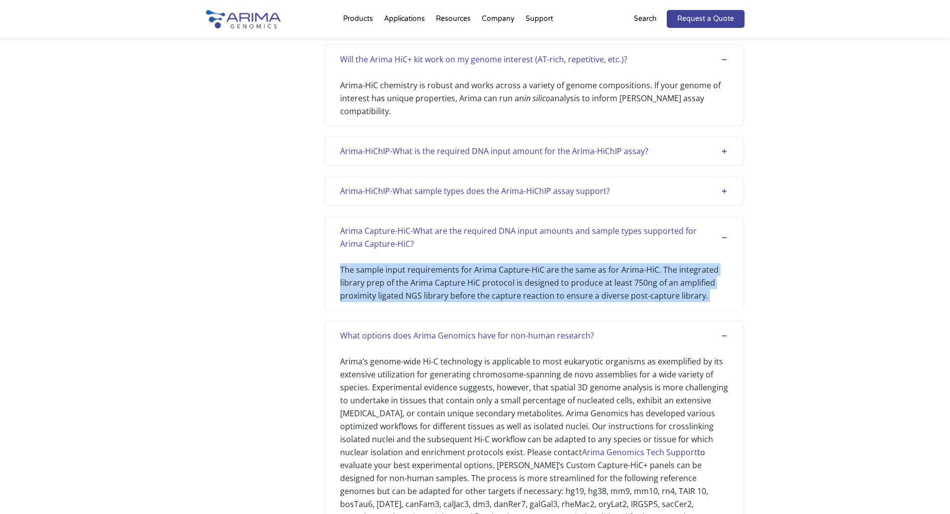
click at [465, 302] on div "The sample input requirements for Arima Capture-HiC are the same as for Arima-H…" at bounding box center [534, 276] width 388 height 52
click at [463, 302] on div "The sample input requirements for Arima Capture-HiC are the same as for Arima-H…" at bounding box center [534, 276] width 388 height 52
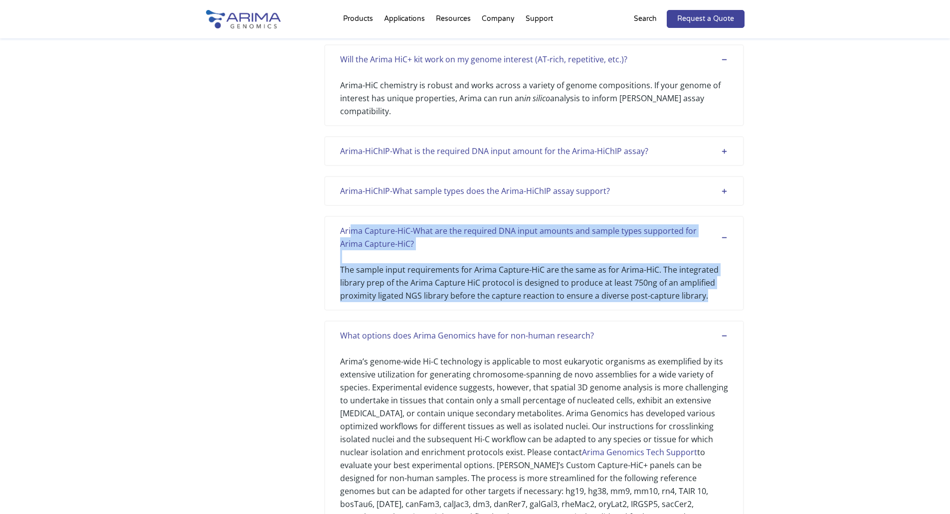
drag, startPoint x: 636, startPoint y: 321, endPoint x: 350, endPoint y: 257, distance: 292.3
click at [350, 257] on div "Arima Capture-HiC-What are the required DNA input amounts and sample types supp…" at bounding box center [534, 263] width 420 height 95
click at [545, 302] on div "The sample input requirements for Arima Capture-HiC are the same as for Arima-H…" at bounding box center [534, 276] width 388 height 52
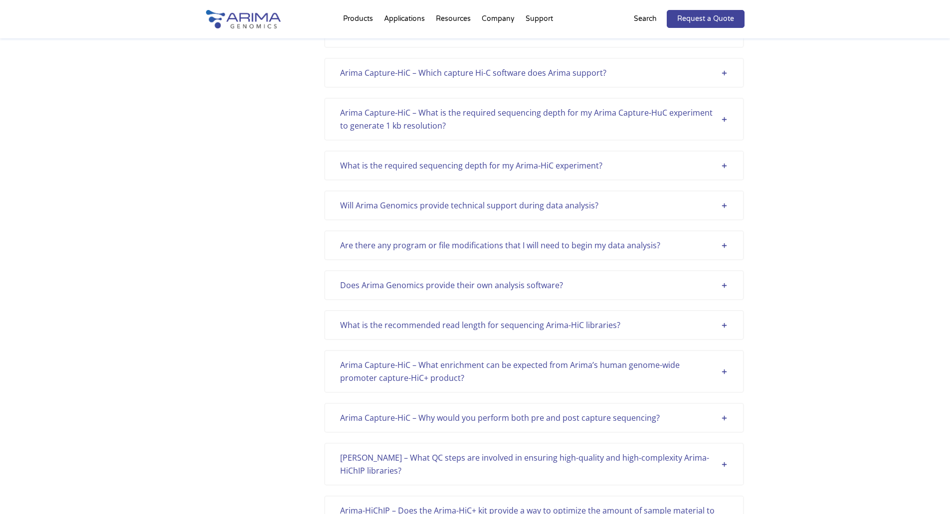
scroll to position [391, 0]
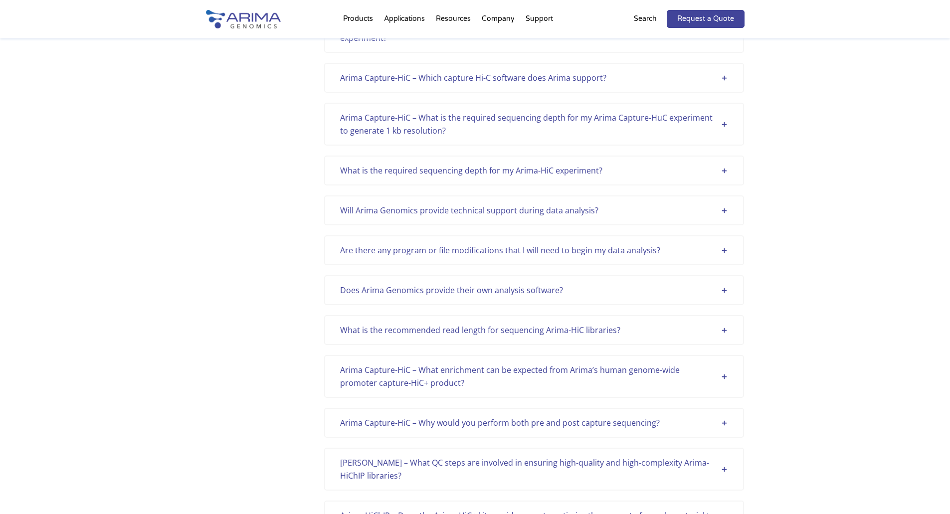
click at [447, 258] on div "Are there any program or file modifications that I will need to begin my data a…" at bounding box center [534, 250] width 420 height 30
click at [452, 252] on div "Are there any program or file modifications that I will need to begin my data a…" at bounding box center [534, 250] width 388 height 13
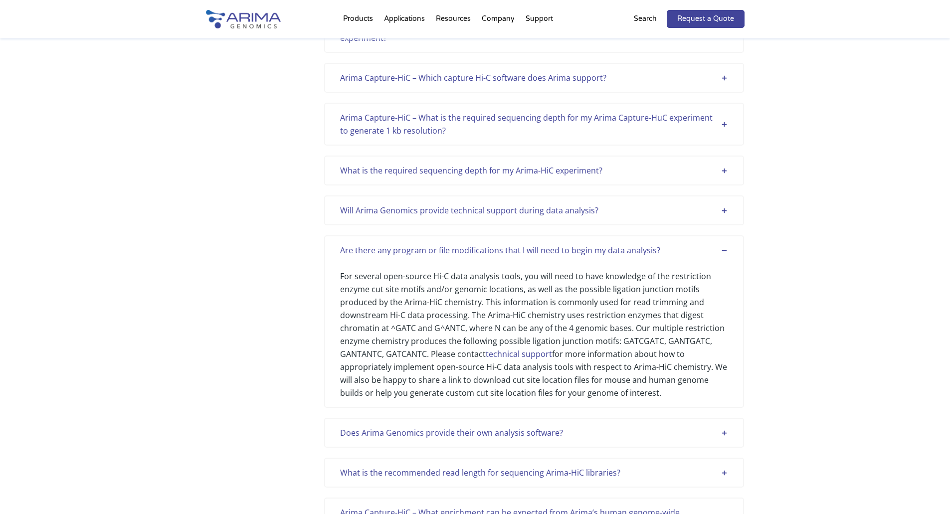
scroll to position [0, 0]
click at [430, 283] on div "For several open-source Hi-C data analysis tools, you will need to have knowled…" at bounding box center [534, 328] width 388 height 143
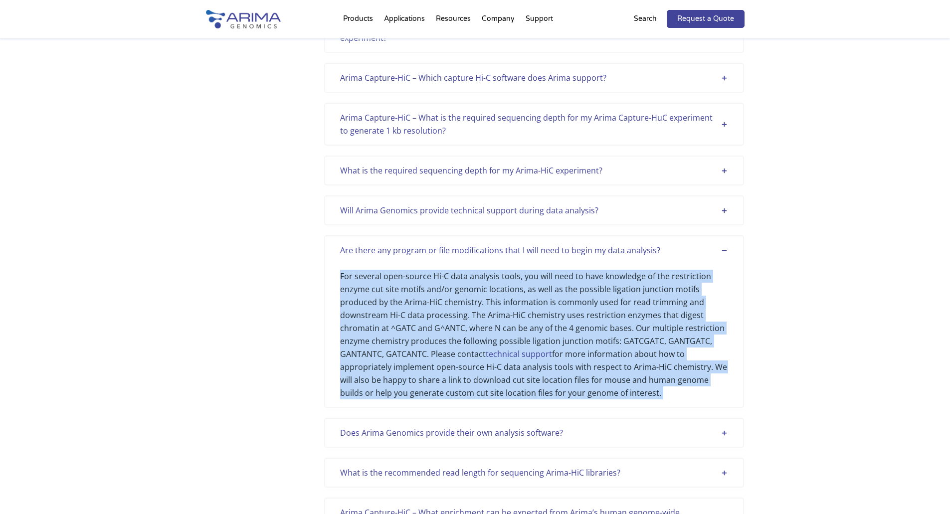
click at [430, 283] on div "For several open-source Hi-C data analysis tools, you will need to have knowled…" at bounding box center [534, 328] width 388 height 143
click at [514, 282] on div "For several open-source Hi-C data analysis tools, you will need to have knowled…" at bounding box center [534, 328] width 388 height 143
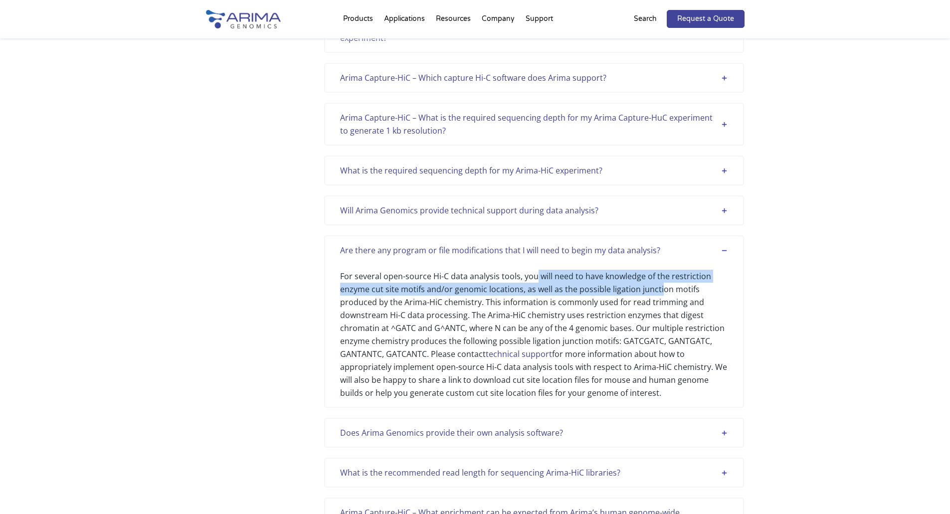
drag, startPoint x: 536, startPoint y: 272, endPoint x: 659, endPoint y: 287, distance: 123.6
click at [659, 287] on div "For several open-source Hi-C data analysis tools, you will need to have knowled…" at bounding box center [534, 328] width 388 height 143
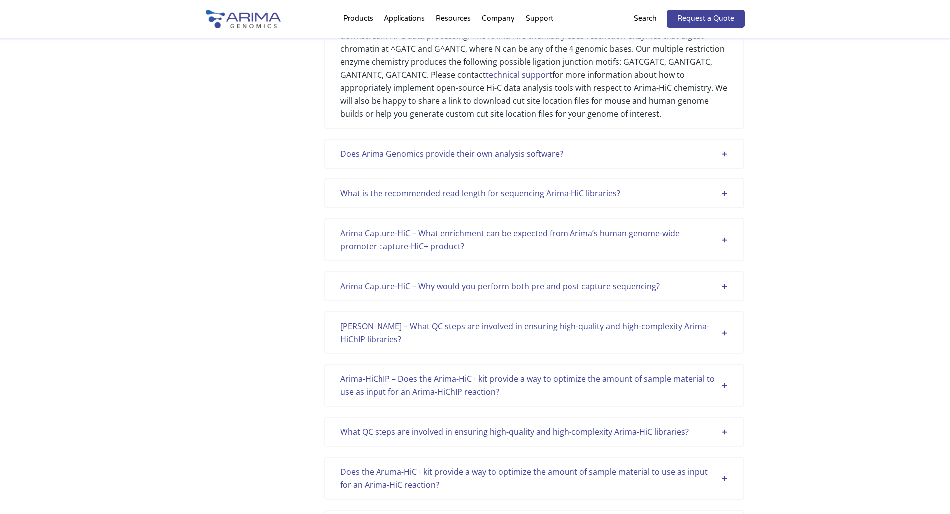
scroll to position [1376, 0]
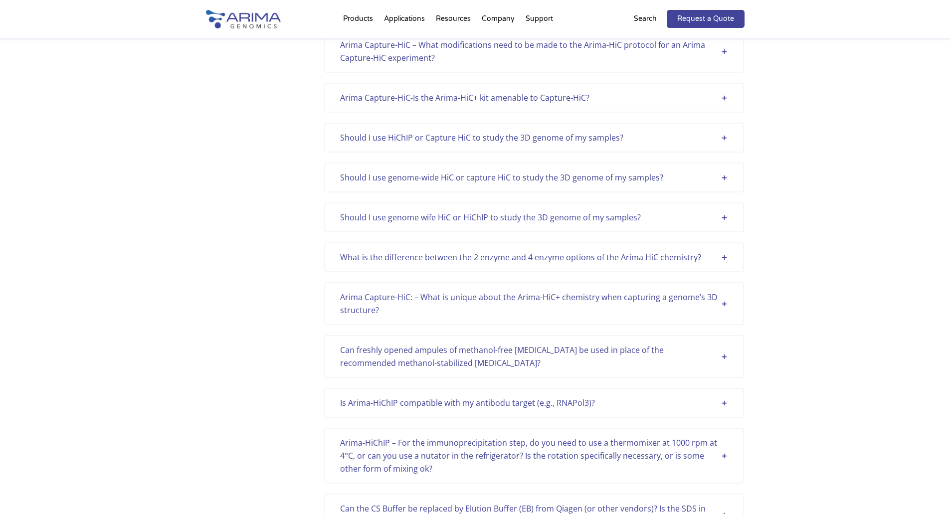
click at [626, 253] on div "What is the difference between the 2 enzyme and 4 enzyme options of the Arima H…" at bounding box center [534, 257] width 388 height 13
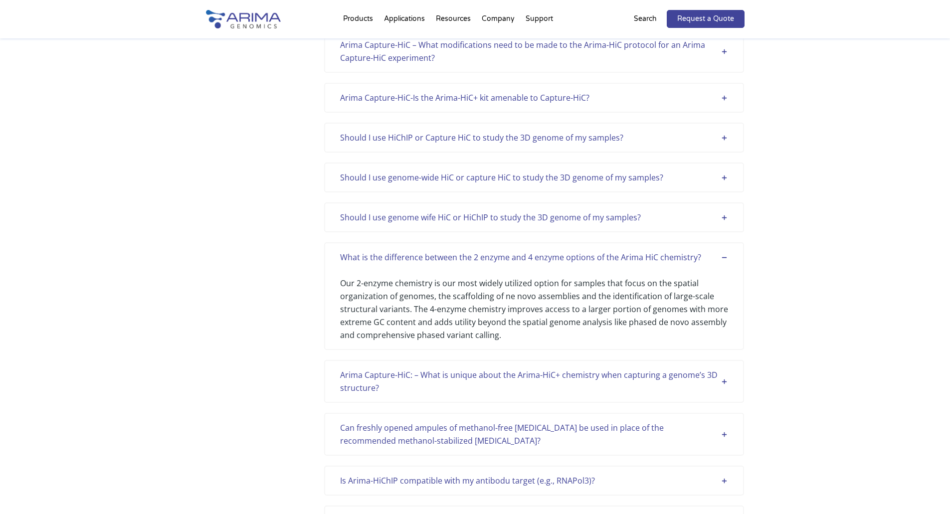
click at [532, 313] on div "Our 2-enzyme chemistry is our most widely utilized option for samples that focu…" at bounding box center [534, 303] width 388 height 78
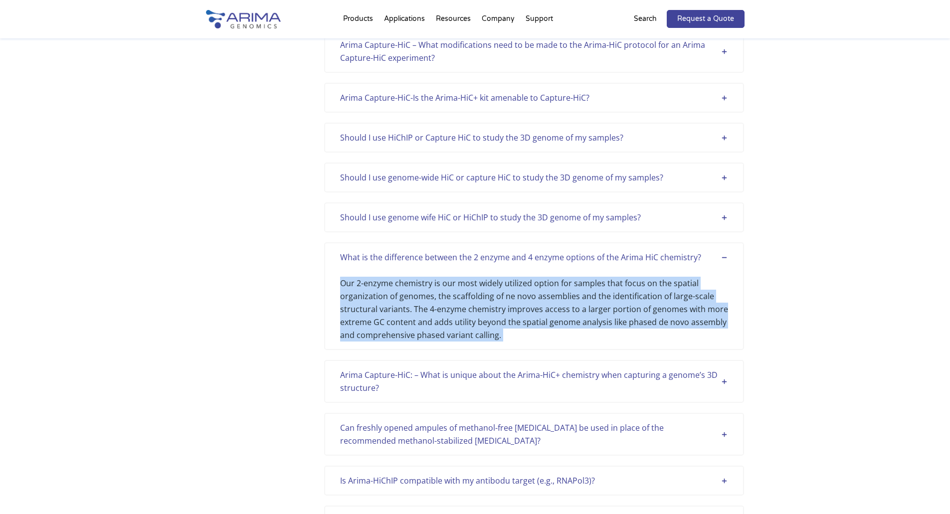
click at [532, 313] on div "Our 2-enzyme chemistry is our most widely utilized option for samples that focu…" at bounding box center [534, 303] width 388 height 78
click at [537, 338] on div "Our 2-enzyme chemistry is our most widely utilized option for samples that focu…" at bounding box center [534, 303] width 388 height 78
drag, startPoint x: 520, startPoint y: 334, endPoint x: 350, endPoint y: 285, distance: 177.6
click at [350, 285] on div "Our 2-enzyme chemistry is our most widely utilized option for samples that focu…" at bounding box center [534, 303] width 388 height 78
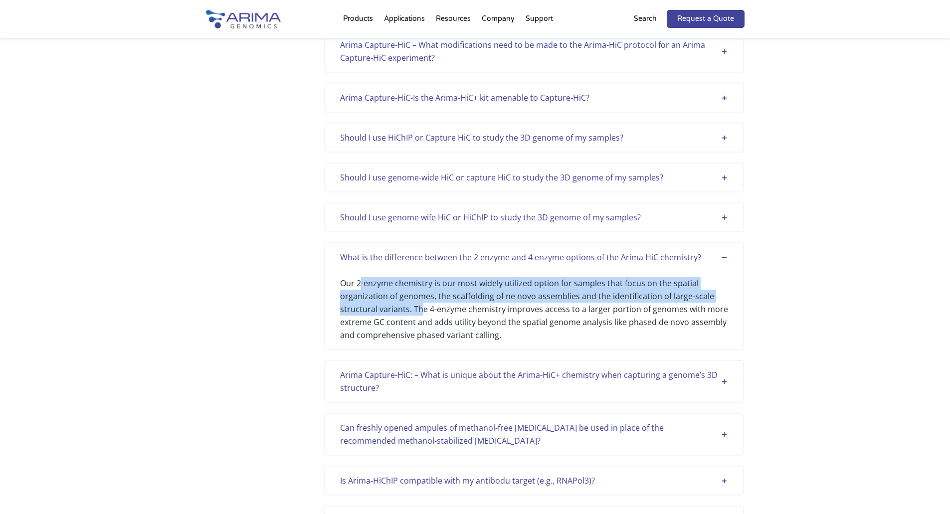
drag, startPoint x: 363, startPoint y: 286, endPoint x: 416, endPoint y: 310, distance: 58.3
click at [419, 310] on div "Our 2-enzyme chemistry is our most widely utilized option for samples that focu…" at bounding box center [534, 303] width 388 height 78
click at [416, 310] on div "Our 2-enzyme chemistry is our most widely utilized option for samples that focu…" at bounding box center [534, 303] width 388 height 78
click at [411, 311] on div "Our 2-enzyme chemistry is our most widely utilized option for samples that focu…" at bounding box center [534, 303] width 388 height 78
click at [406, 311] on div "Our 2-enzyme chemistry is our most widely utilized option for samples that focu…" at bounding box center [534, 303] width 388 height 78
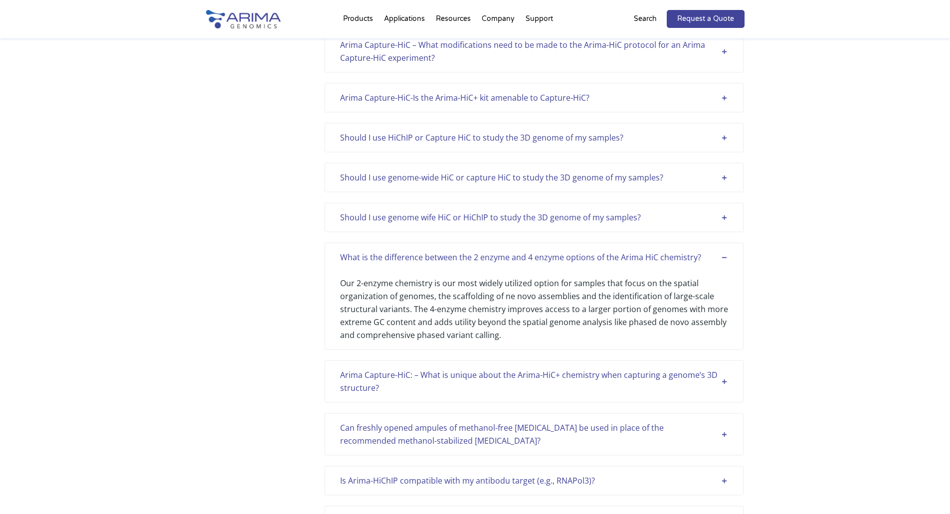
click at [412, 311] on div "Our 2-enzyme chemistry is our most widely utilized option for samples that focu…" at bounding box center [534, 303] width 388 height 78
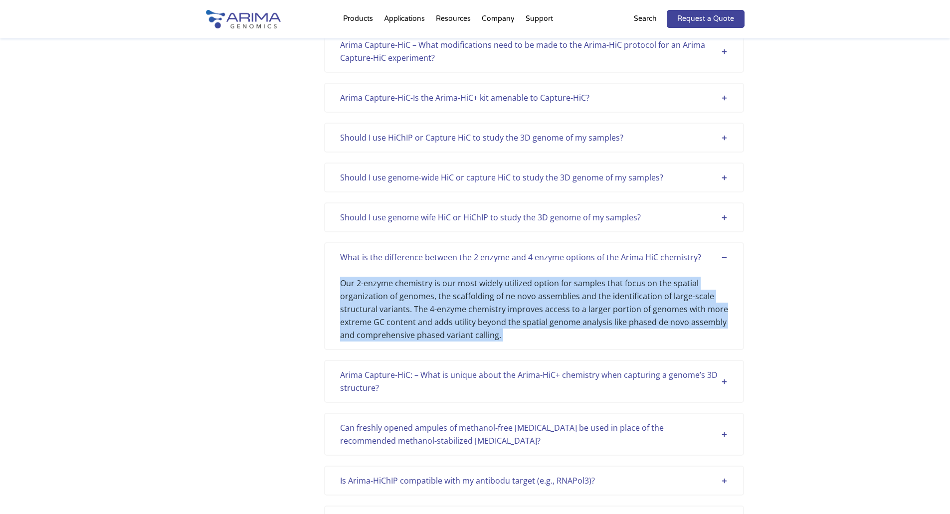
click at [412, 311] on div "Our 2-enzyme chemistry is our most widely utilized option for samples that focu…" at bounding box center [534, 303] width 388 height 78
click at [524, 324] on div "Our 2-enzyme chemistry is our most widely utilized option for samples that focu…" at bounding box center [534, 303] width 388 height 78
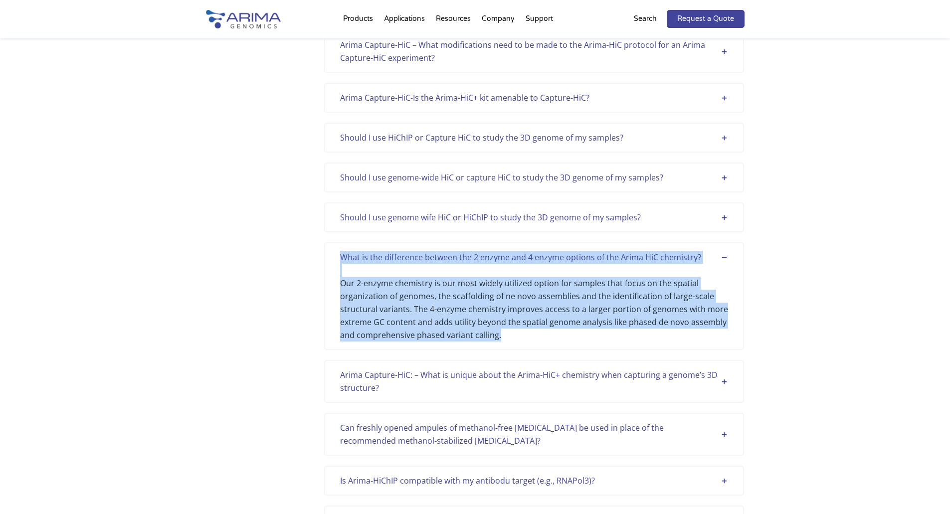
drag, startPoint x: 508, startPoint y: 336, endPoint x: 344, endPoint y: 259, distance: 181.0
click at [340, 259] on div "What is the difference between the 2 enzyme and 4 enzyme options of the Arima H…" at bounding box center [534, 296] width 420 height 108
